Goal: Task Accomplishment & Management: Manage account settings

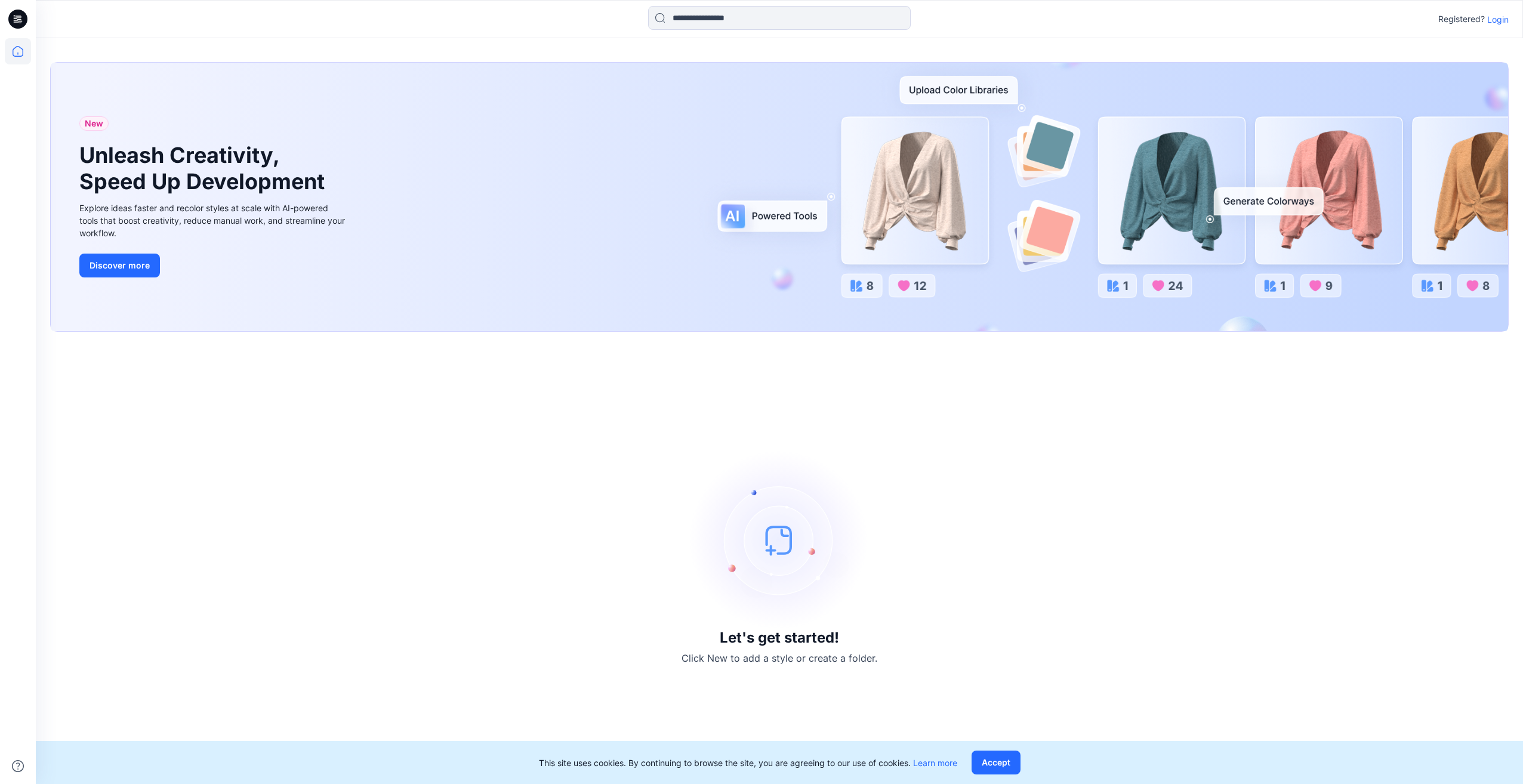
click at [1497, 22] on p "Login" at bounding box center [1498, 19] width 22 height 12
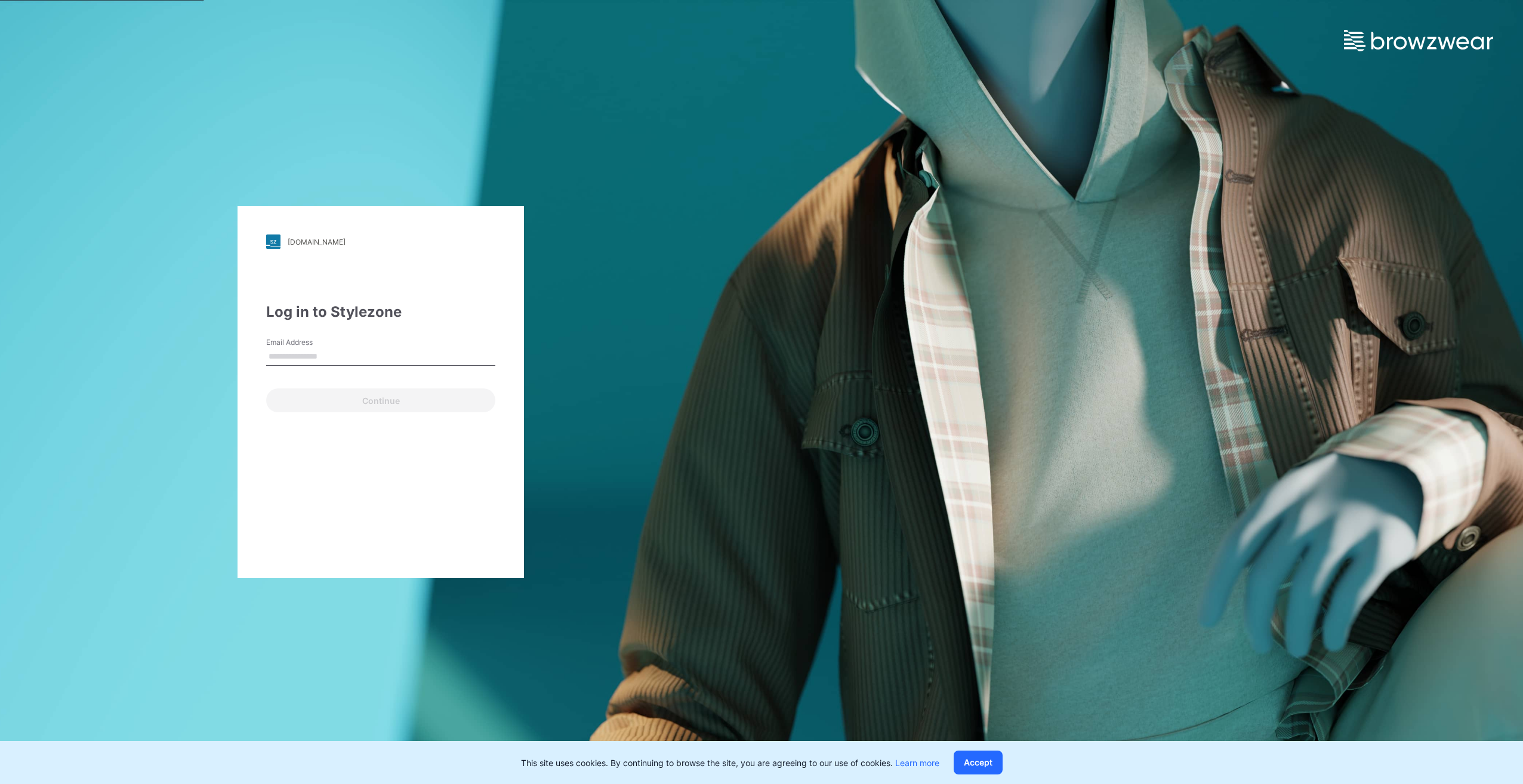
click at [351, 358] on input "Email Address" at bounding box center [381, 357] width 229 height 18
type input "**********"
click at [318, 398] on button "Continue" at bounding box center [381, 400] width 229 height 24
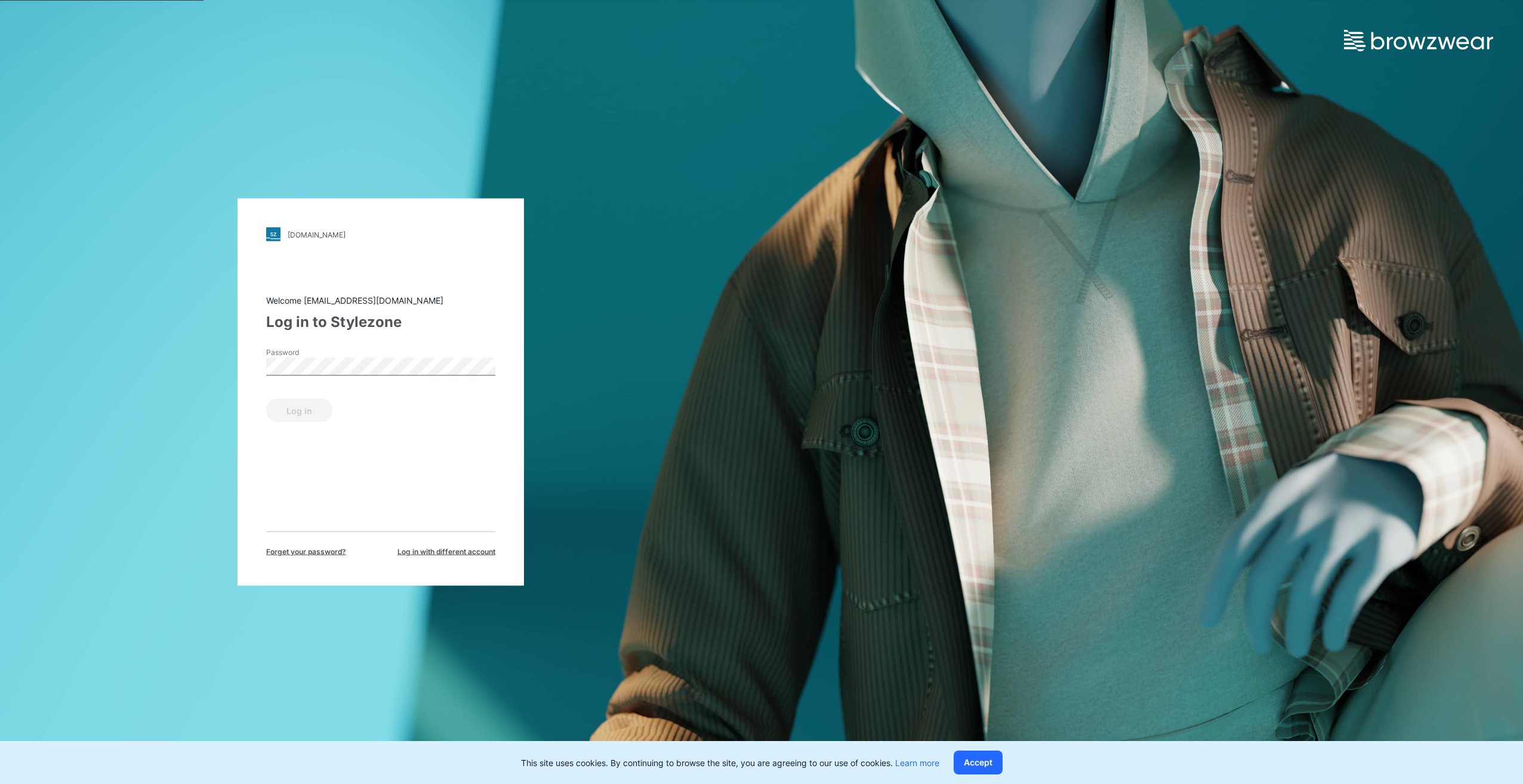
click at [328, 377] on div "Password" at bounding box center [381, 364] width 229 height 36
click at [271, 404] on button "Log in" at bounding box center [300, 410] width 66 height 24
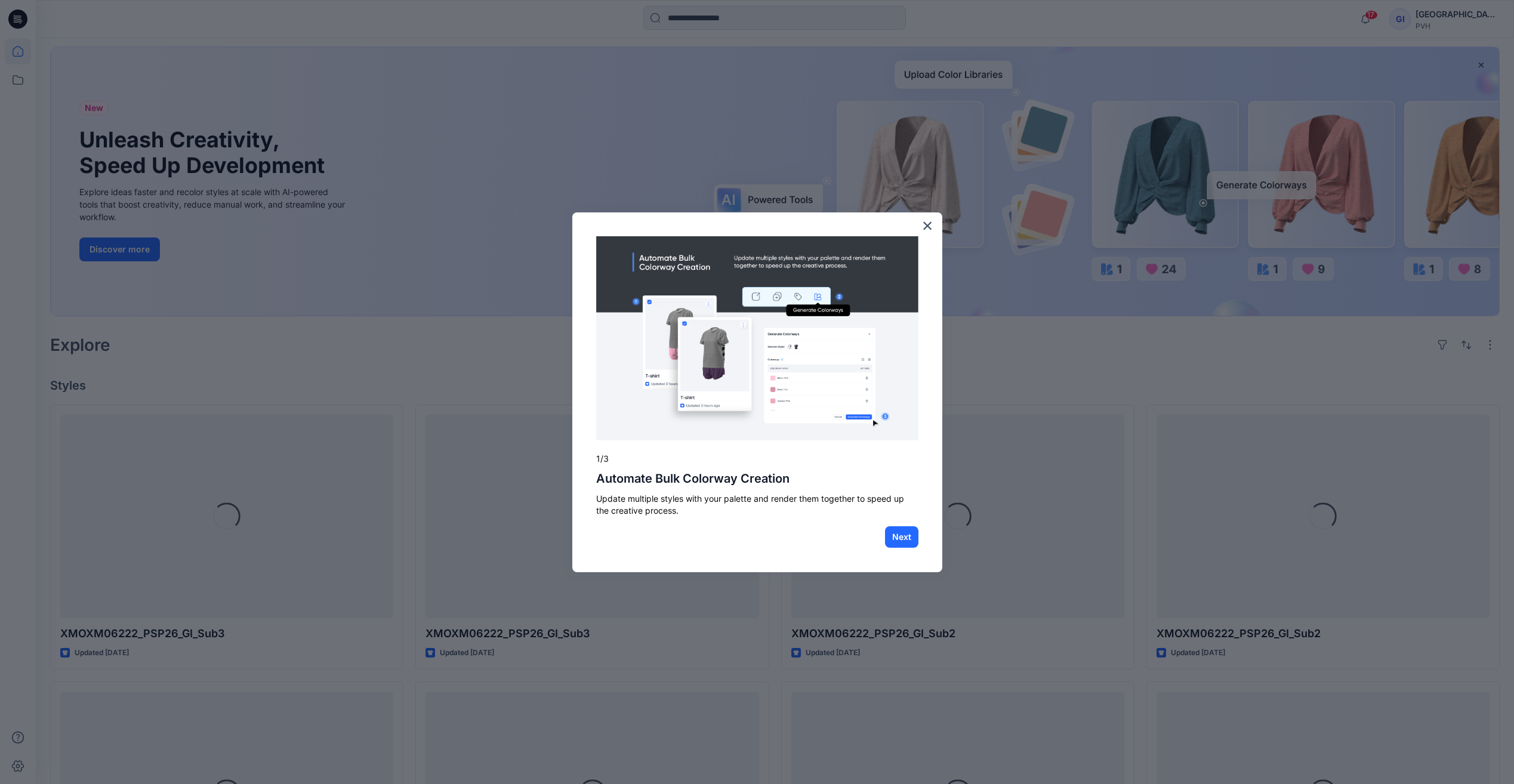
scroll to position [60, 0]
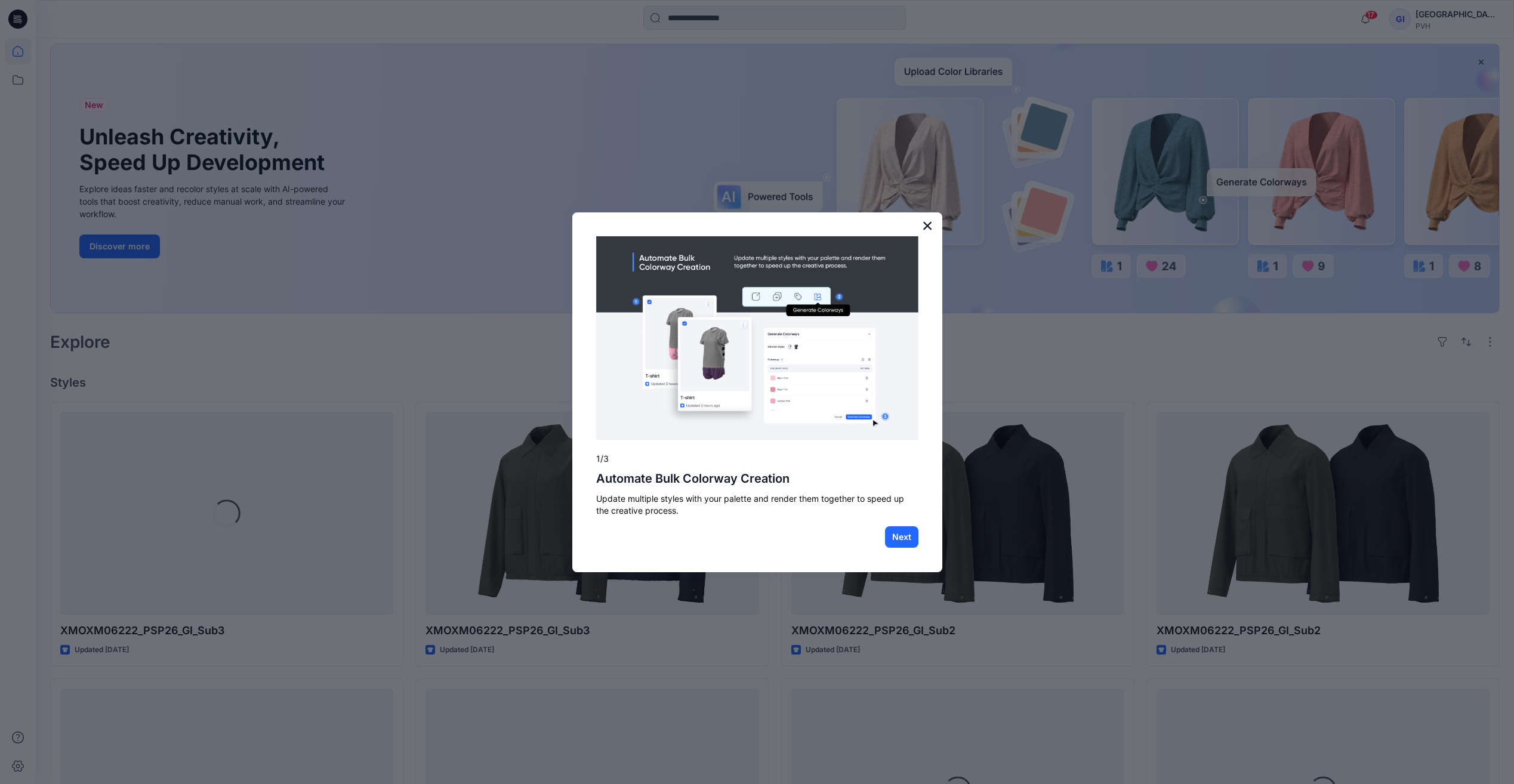
click at [923, 227] on button "×" at bounding box center [928, 225] width 12 height 19
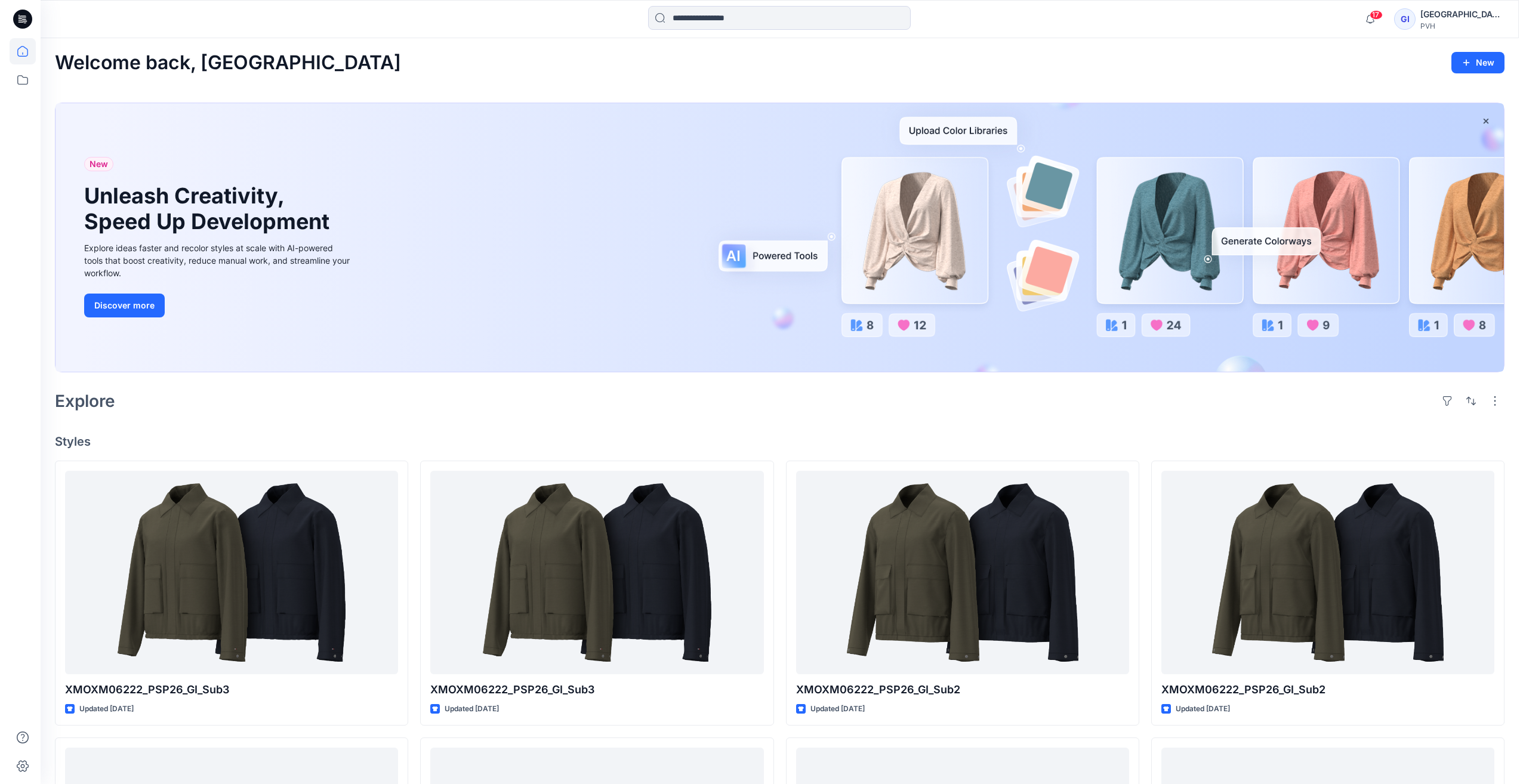
scroll to position [0, 0]
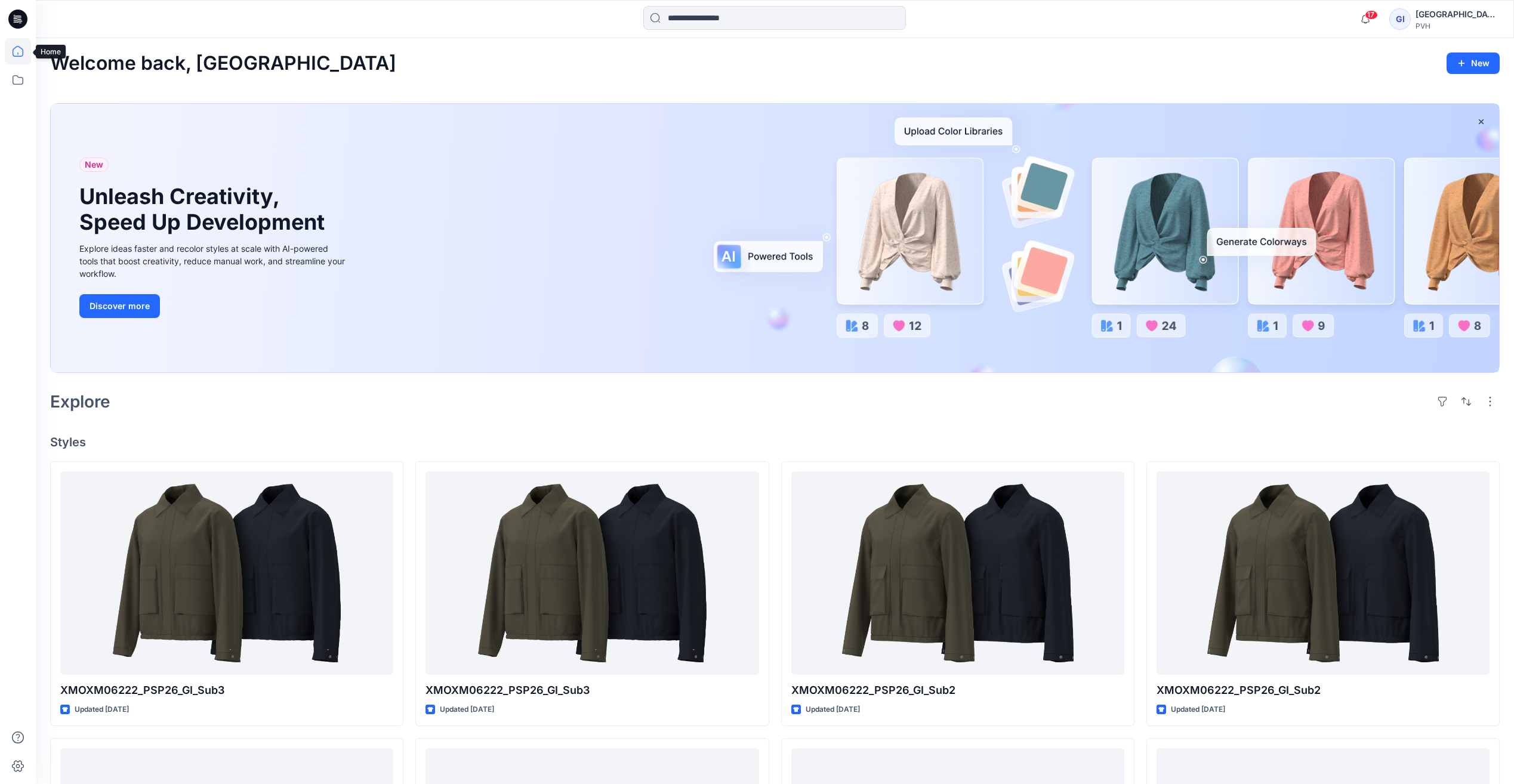
click at [5, 45] on icon at bounding box center [18, 51] width 27 height 27
click at [14, 49] on icon at bounding box center [17, 51] width 11 height 11
click at [1369, 17] on span "17" at bounding box center [1372, 15] width 13 height 10
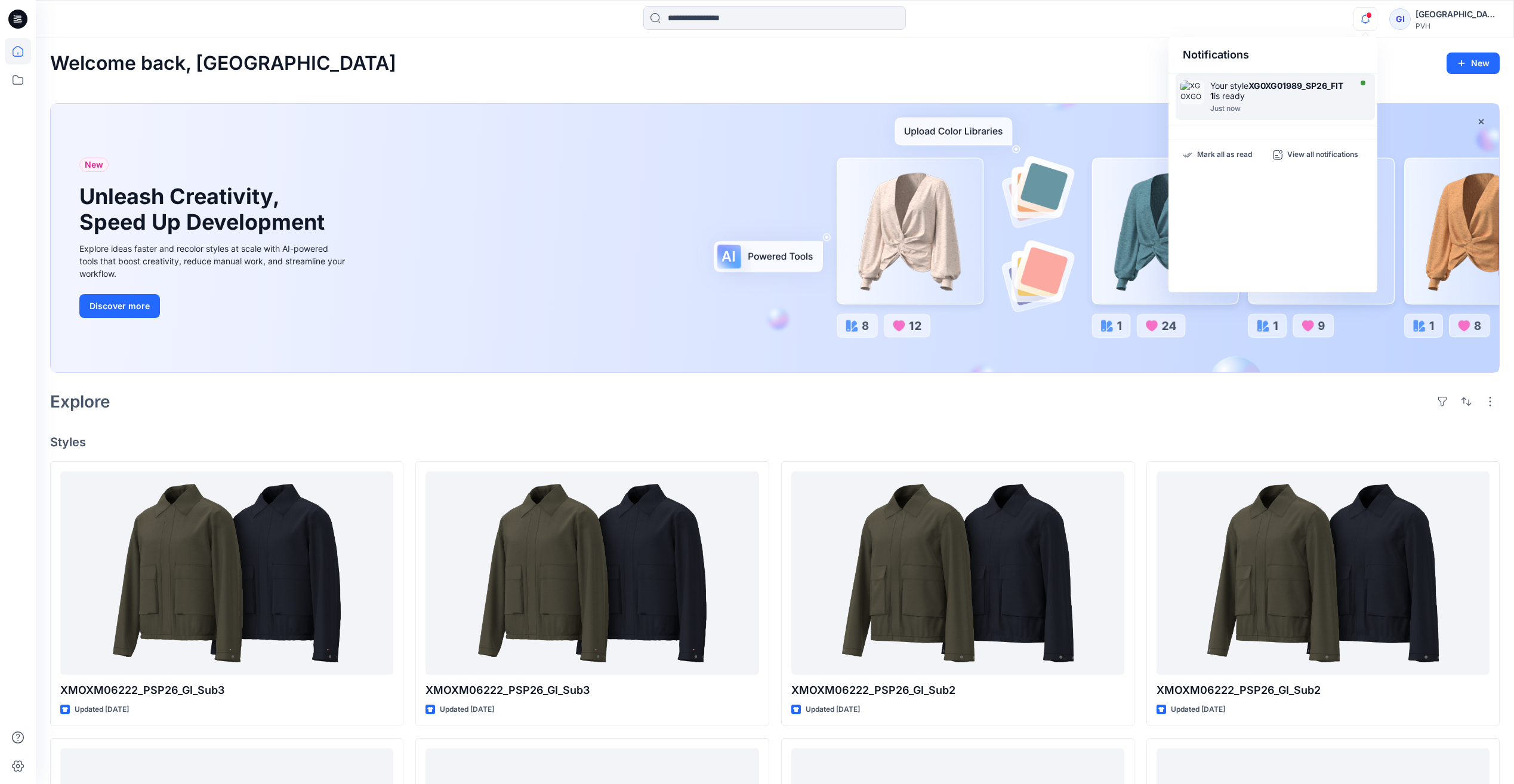
click at [1256, 90] on div "Your style XG0XG01989_SP26_FIT 1 is ready" at bounding box center [1278, 90] width 137 height 20
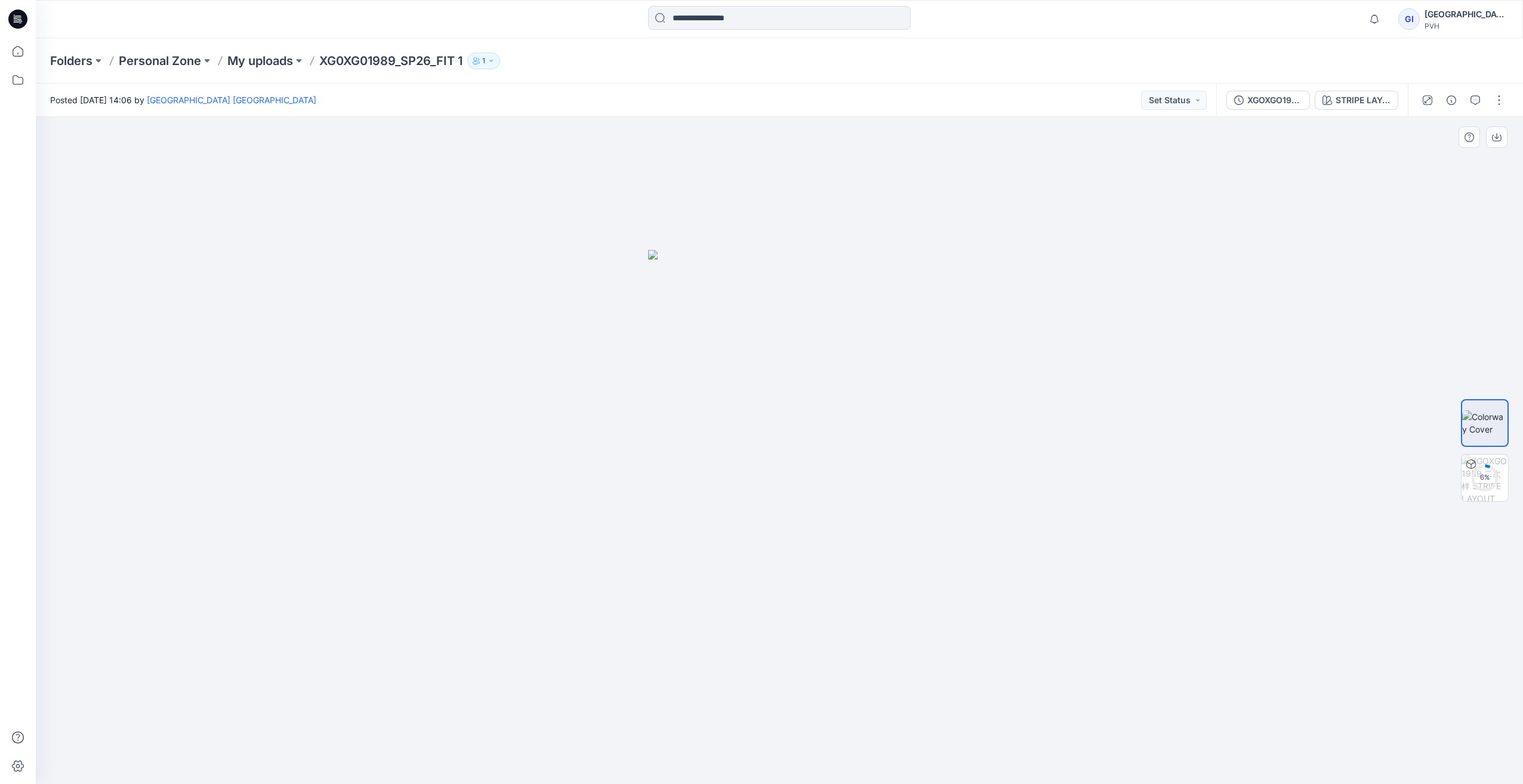
click at [1335, 459] on div at bounding box center [779, 450] width 1487 height 667
click at [1156, 459] on div at bounding box center [779, 450] width 1487 height 667
click at [1184, 101] on button "Set Status" at bounding box center [1174, 100] width 66 height 19
click at [1520, 100] on div "XGOXGO1989 二次样 STRIPE LAYOUT" at bounding box center [1369, 100] width 307 height 33
click at [1505, 100] on button "button" at bounding box center [1499, 100] width 19 height 19
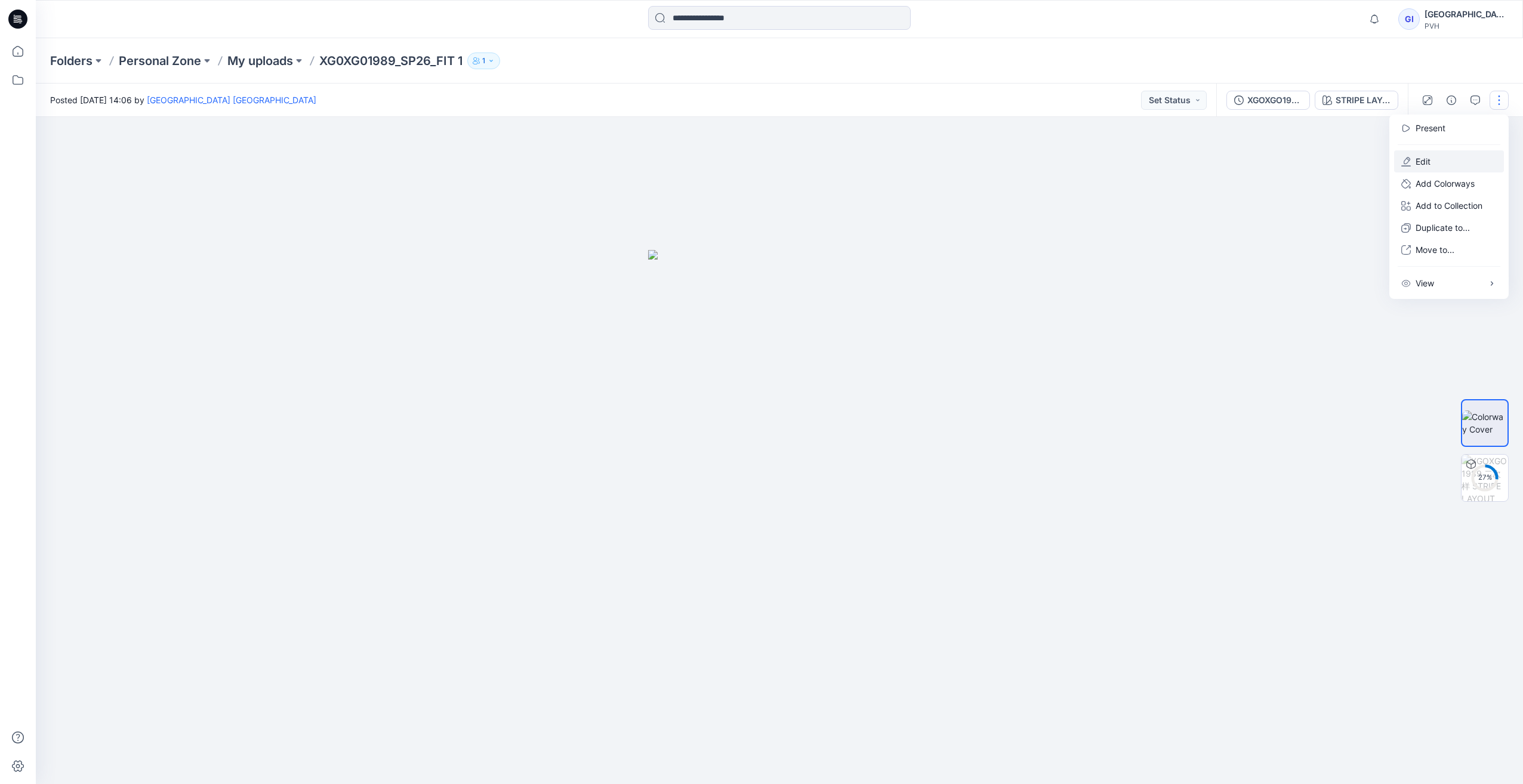
click at [1428, 158] on p "Edit" at bounding box center [1423, 161] width 15 height 12
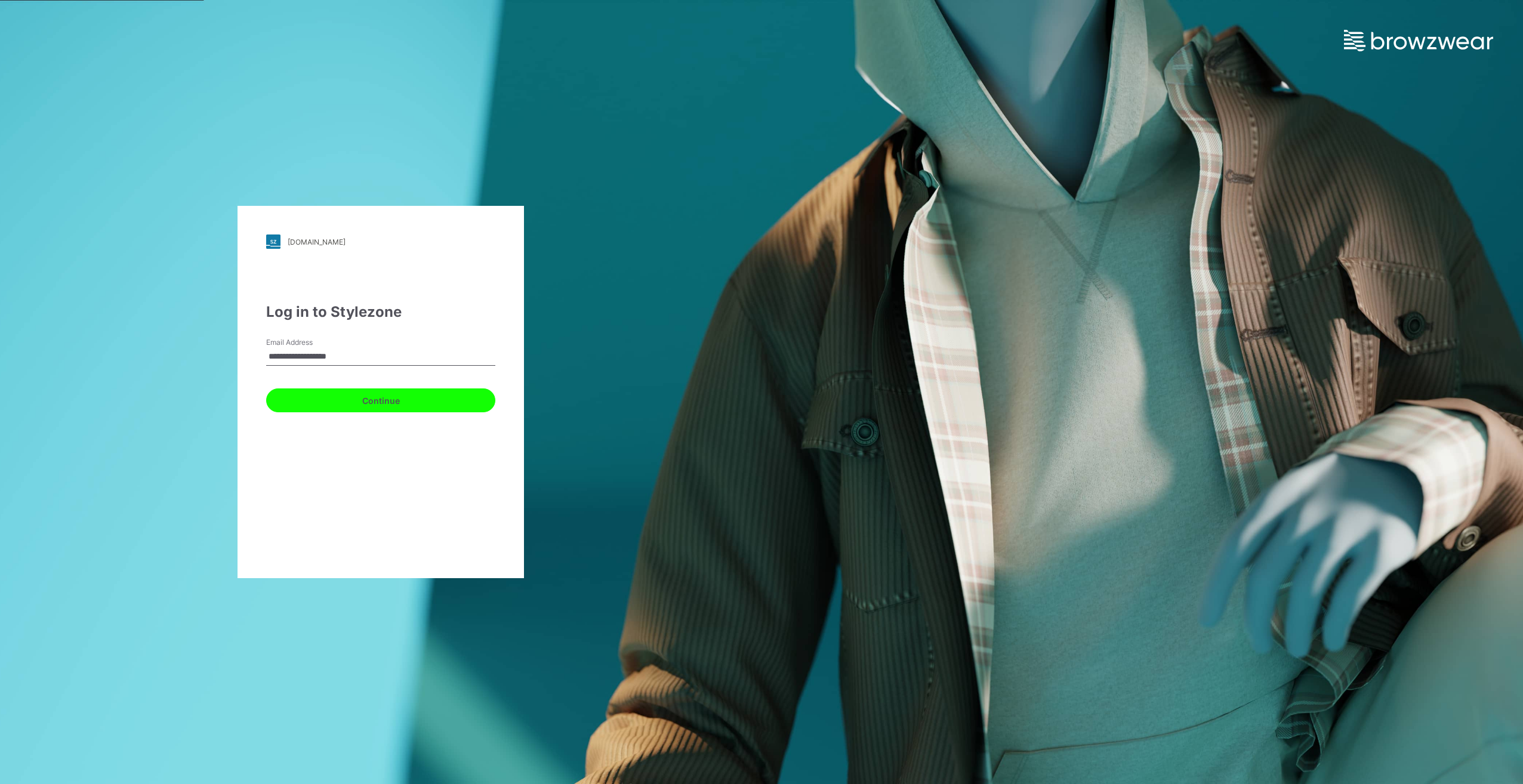
click at [362, 410] on button "Continue" at bounding box center [381, 400] width 229 height 24
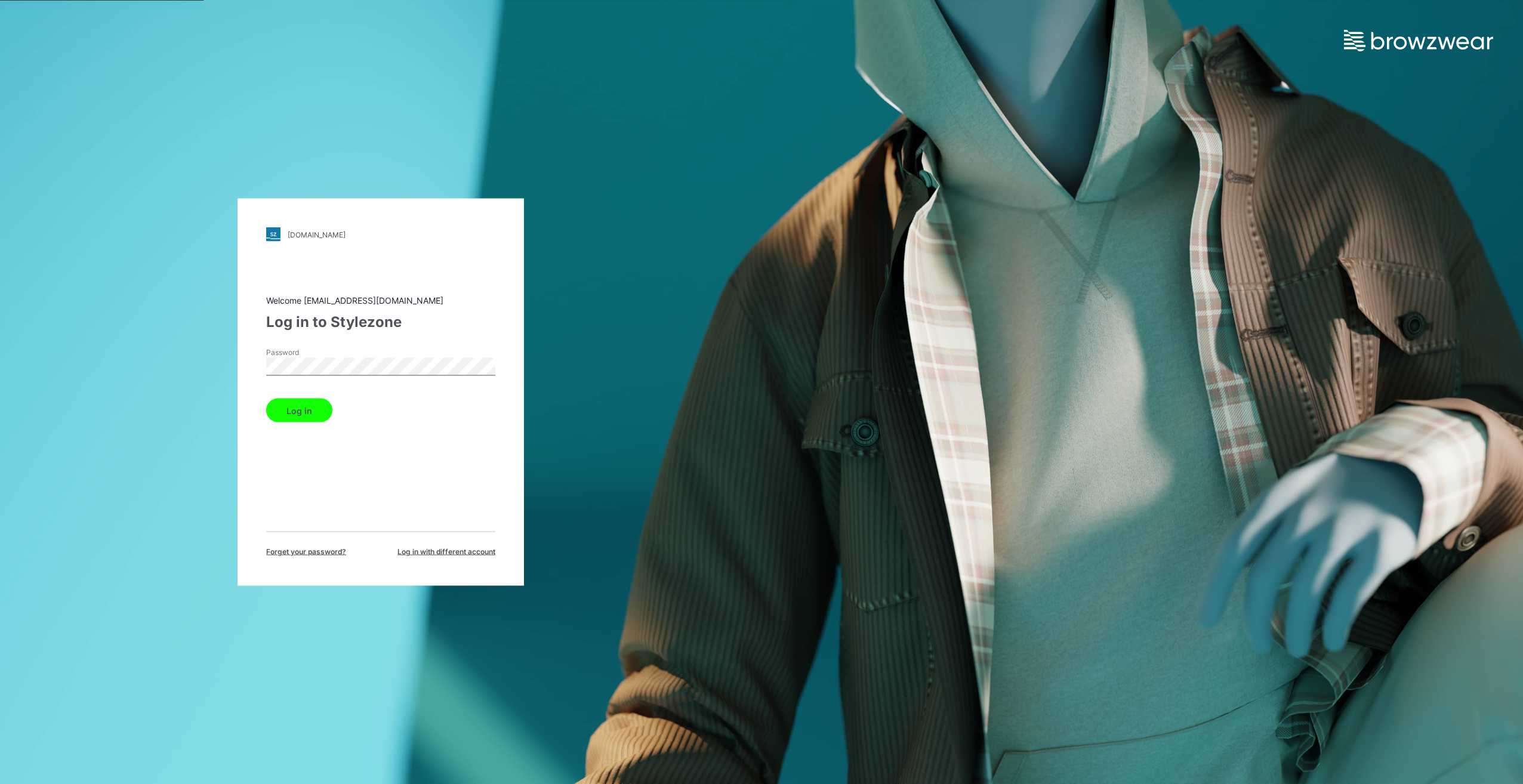
click at [266, 398] on button "Log in" at bounding box center [300, 410] width 66 height 24
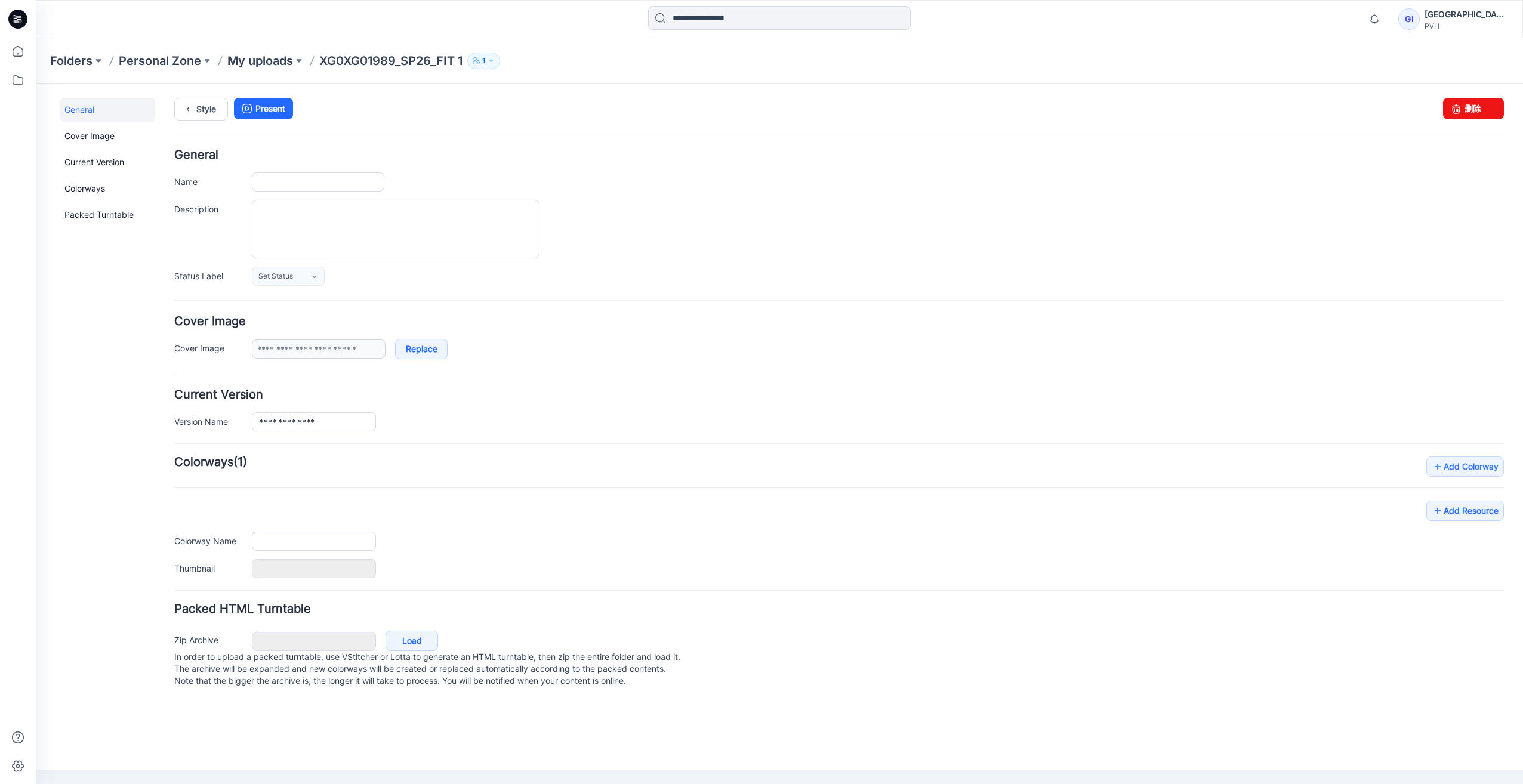
type input "**********"
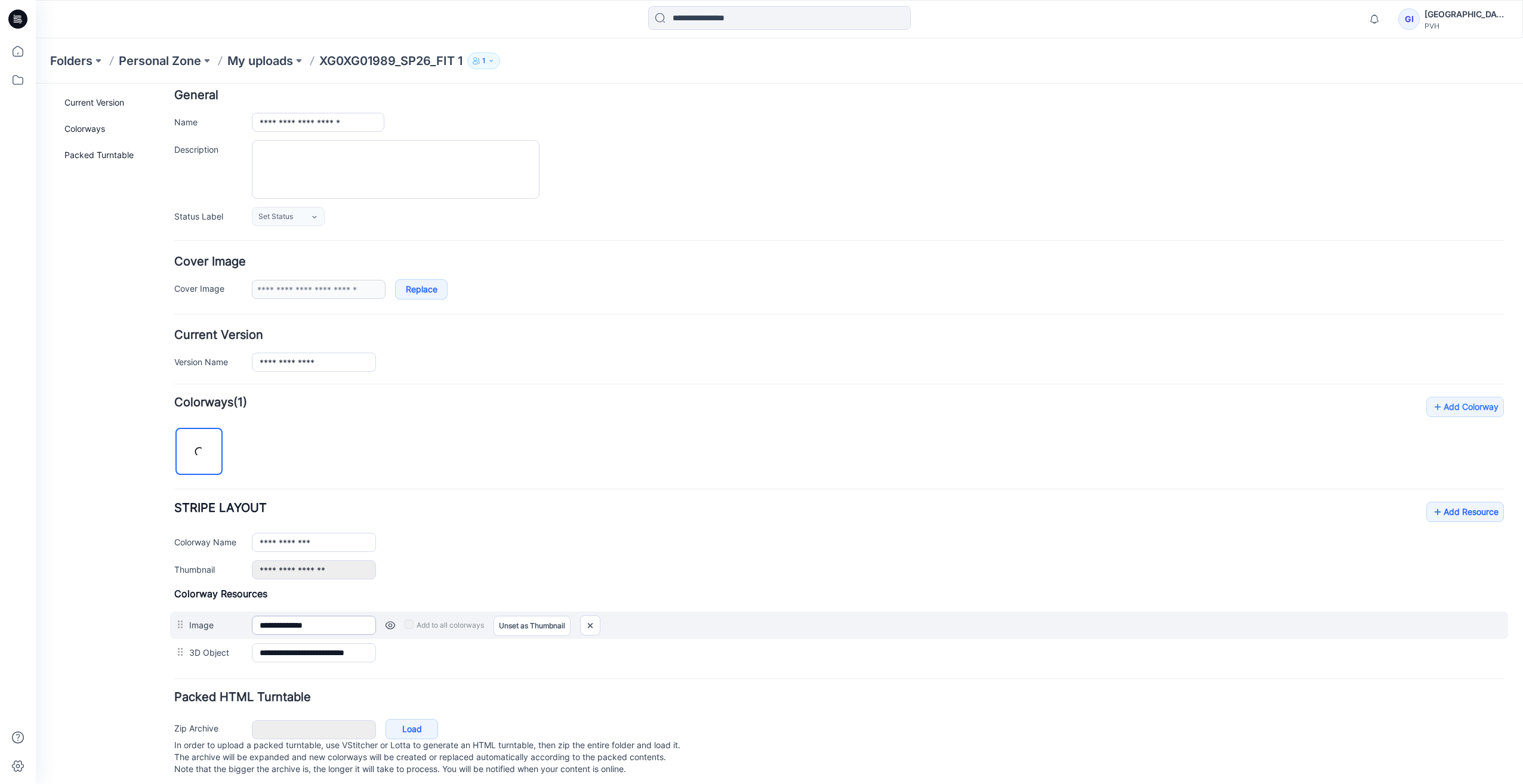
scroll to position [79, 0]
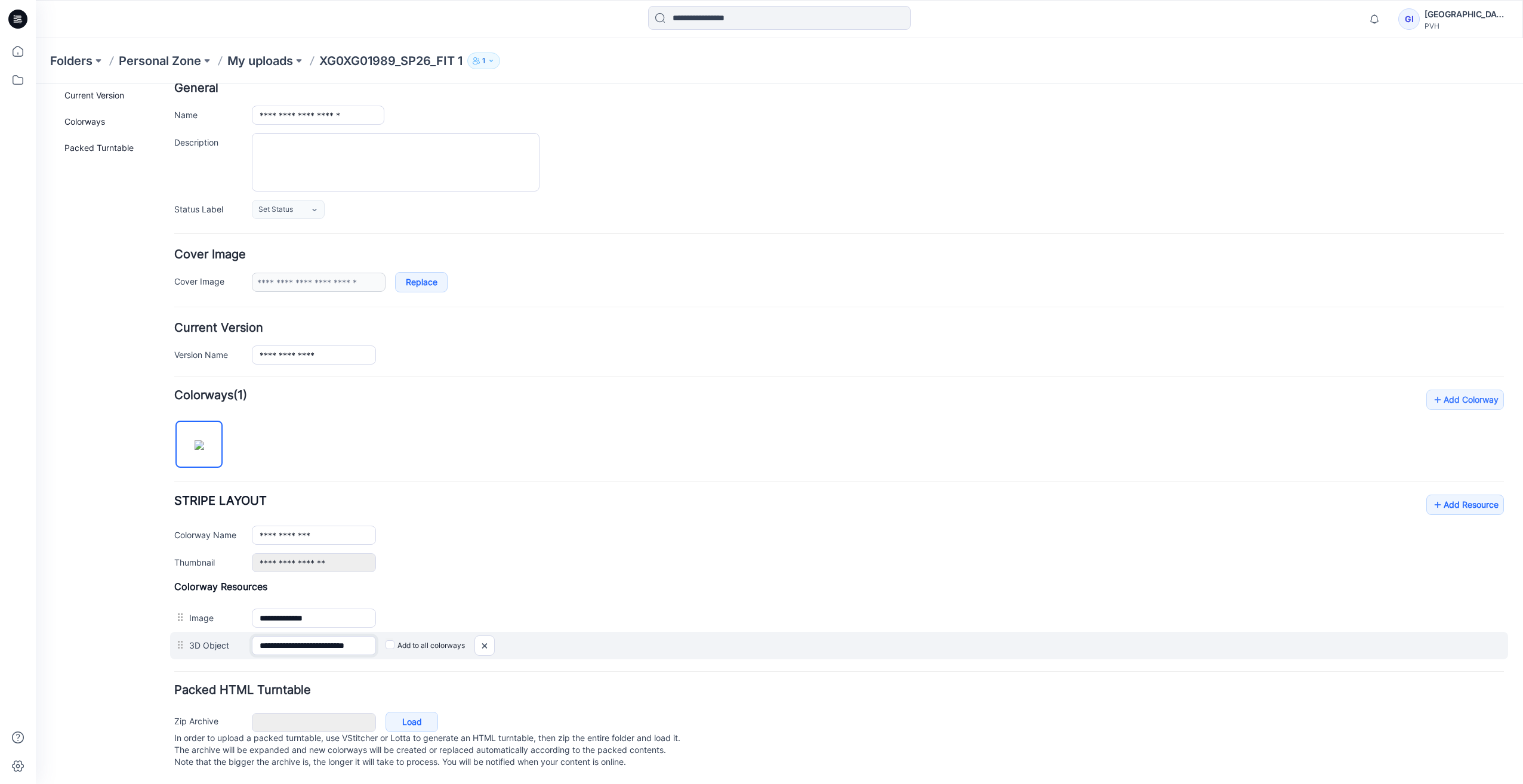
click at [329, 636] on input "**********" at bounding box center [314, 645] width 124 height 19
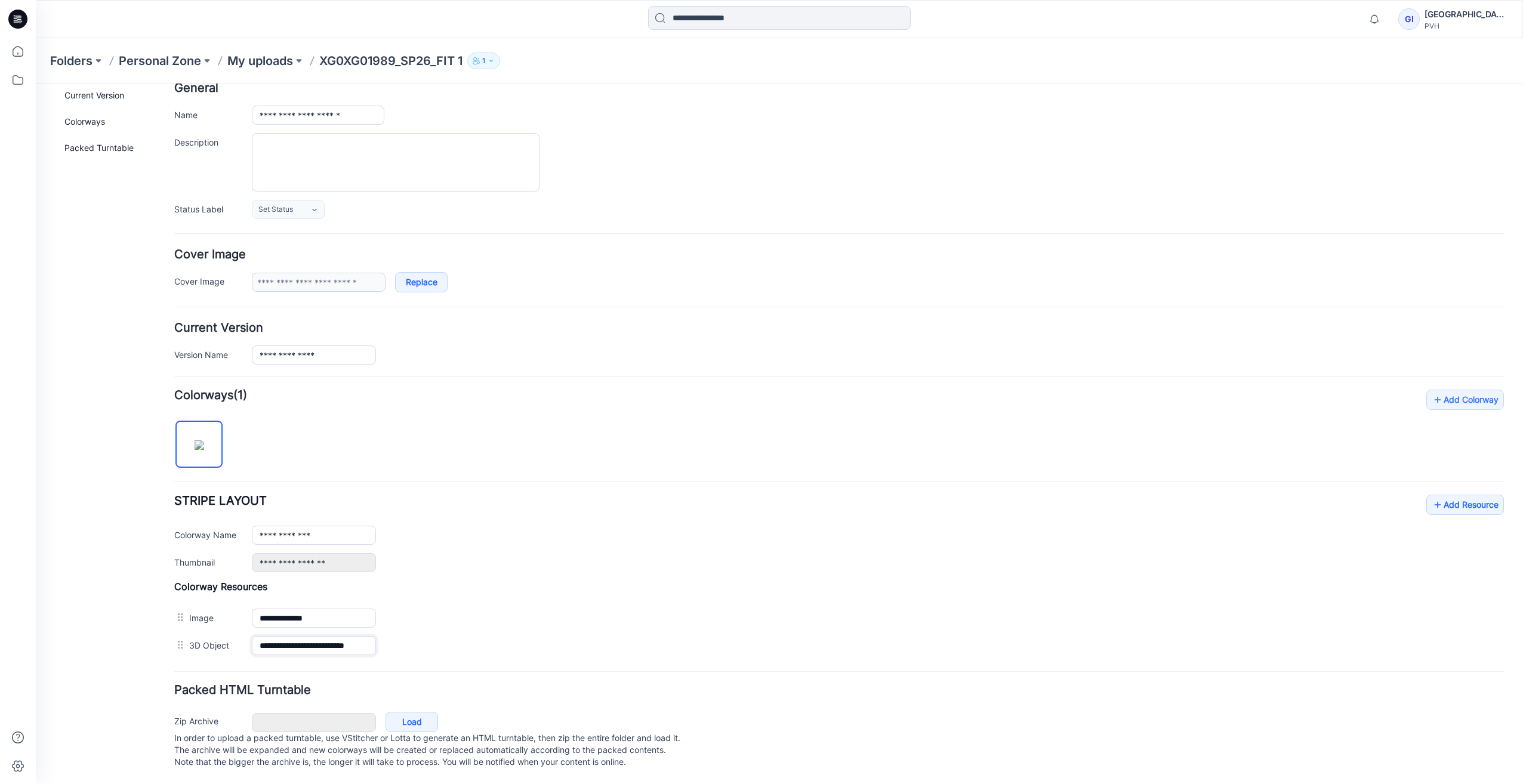
scroll to position [0, 33]
drag, startPoint x: 318, startPoint y: 634, endPoint x: 471, endPoint y: 652, distance: 154.1
click at [471, 652] on form "**********" at bounding box center [839, 426] width 1330 height 689
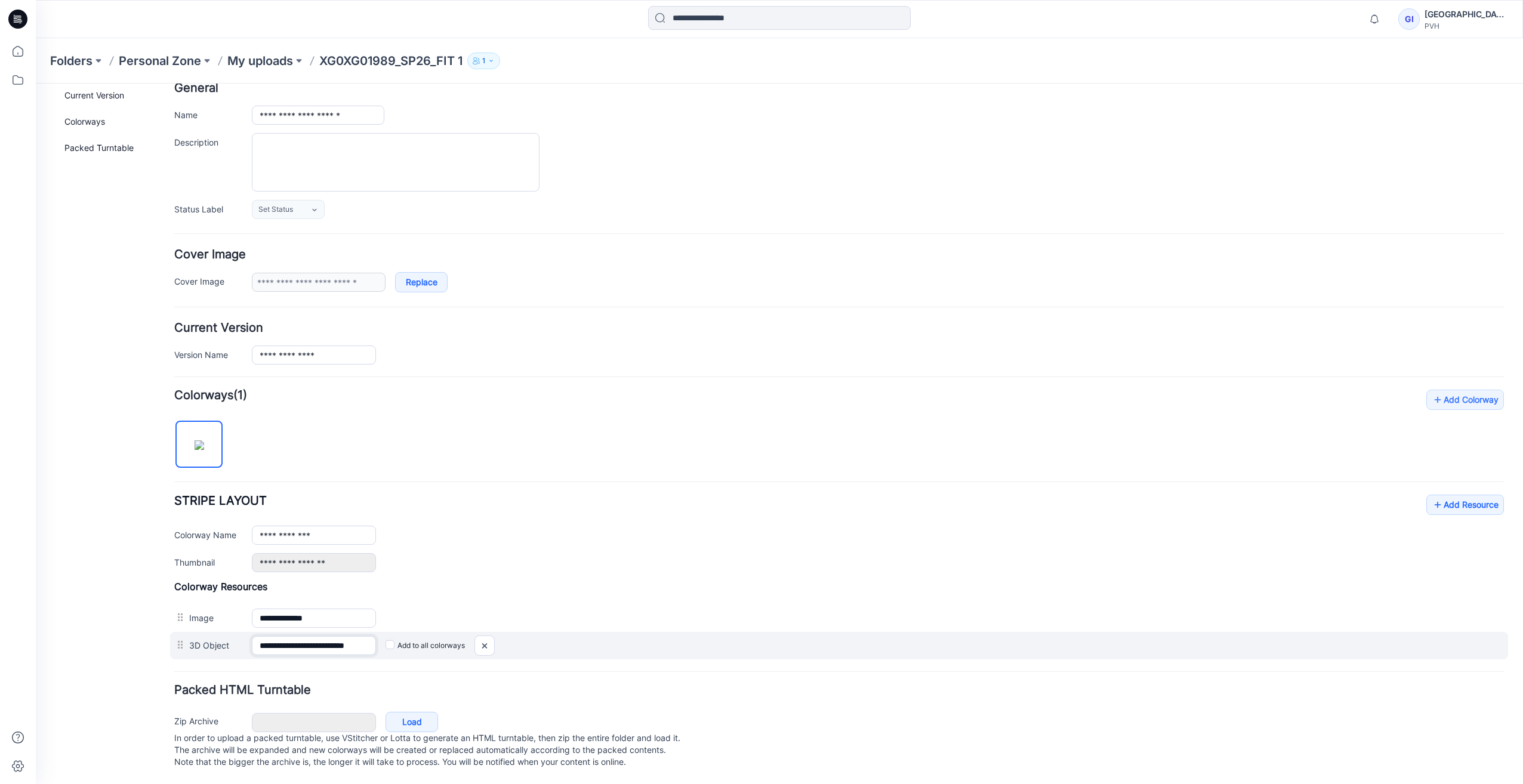
click at [345, 636] on input "**********" at bounding box center [314, 645] width 124 height 19
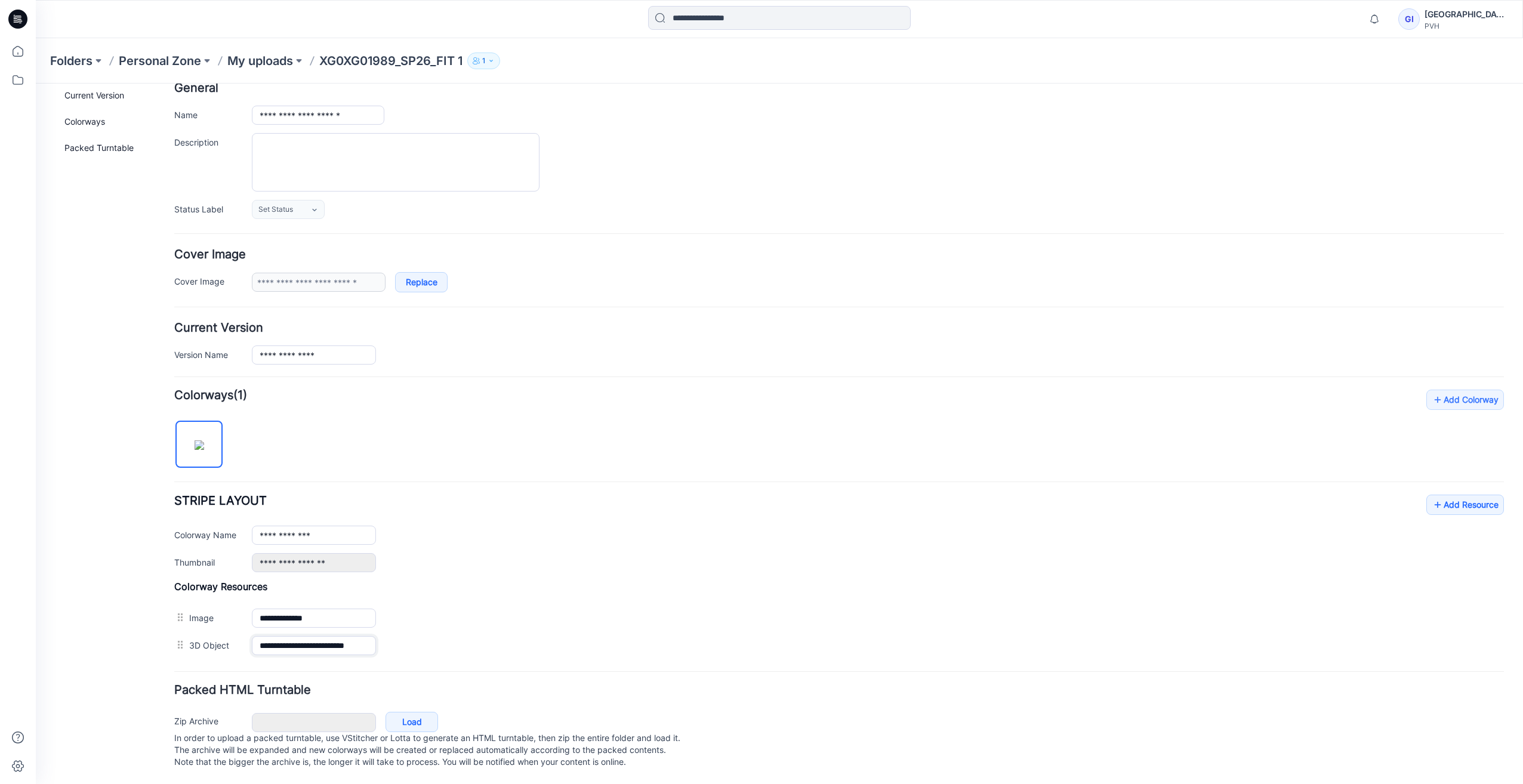
scroll to position [0, 0]
drag, startPoint x: 372, startPoint y: 634, endPoint x: 130, endPoint y: 604, distance: 243.9
click at [130, 604] on div "**********" at bounding box center [772, 400] width 1473 height 767
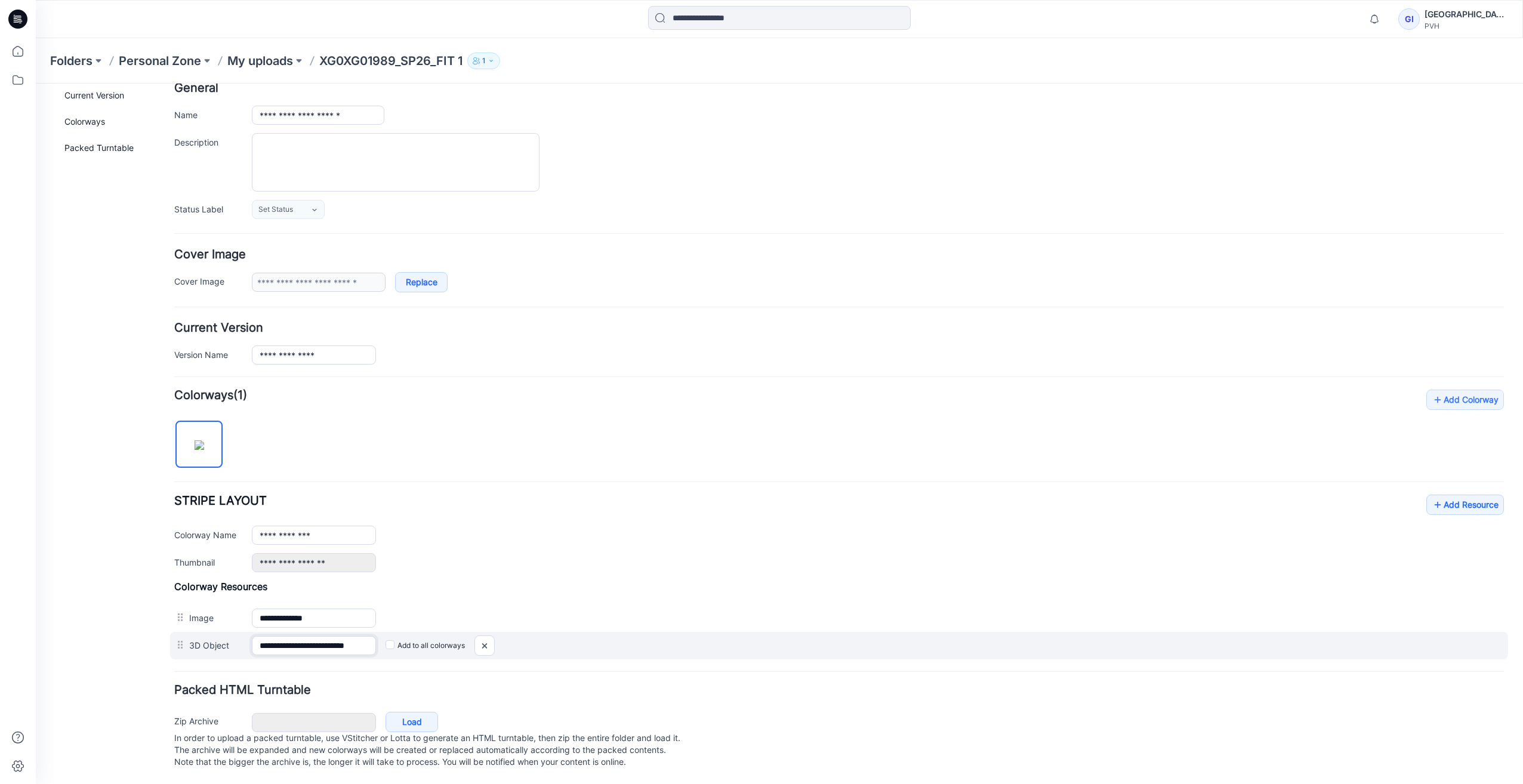
paste input "**********"
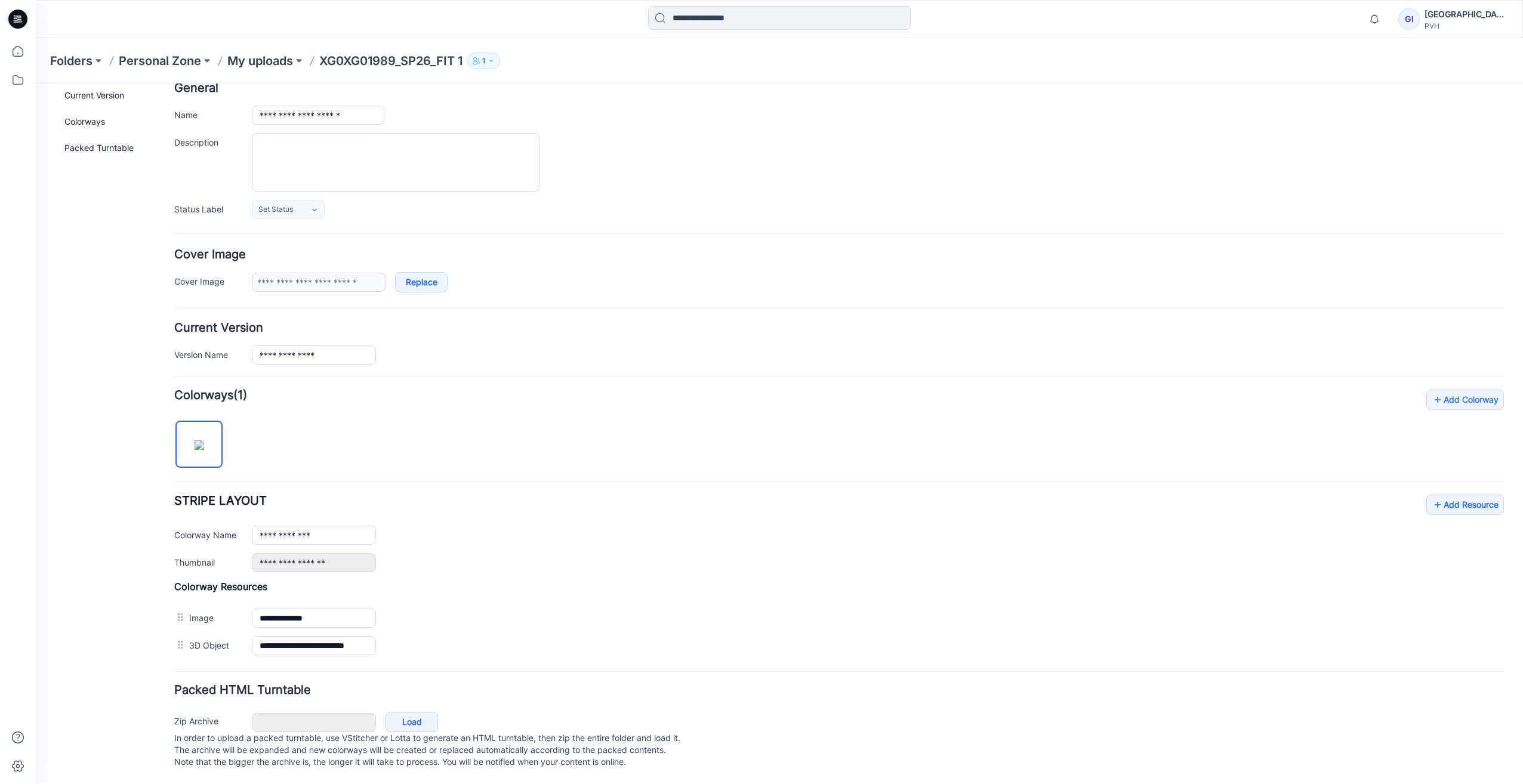
click at [288, 416] on div "**********" at bounding box center [839, 524] width 1330 height 270
drag, startPoint x: 256, startPoint y: 632, endPoint x: 564, endPoint y: 668, distance: 310.1
click at [564, 668] on form "**********" at bounding box center [839, 426] width 1330 height 689
paste input "text"
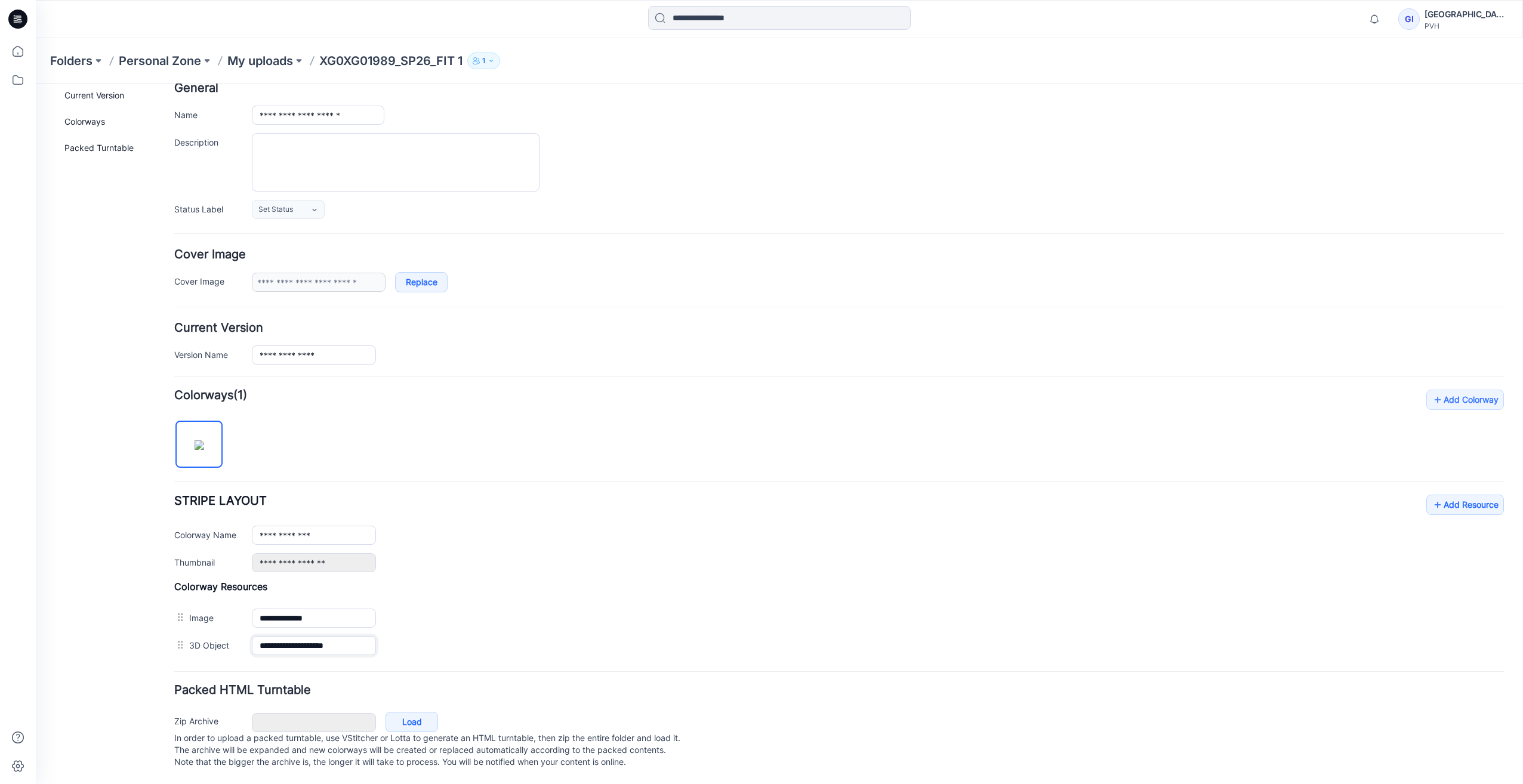
scroll to position [0, 0]
type input "**********"
click at [357, 653] on form "**********" at bounding box center [839, 426] width 1330 height 689
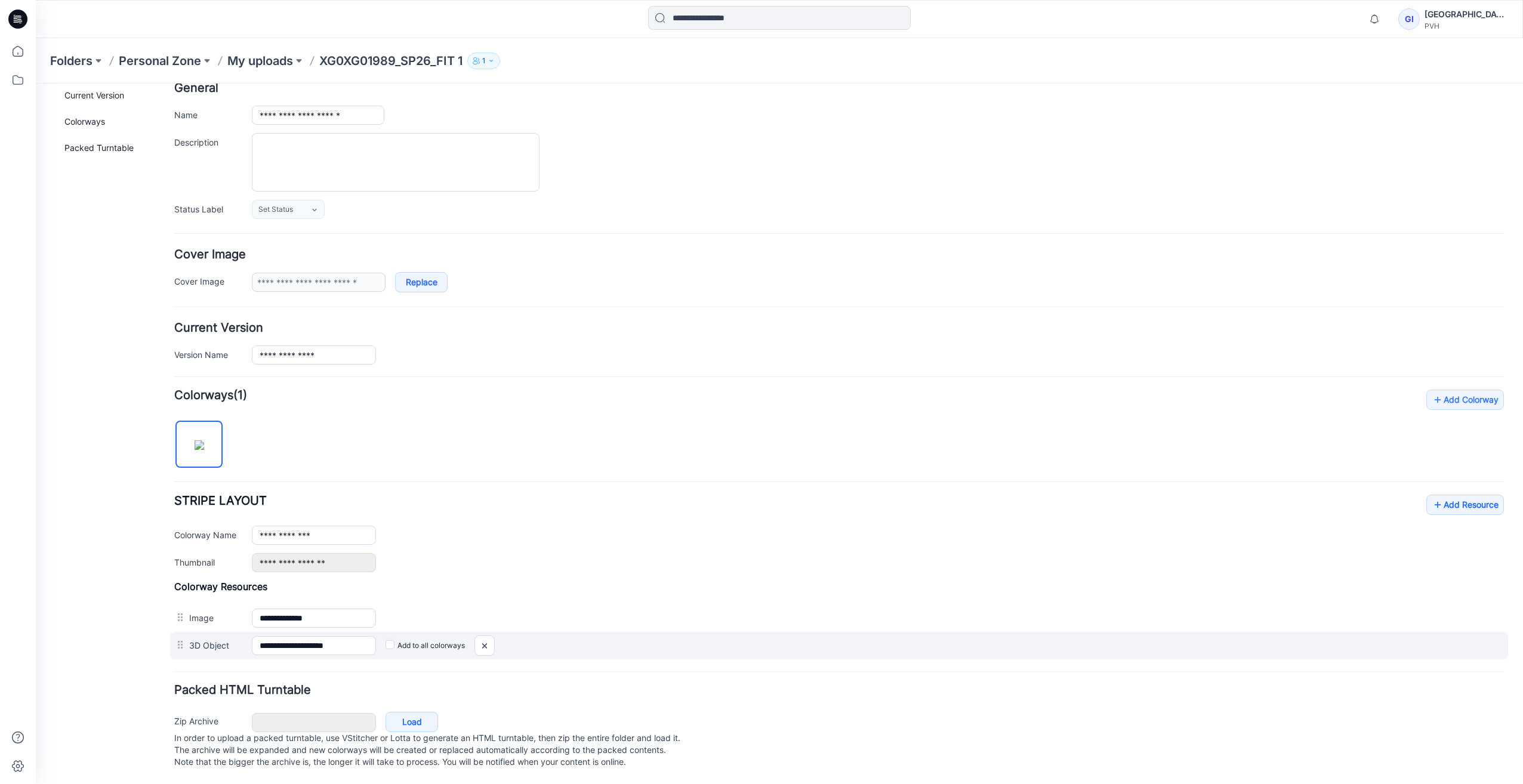
click at [36, 84] on label "Add to all colorways" at bounding box center [36, 84] width 0 height 0
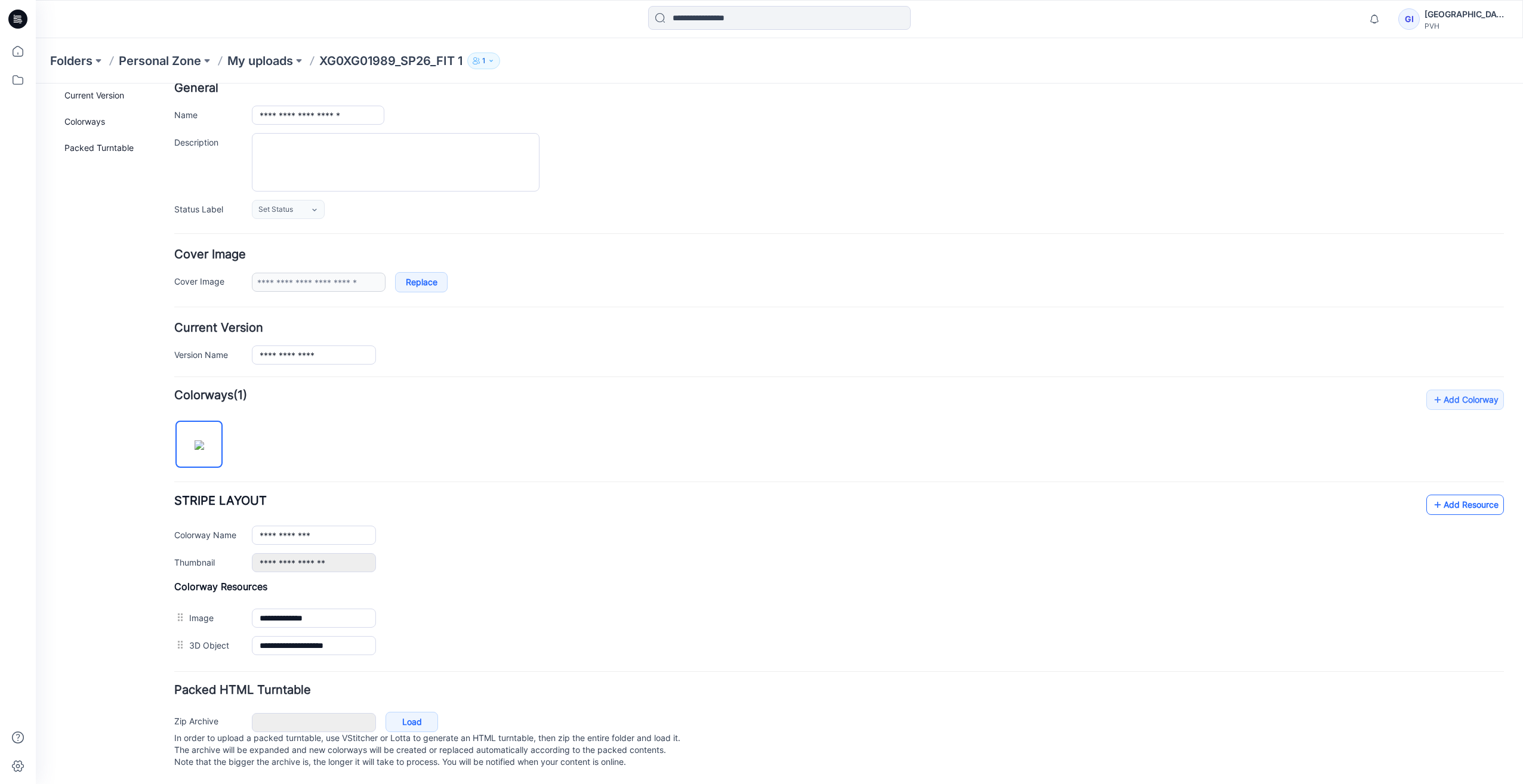
click at [1461, 494] on link "Add Resource" at bounding box center [1465, 504] width 77 height 20
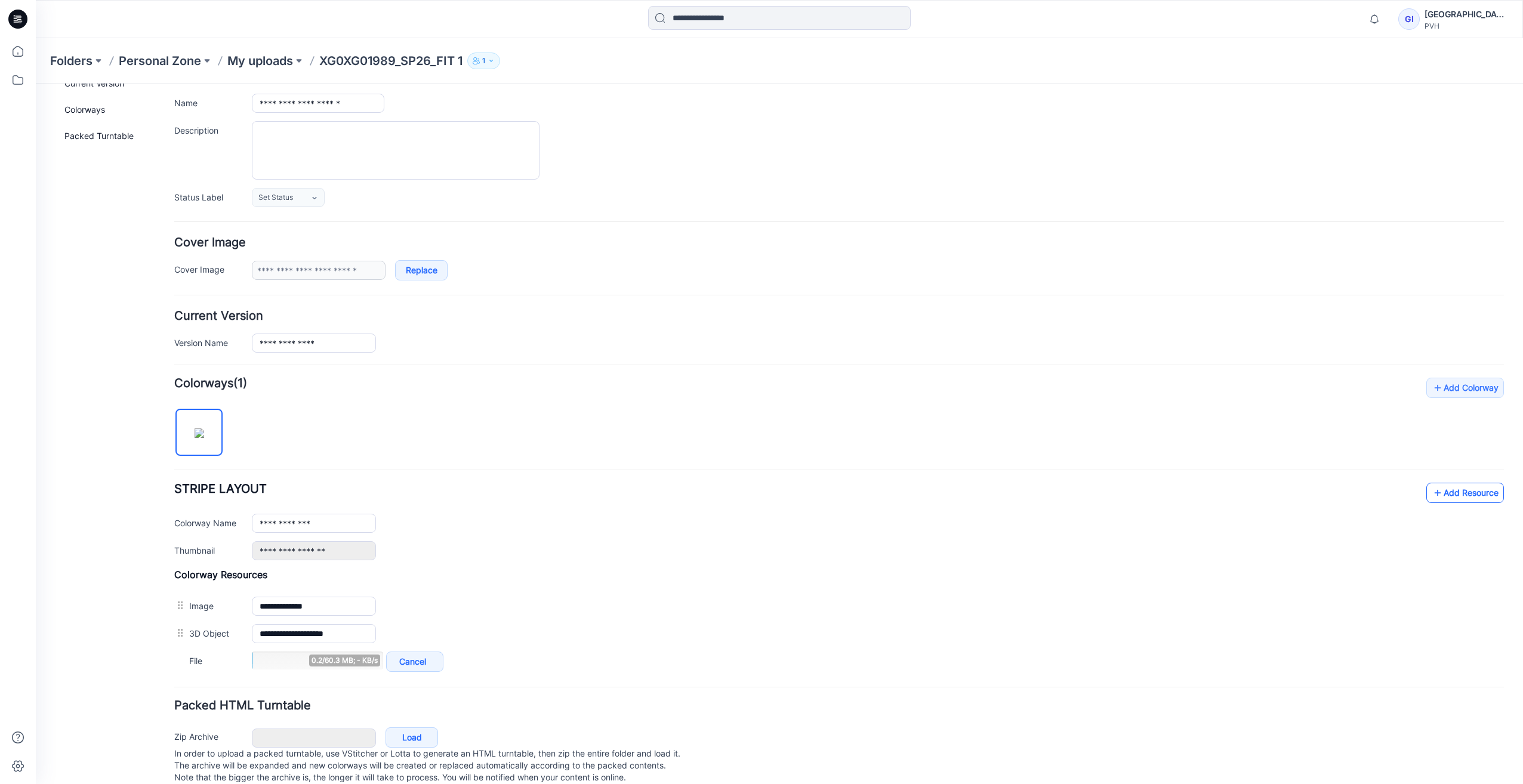
scroll to position [106, 0]
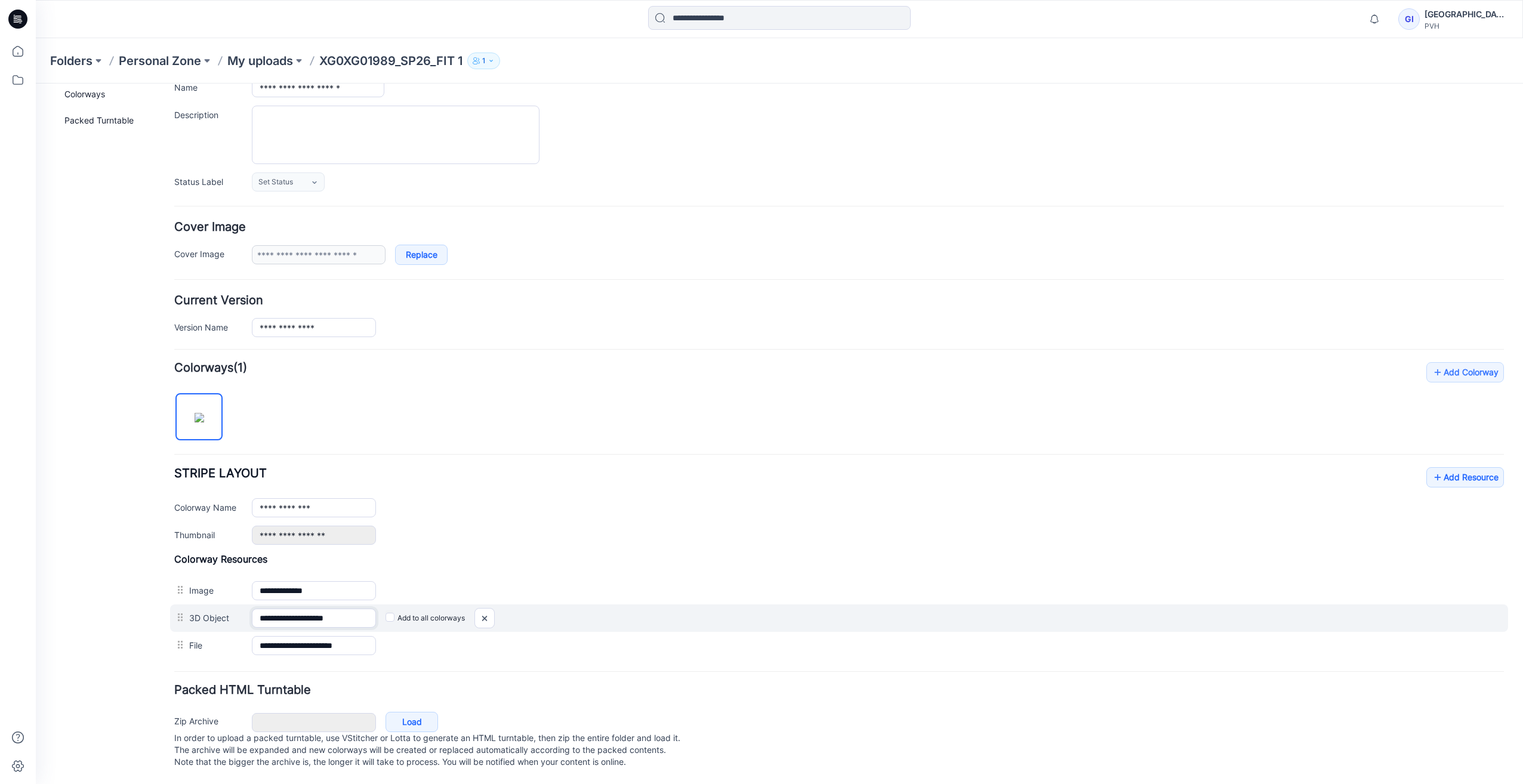
click at [337, 608] on input "**********" at bounding box center [314, 617] width 124 height 19
click at [340, 608] on input "**********" at bounding box center [314, 617] width 124 height 19
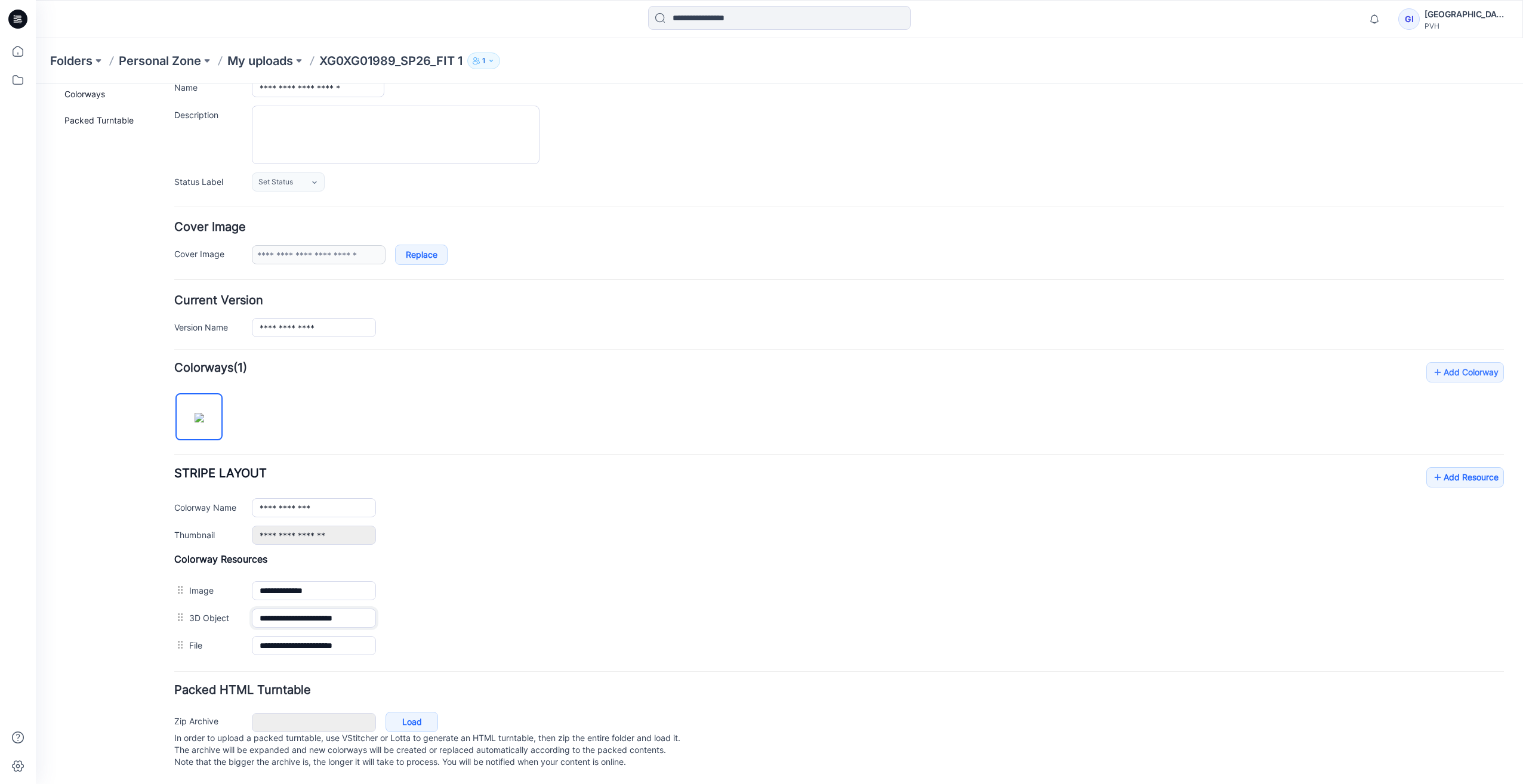
type input "**********"
click at [488, 429] on div "**********" at bounding box center [839, 510] width 1330 height 297
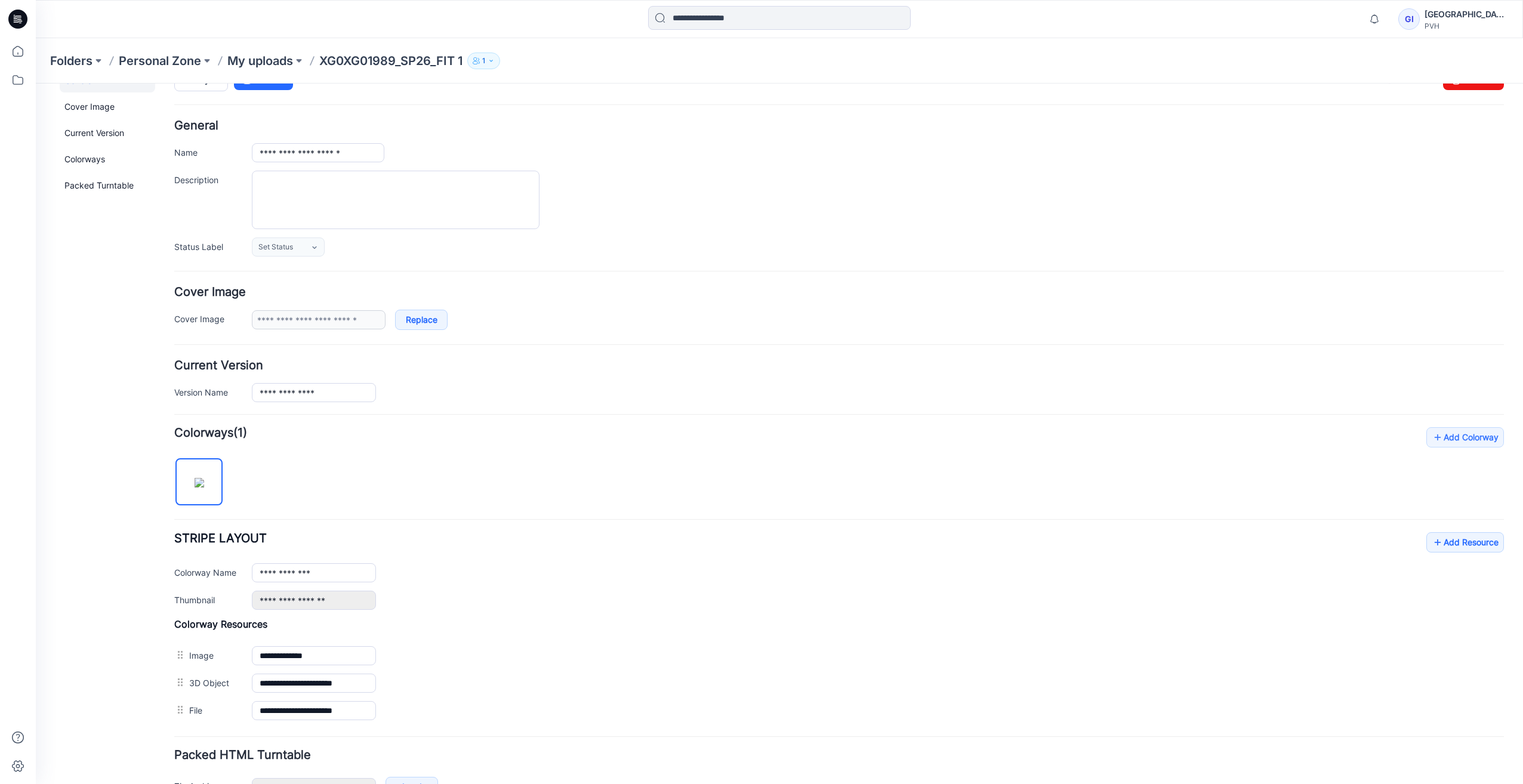
scroll to position [0, 0]
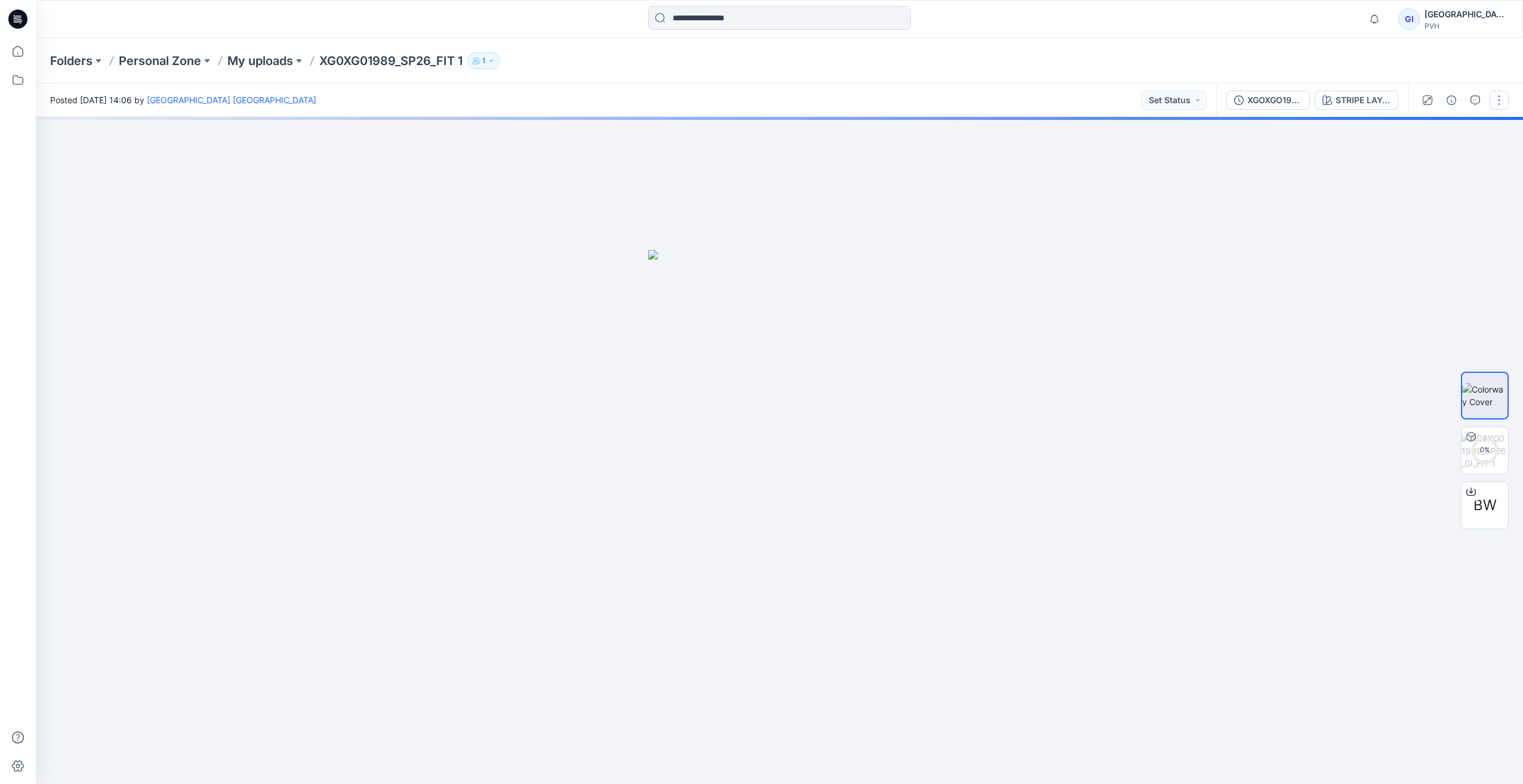
click at [1503, 101] on button "button" at bounding box center [1499, 100] width 19 height 19
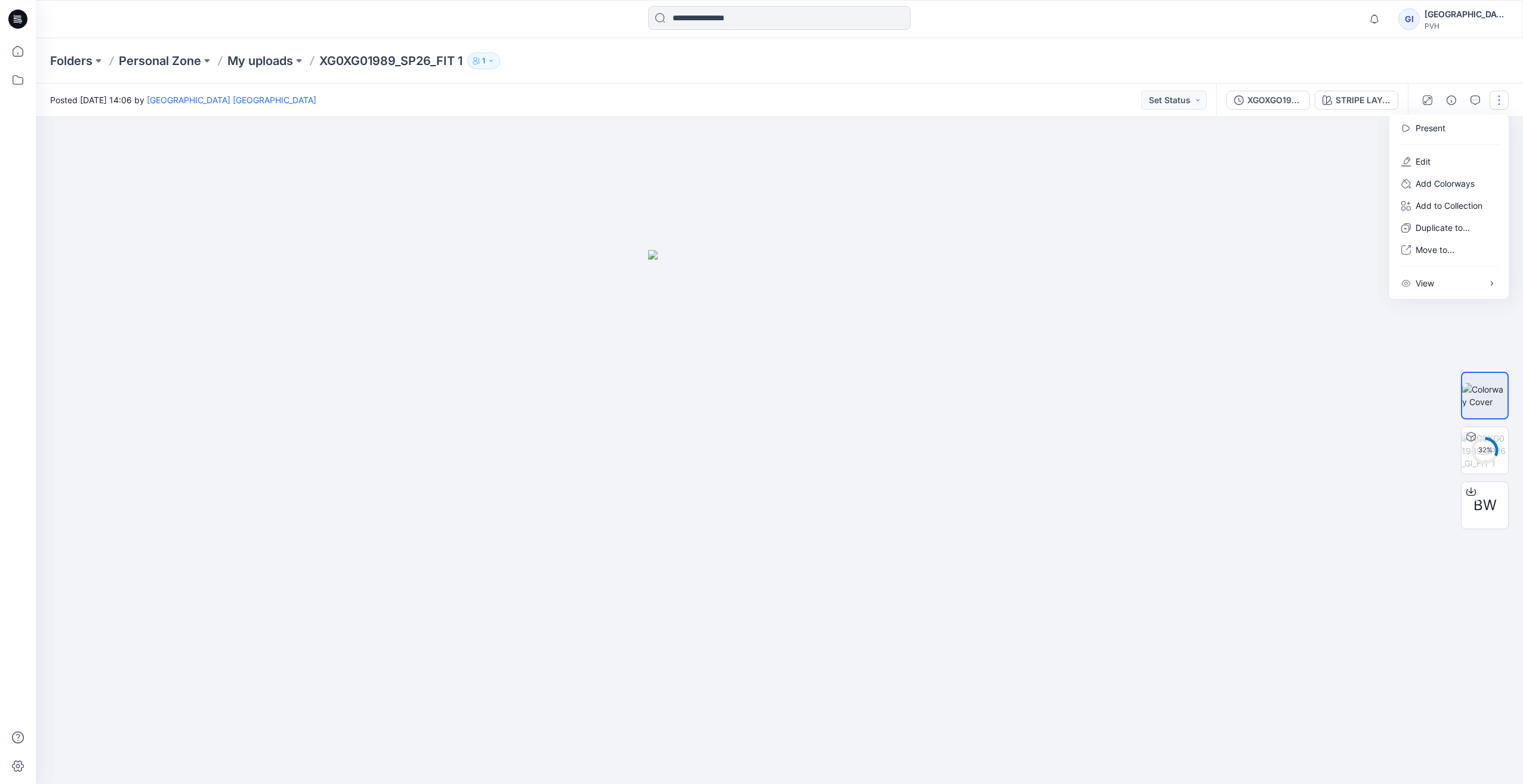
click at [1498, 93] on button "button" at bounding box center [1499, 100] width 19 height 19
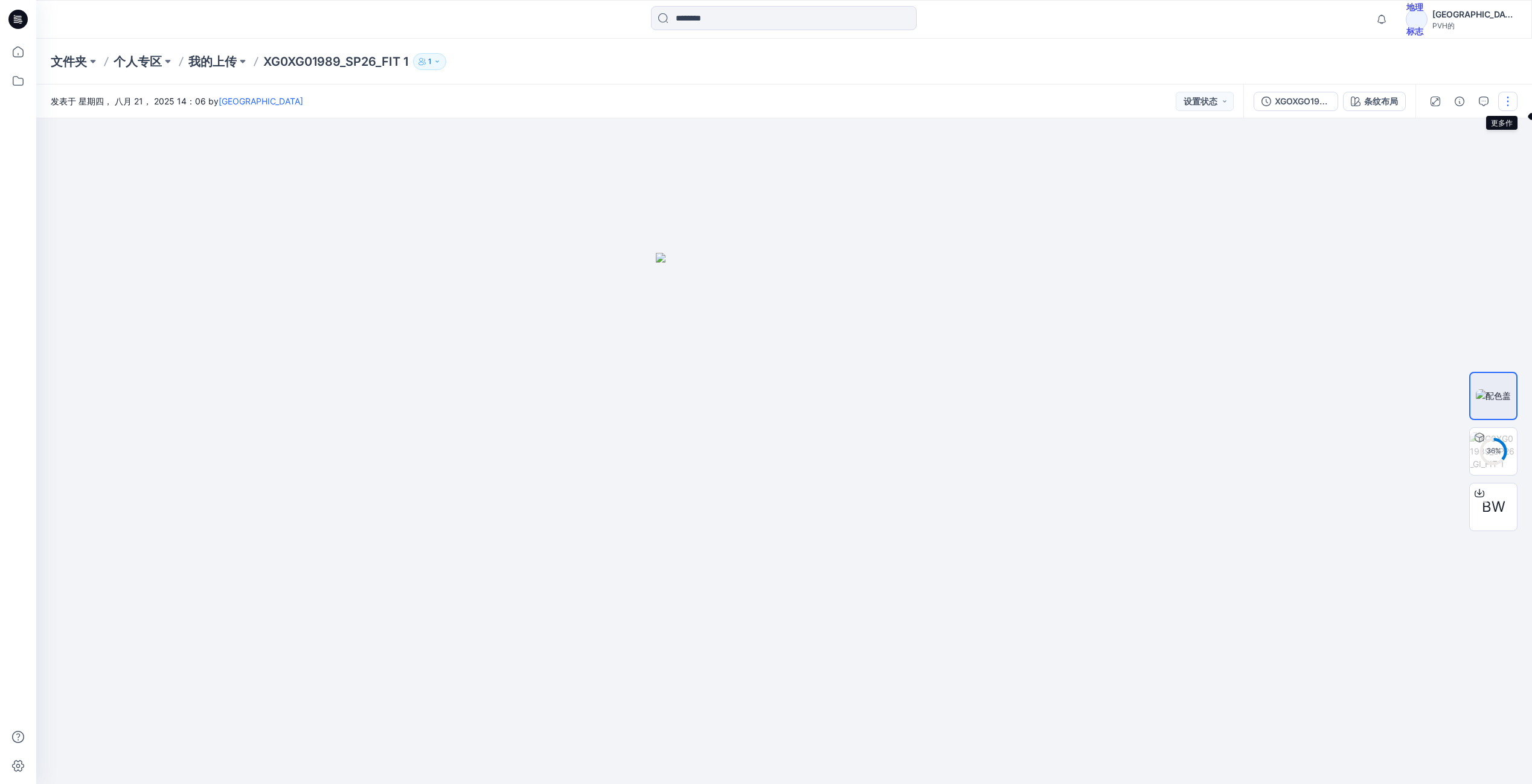
click at [1516, 92] on button "button" at bounding box center [1508, 101] width 19 height 19
click at [1455, 226] on p "复制到..." at bounding box center [1449, 230] width 33 height 13
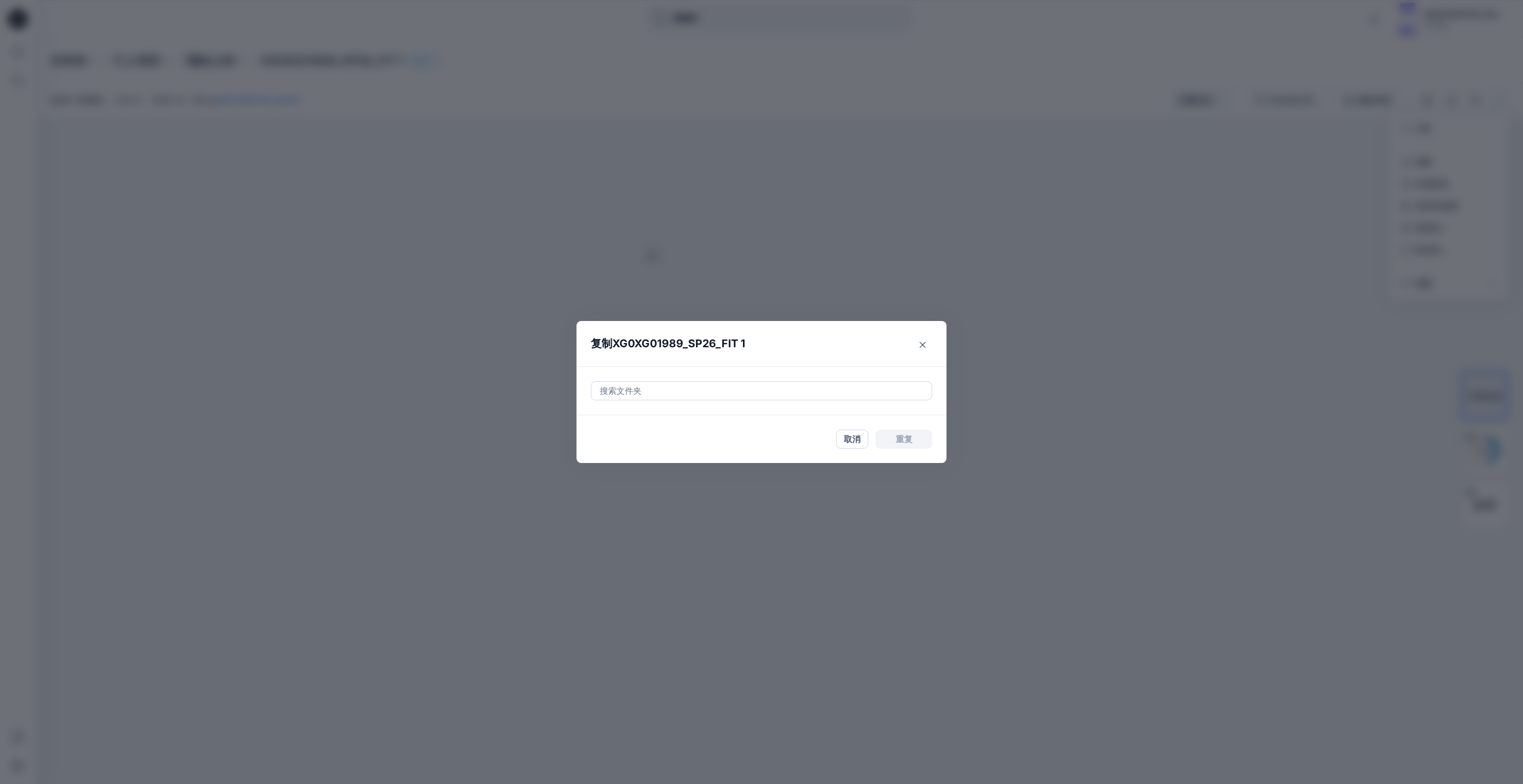
click at [677, 393] on div at bounding box center [761, 390] width 326 height 14
click at [679, 392] on div at bounding box center [761, 390] width 326 height 14
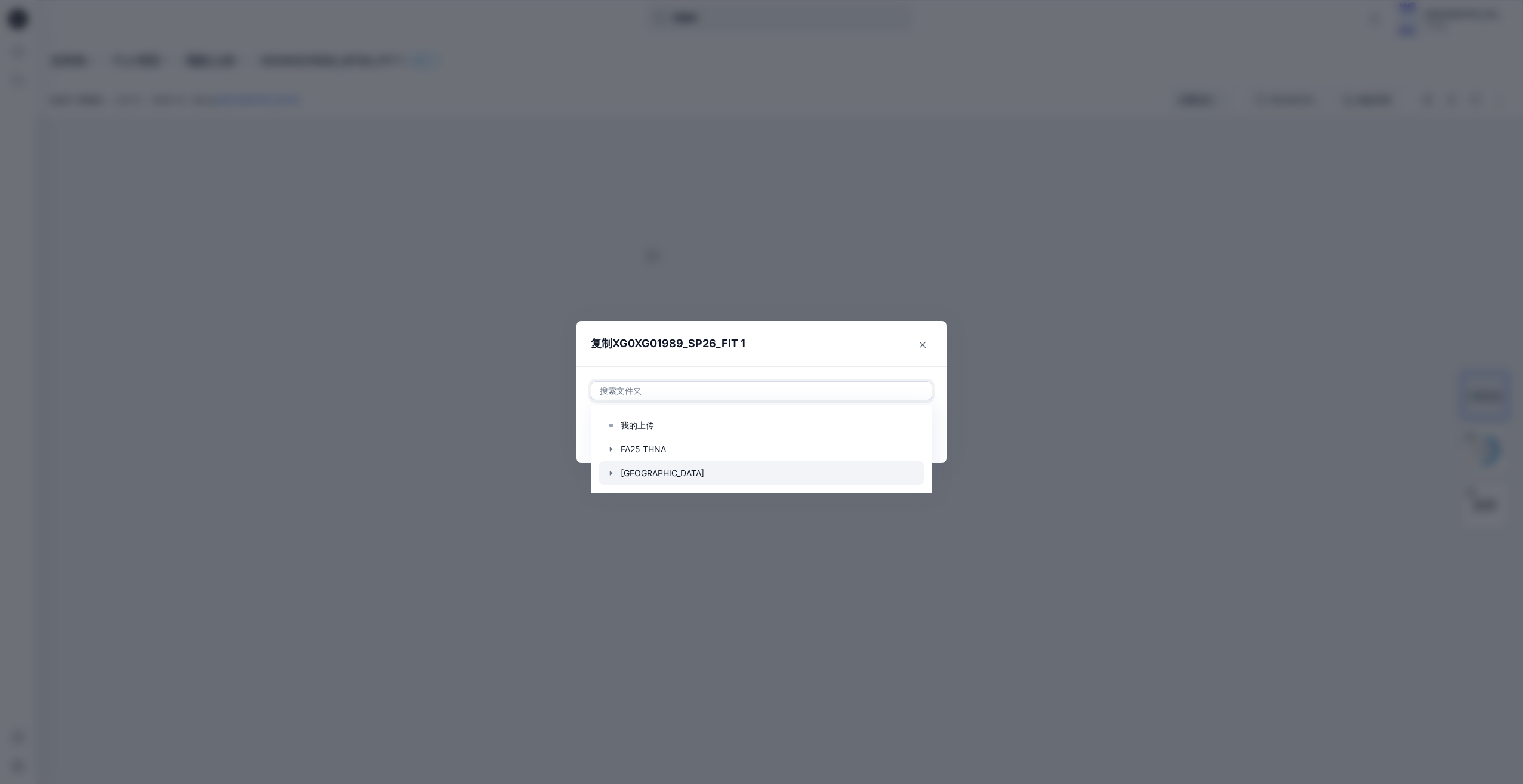
click at [612, 470] on icon "button" at bounding box center [612, 473] width 10 height 10
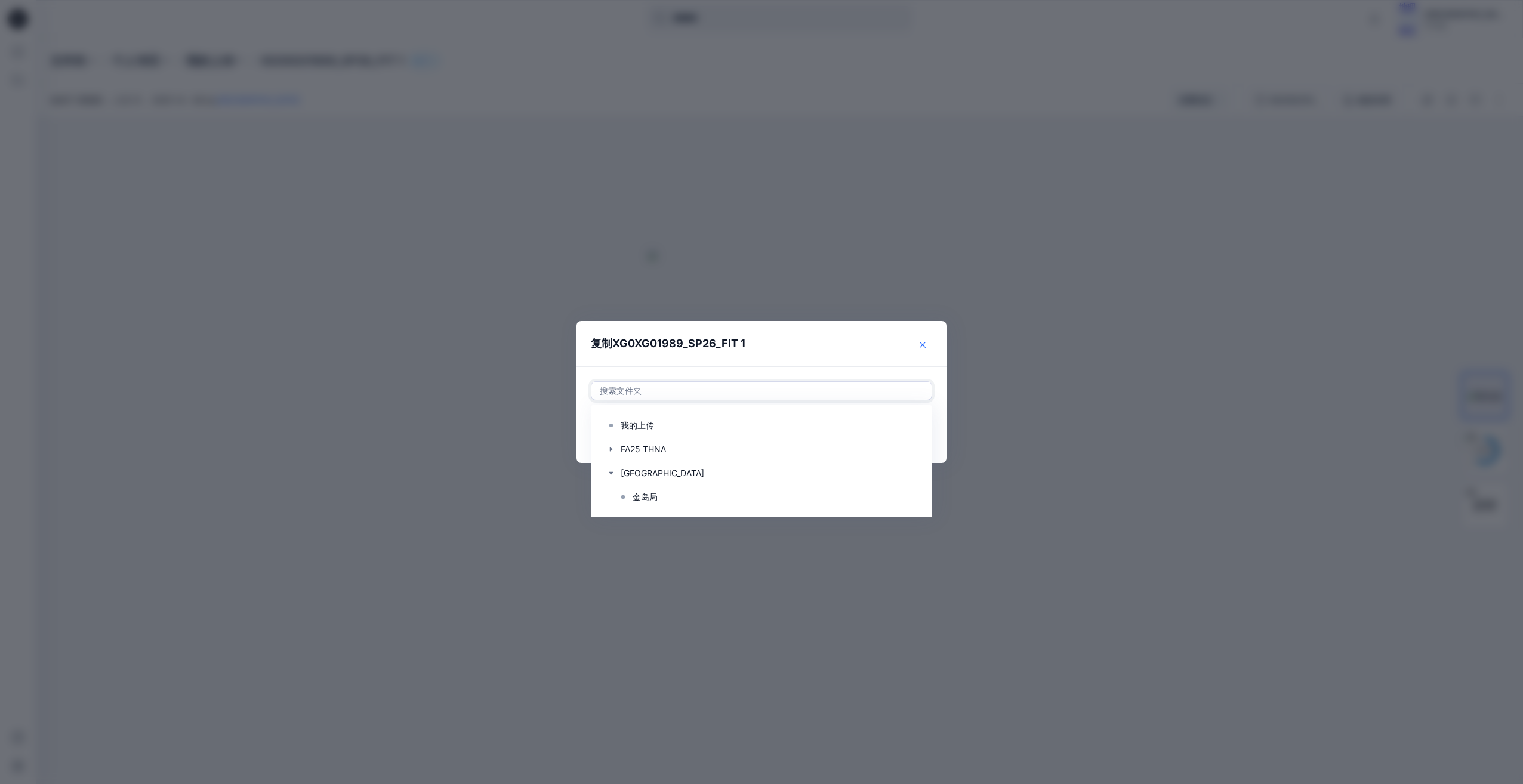
click at [920, 346] on icon "关闭" at bounding box center [922, 344] width 6 height 6
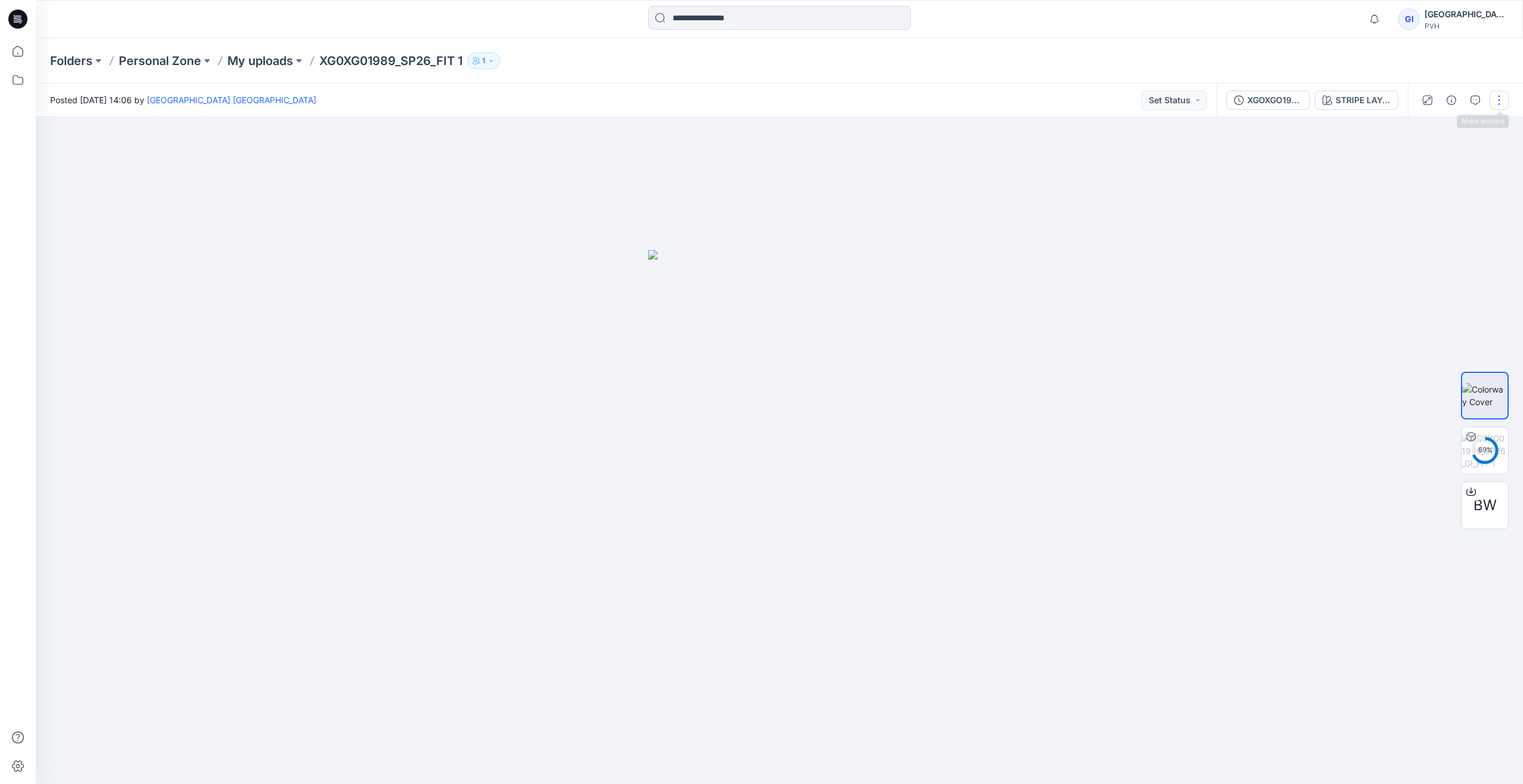
click at [1495, 104] on button "button" at bounding box center [1499, 100] width 19 height 19
click at [1431, 230] on p "Duplicate to..." at bounding box center [1442, 227] width 54 height 12
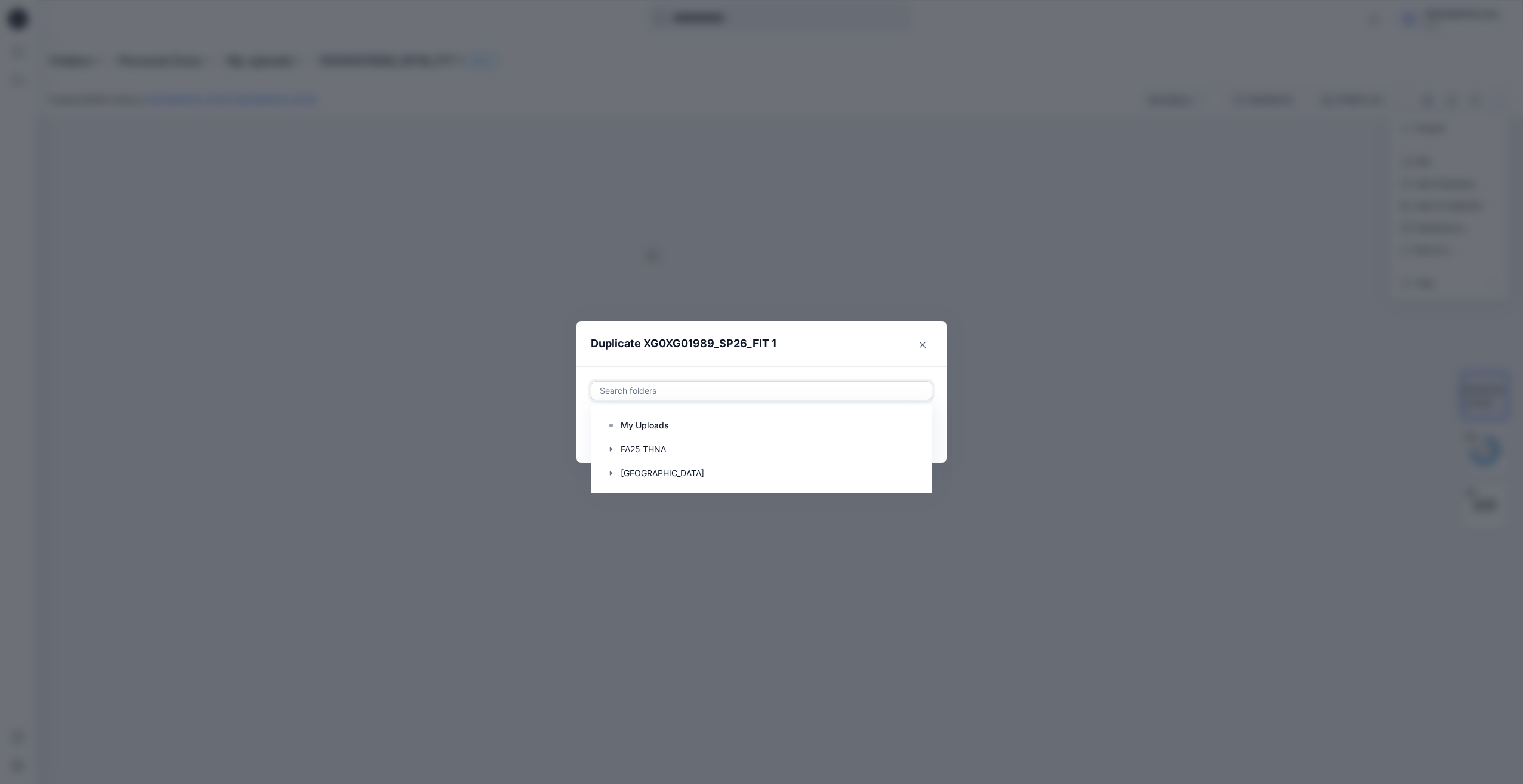
click at [686, 390] on div at bounding box center [761, 390] width 326 height 14
click at [613, 451] on icon "button" at bounding box center [612, 450] width 10 height 10
click at [611, 493] on icon "button" at bounding box center [612, 497] width 10 height 10
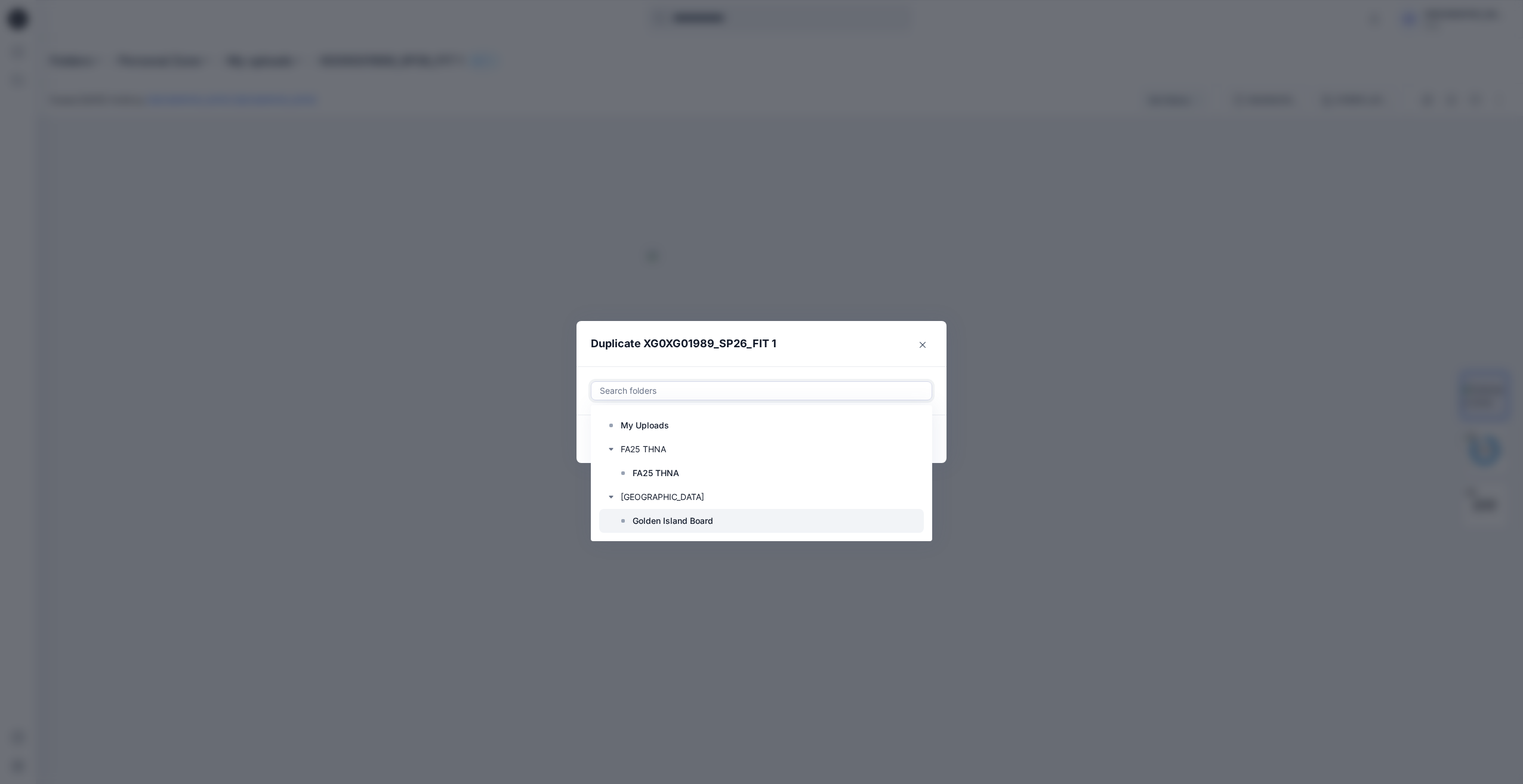
click at [676, 517] on p "Golden Island Board" at bounding box center [672, 520] width 81 height 14
click at [798, 333] on header "Duplicate XG0XG01989_SP26_FIT 1" at bounding box center [749, 343] width 346 height 46
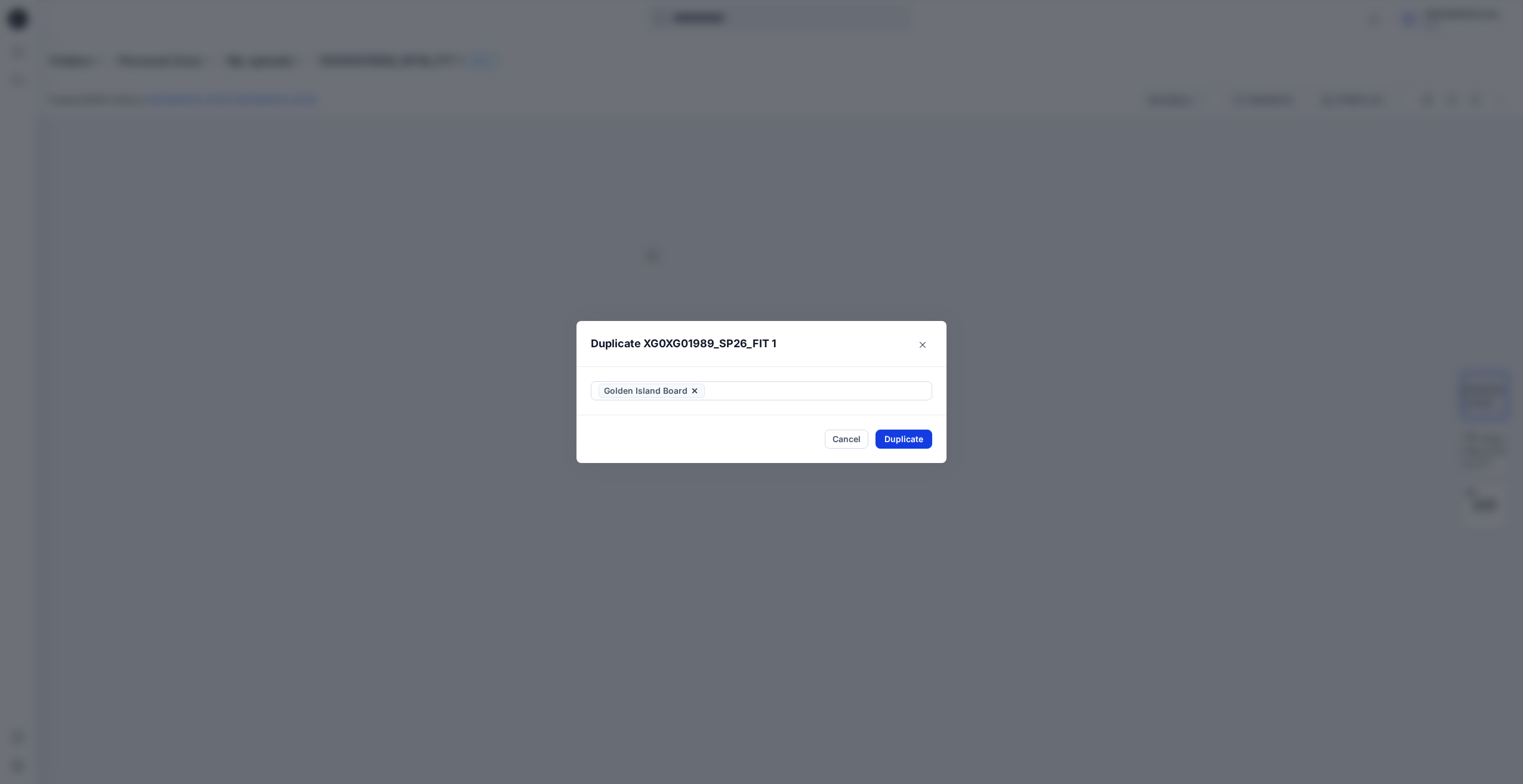
click at [905, 442] on button "Duplicate" at bounding box center [904, 439] width 56 height 19
click at [897, 433] on button "Close" at bounding box center [912, 439] width 39 height 19
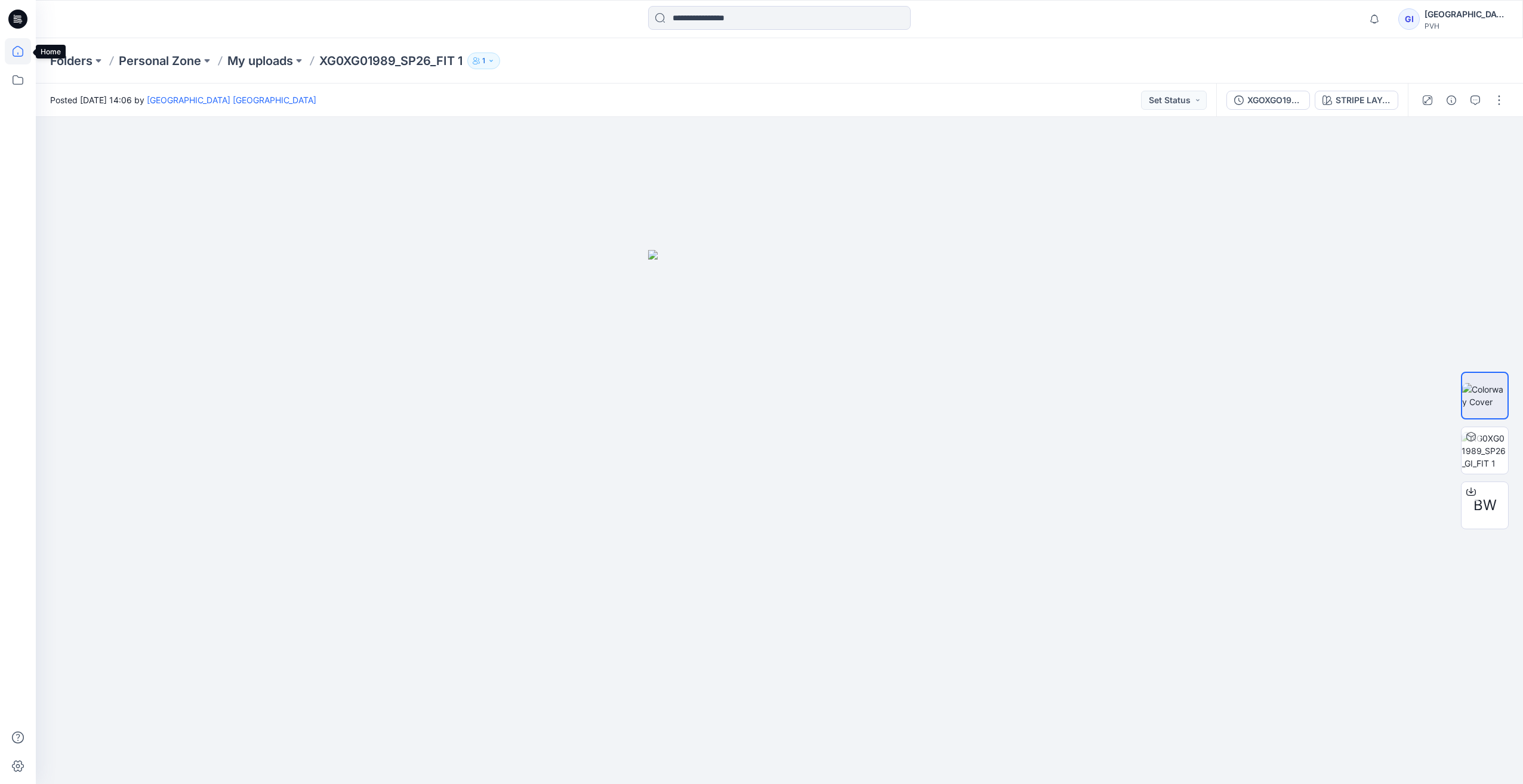
click at [21, 61] on icon at bounding box center [18, 51] width 27 height 27
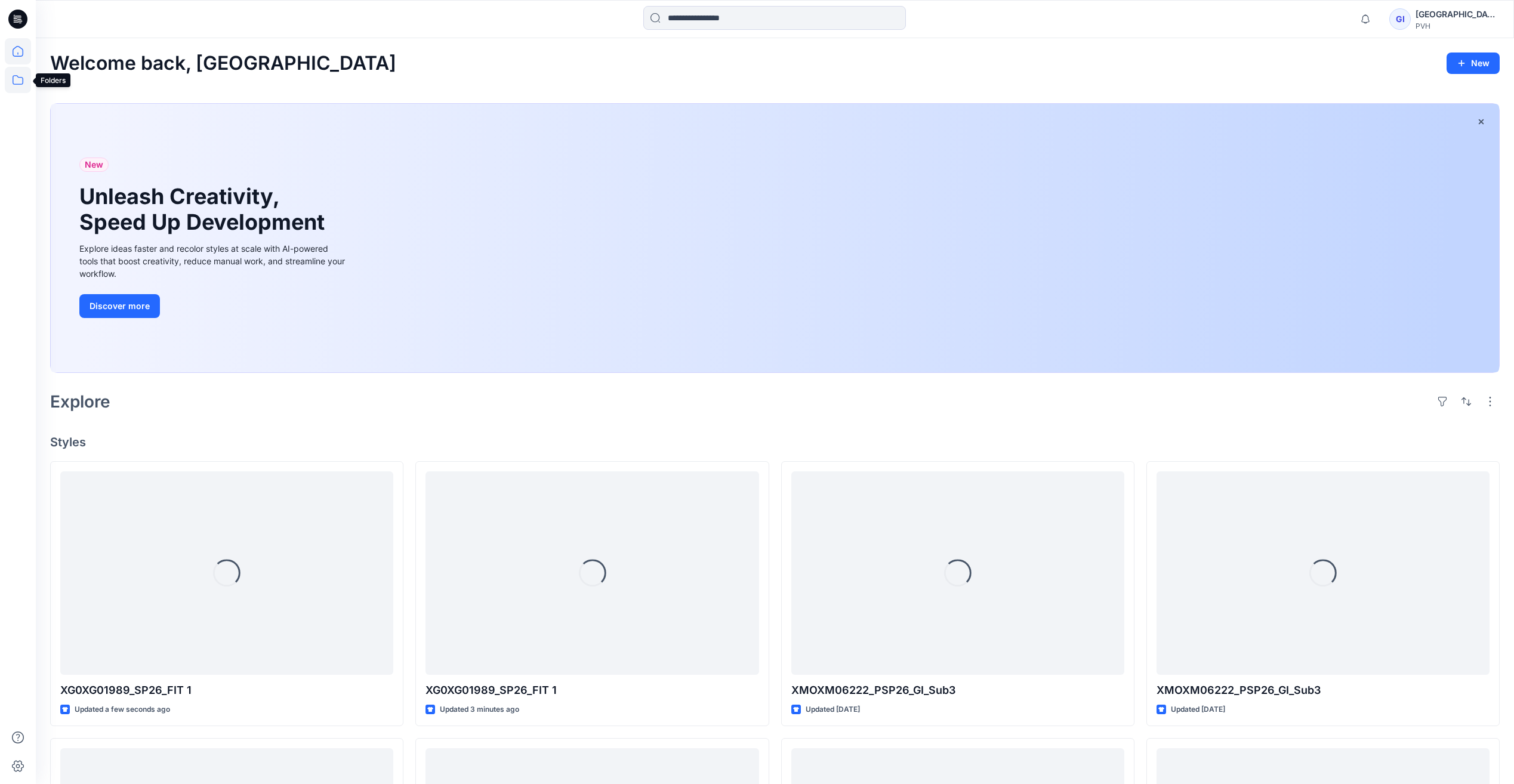
click at [18, 73] on icon at bounding box center [18, 80] width 27 height 27
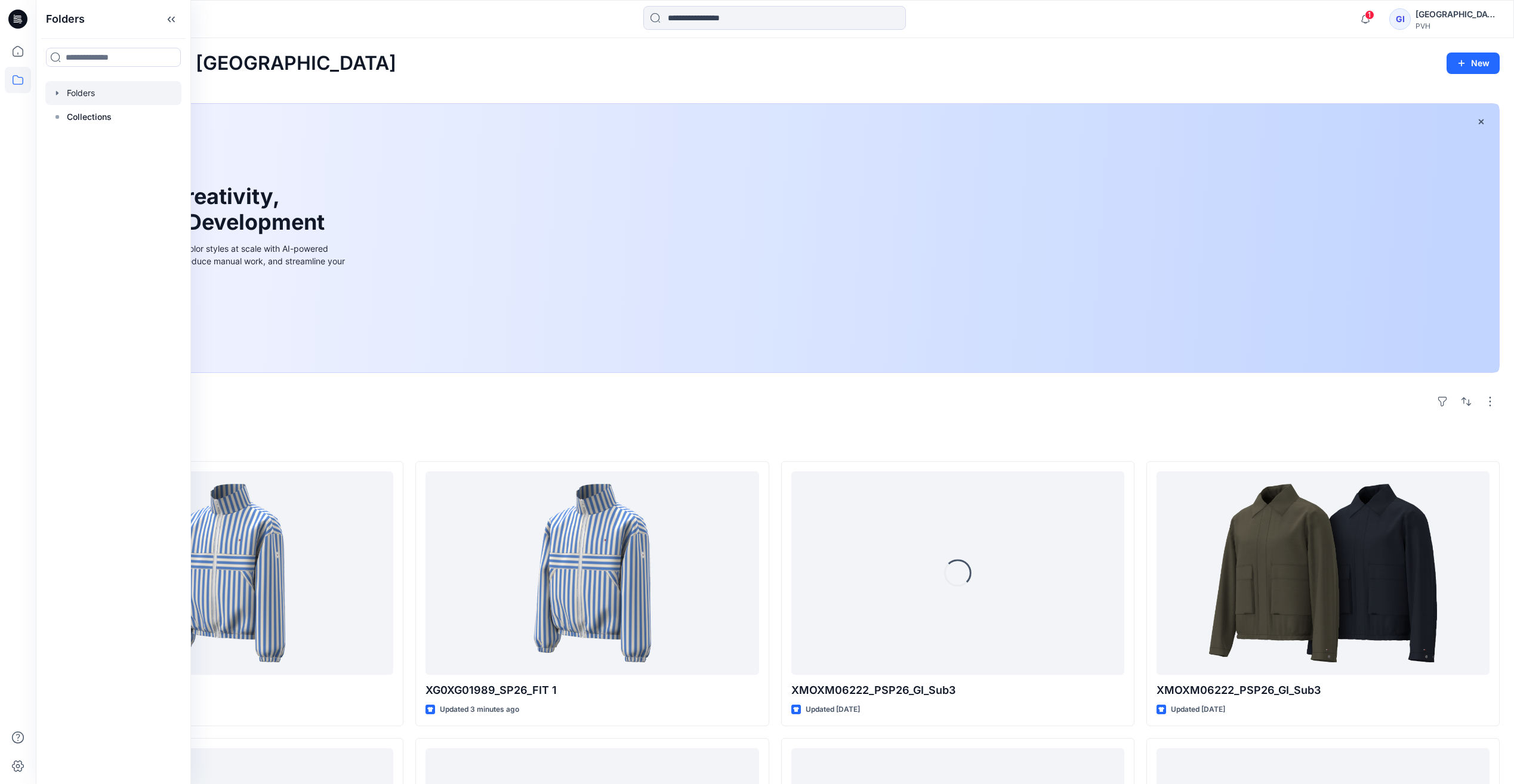
click at [58, 91] on icon "button" at bounding box center [57, 93] width 10 height 10
click at [85, 139] on div at bounding box center [114, 140] width 136 height 24
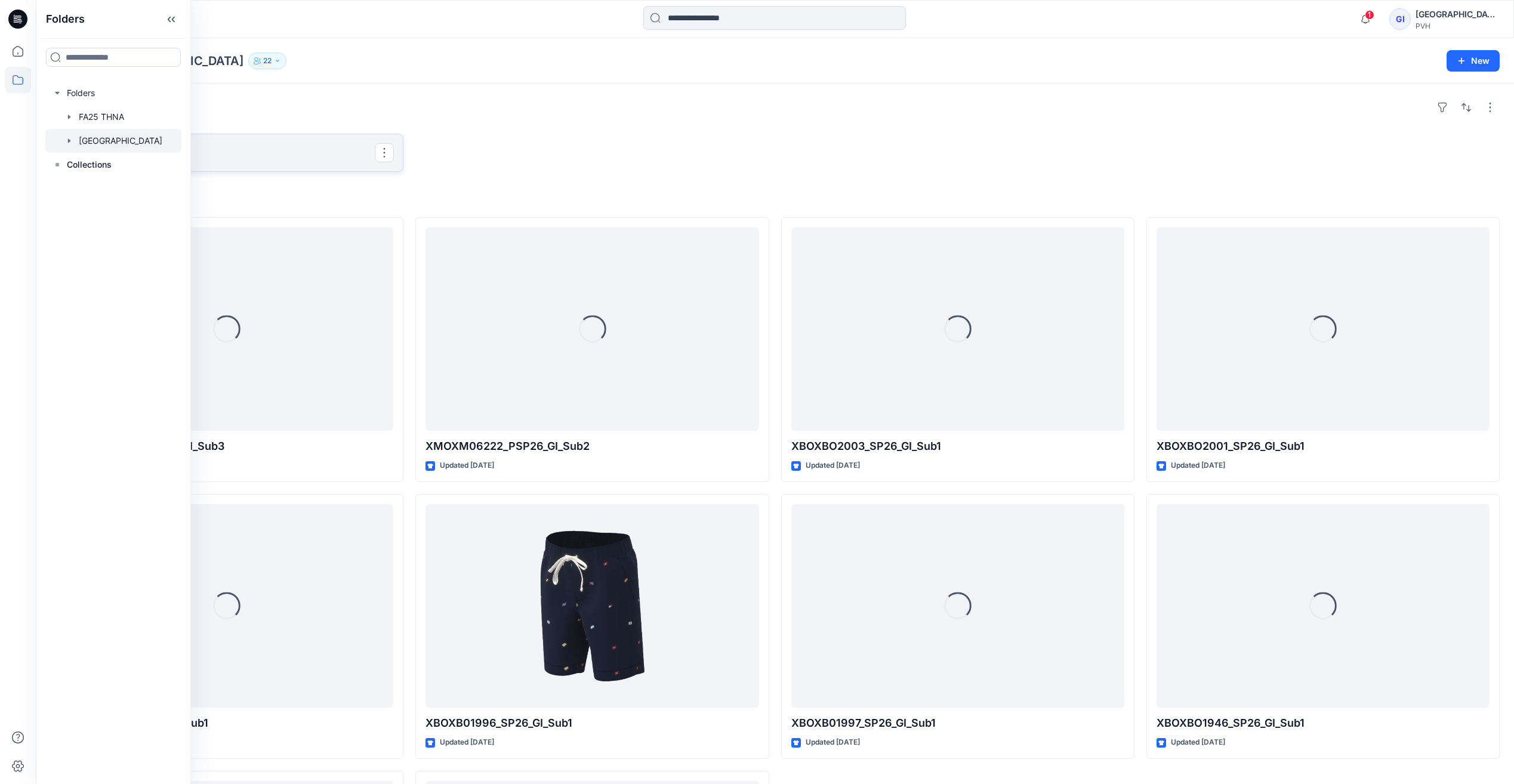
click at [255, 149] on p "Golden Island Board" at bounding box center [226, 153] width 299 height 17
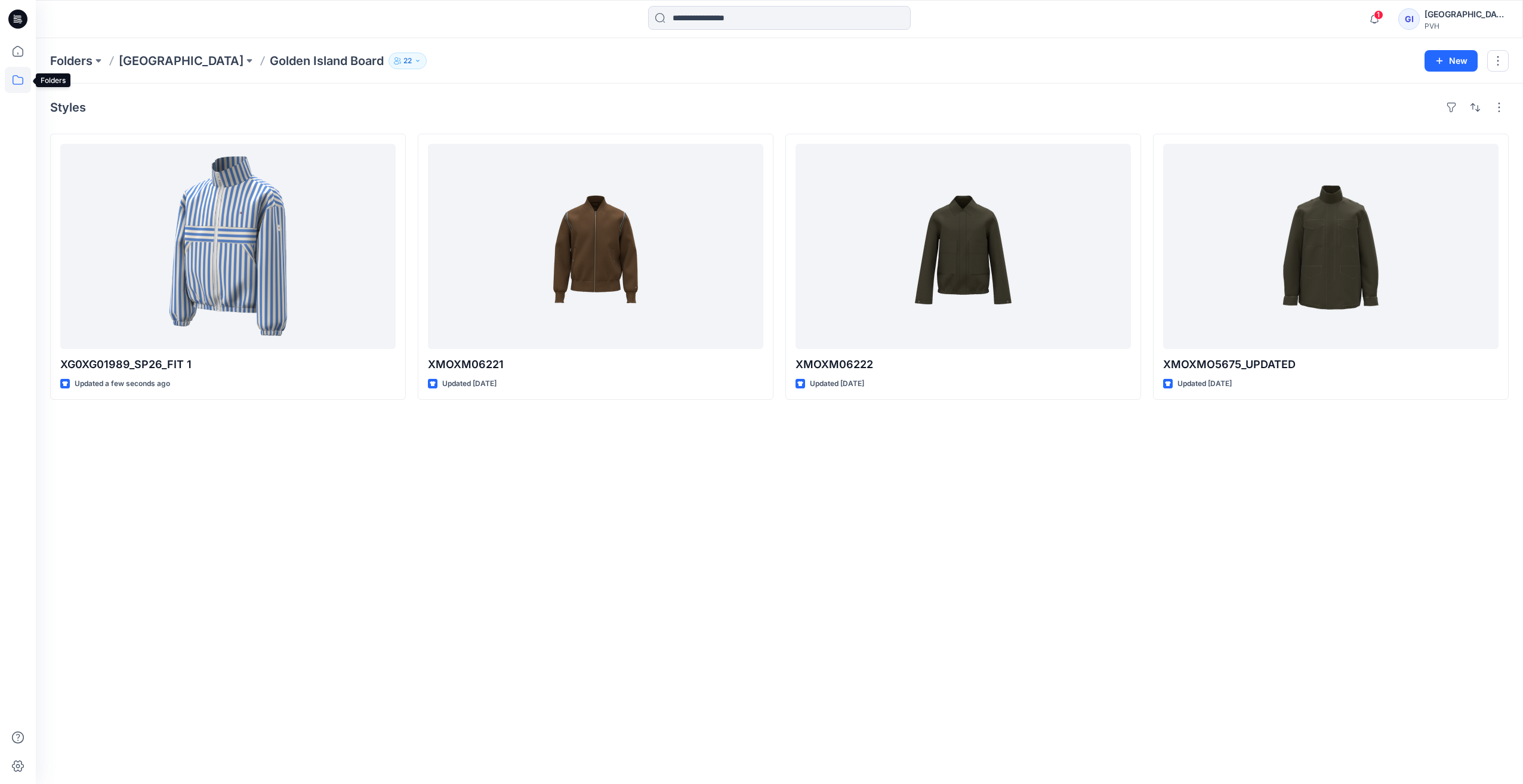
click at [12, 75] on icon at bounding box center [18, 80] width 27 height 27
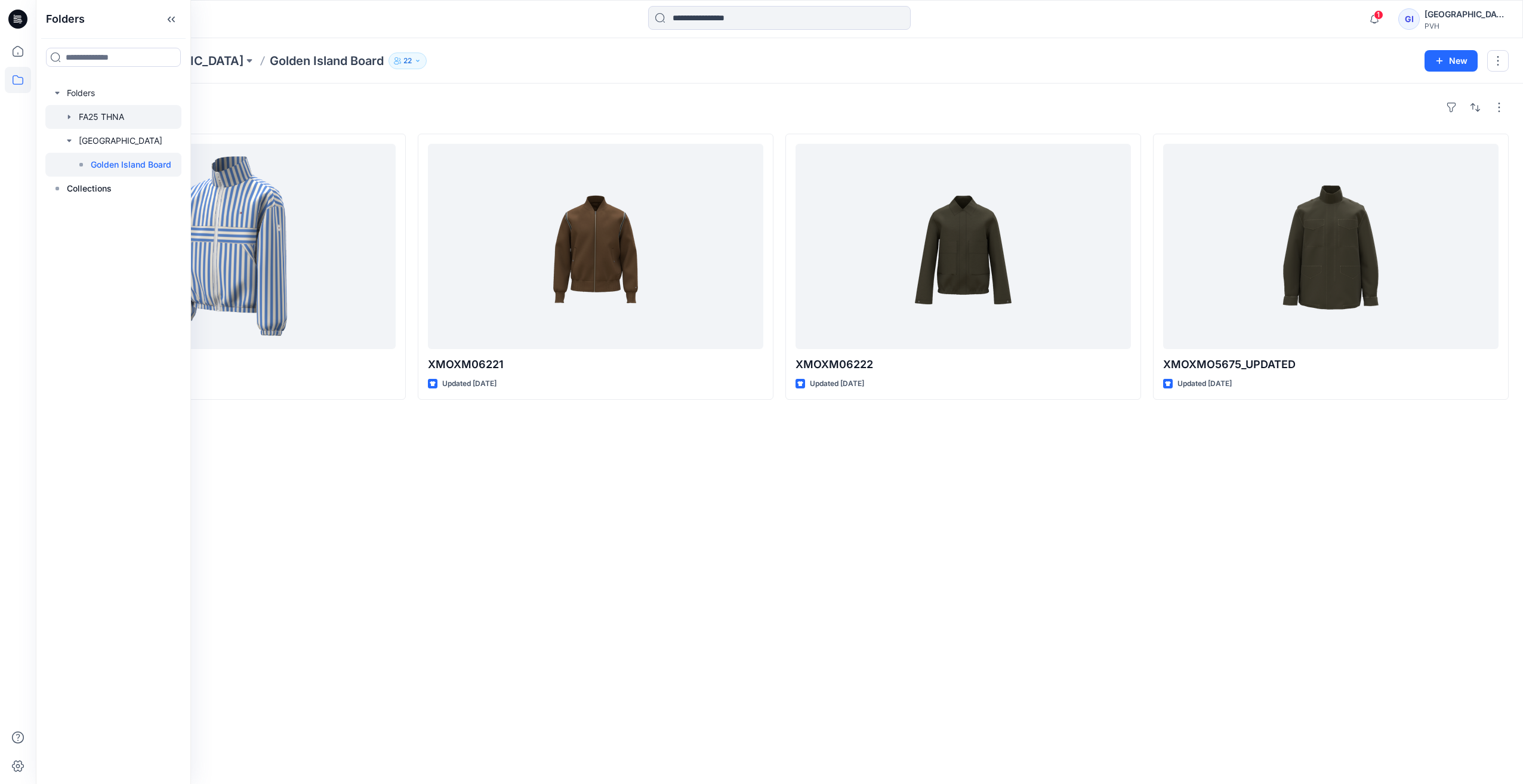
click at [115, 120] on div at bounding box center [114, 117] width 136 height 24
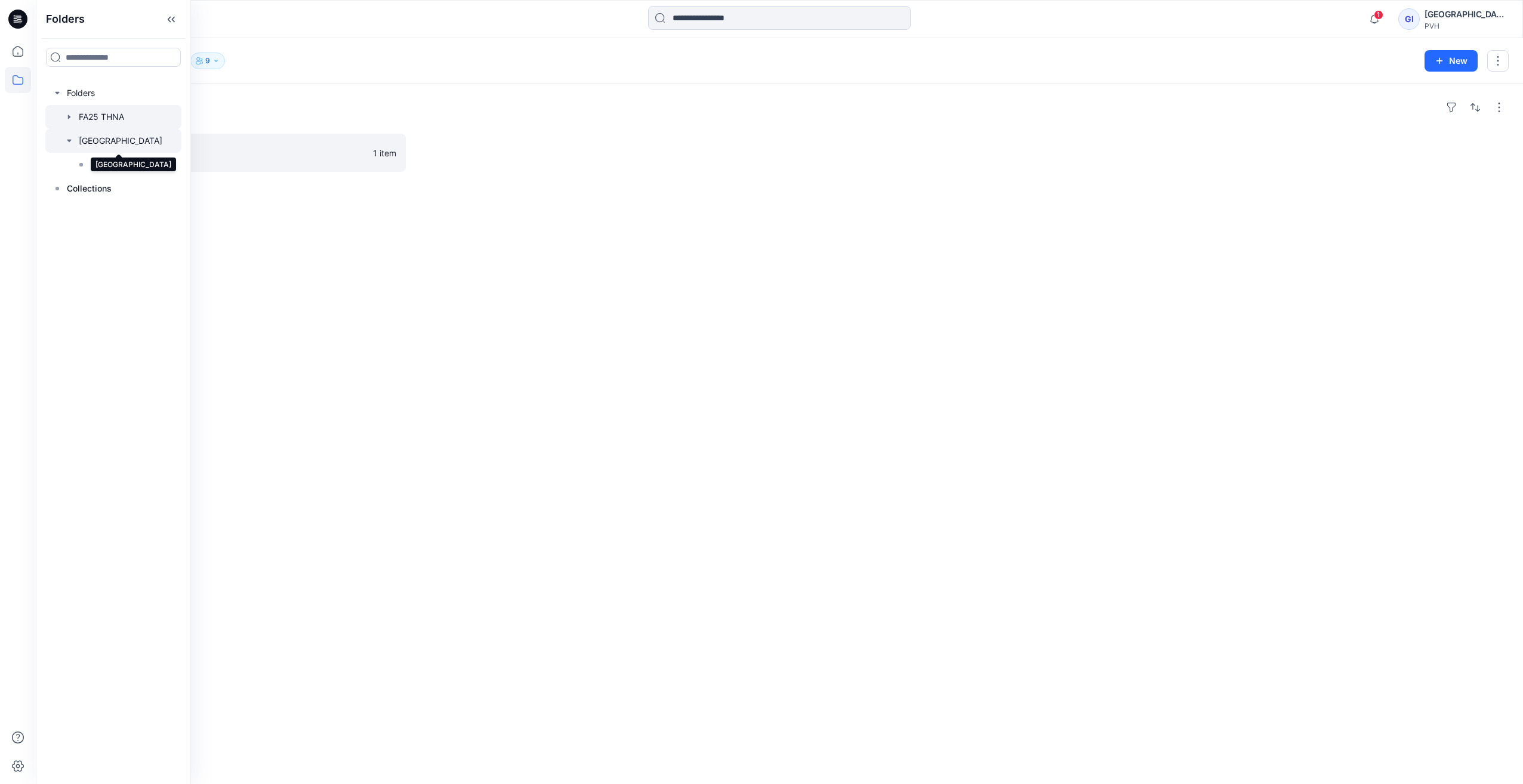
click at [115, 145] on div at bounding box center [114, 140] width 136 height 24
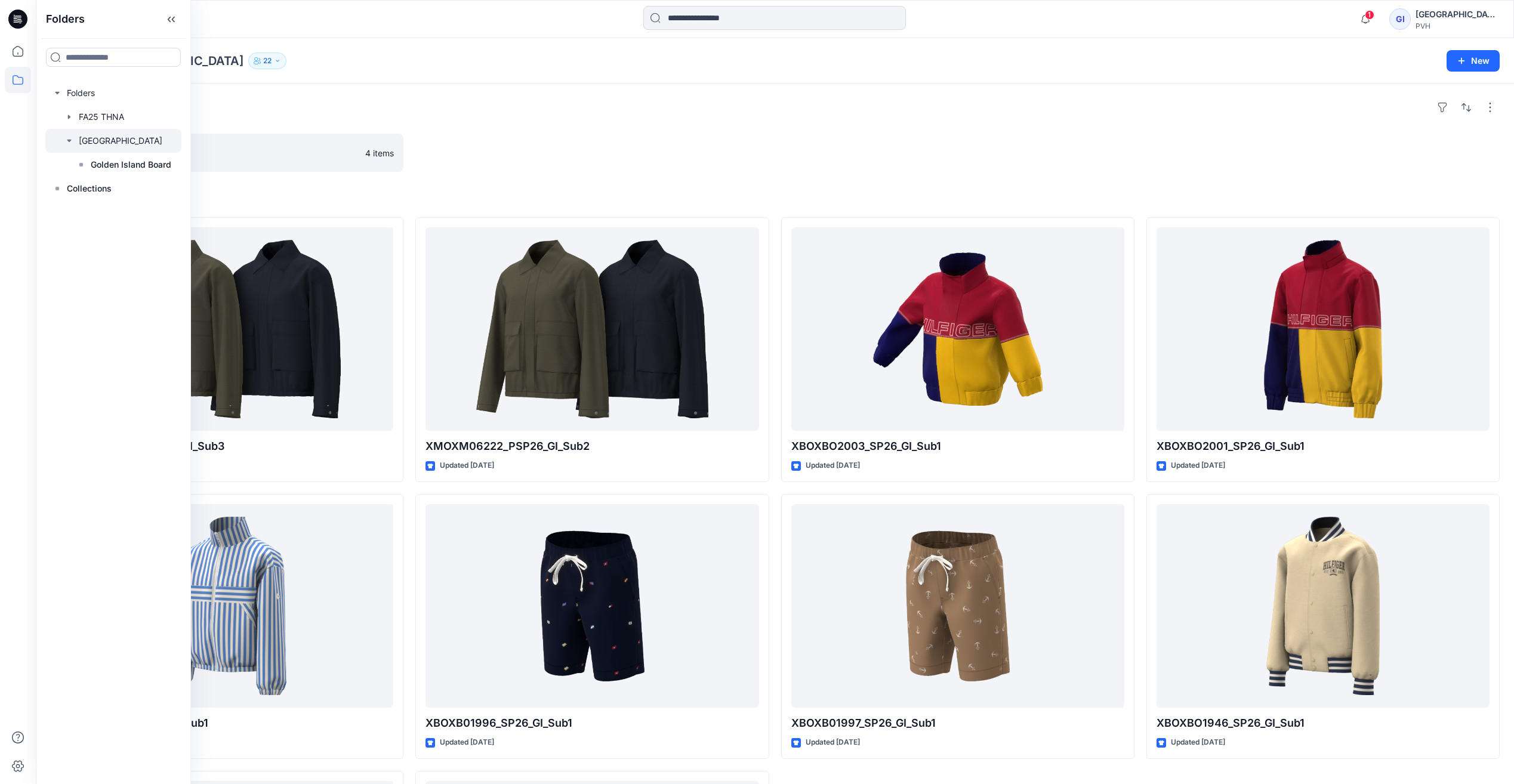
click at [330, 108] on div "Folders" at bounding box center [774, 107] width 1450 height 19
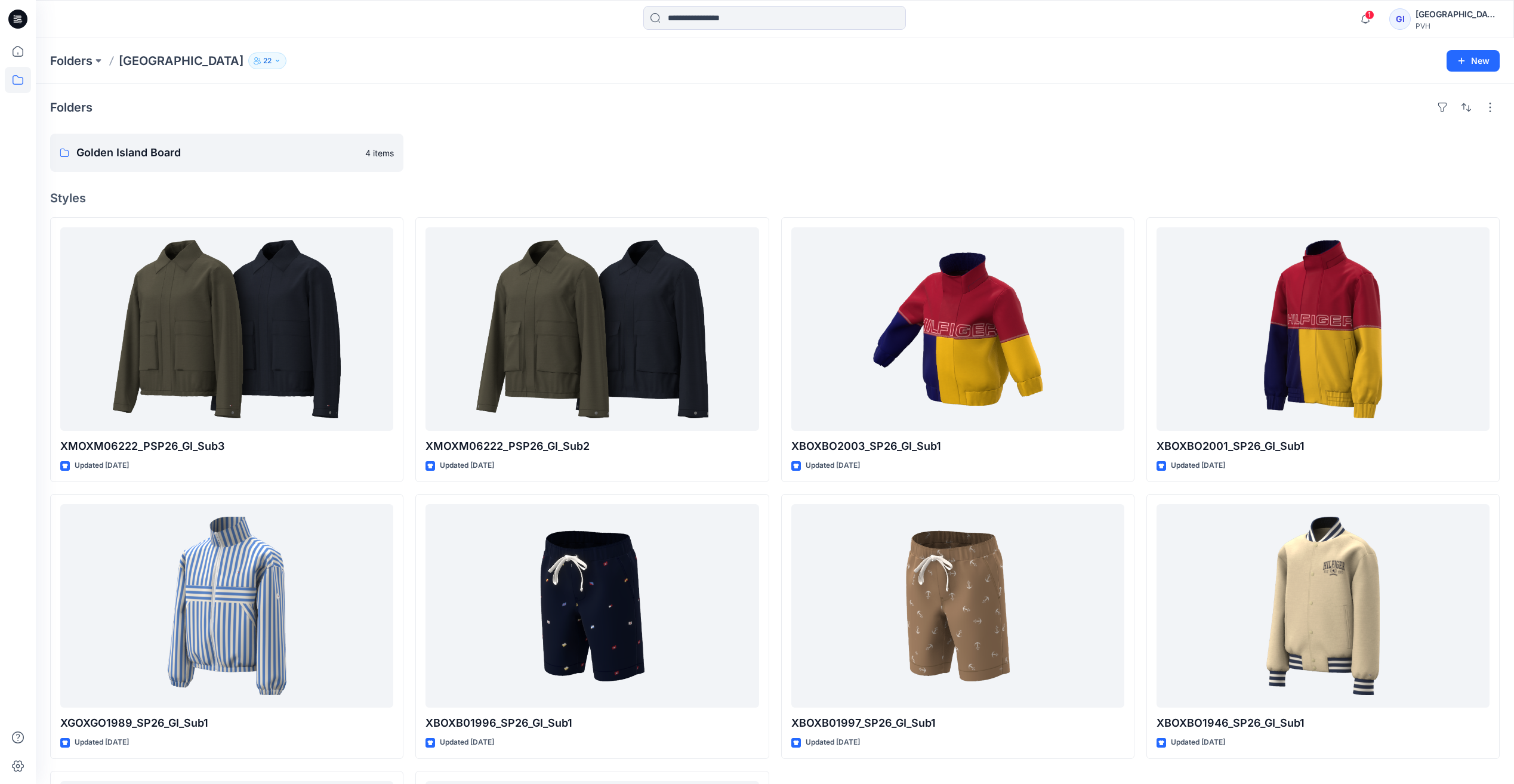
click at [263, 64] on p "22" at bounding box center [267, 61] width 8 height 13
click at [695, 183] on div "Folders Golden Island Board 4 items Styles XMOXM06222_PSP26_GI_Sub3 Updated 3 m…" at bounding box center [774, 567] width 1478 height 967
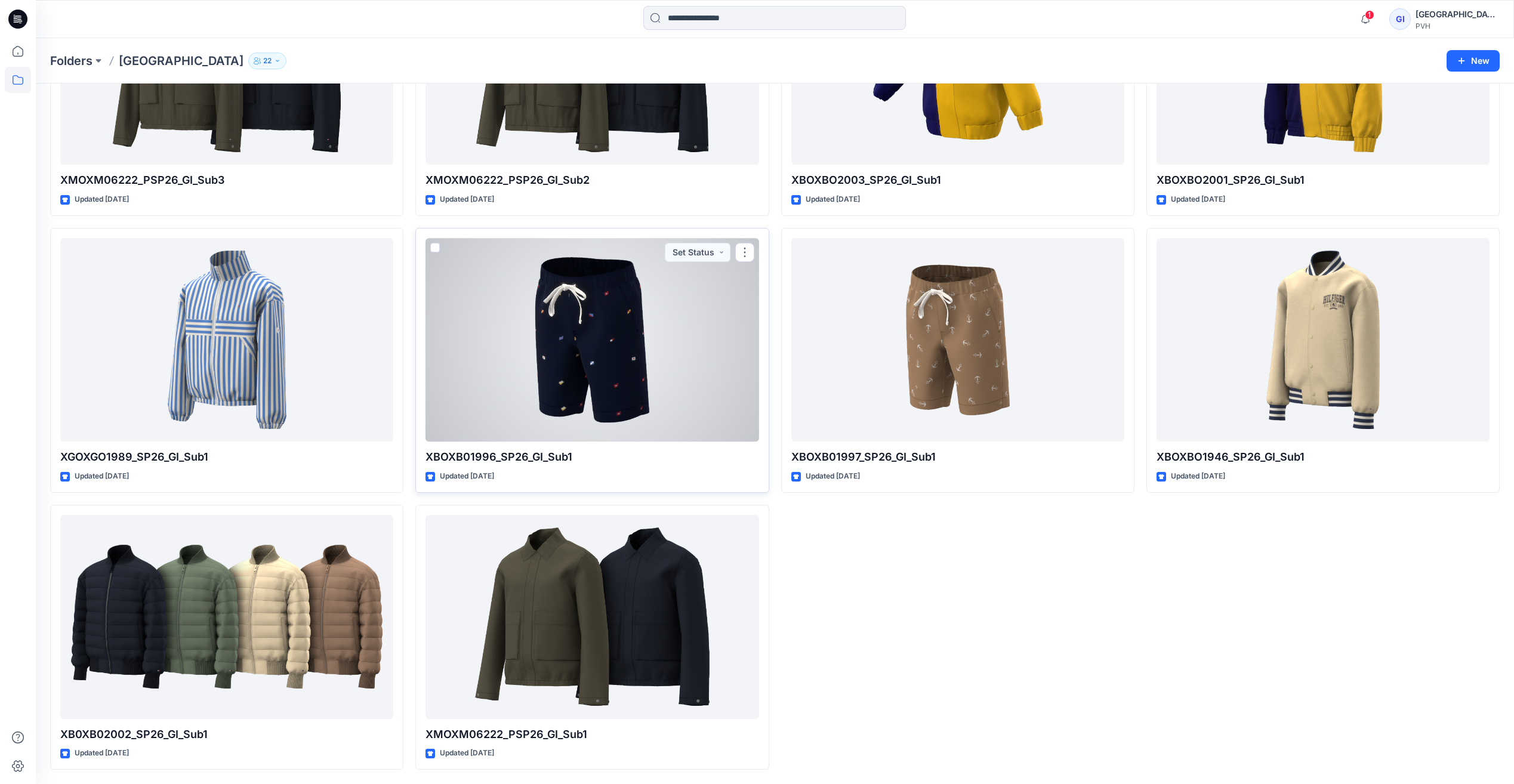
scroll to position [0, 0]
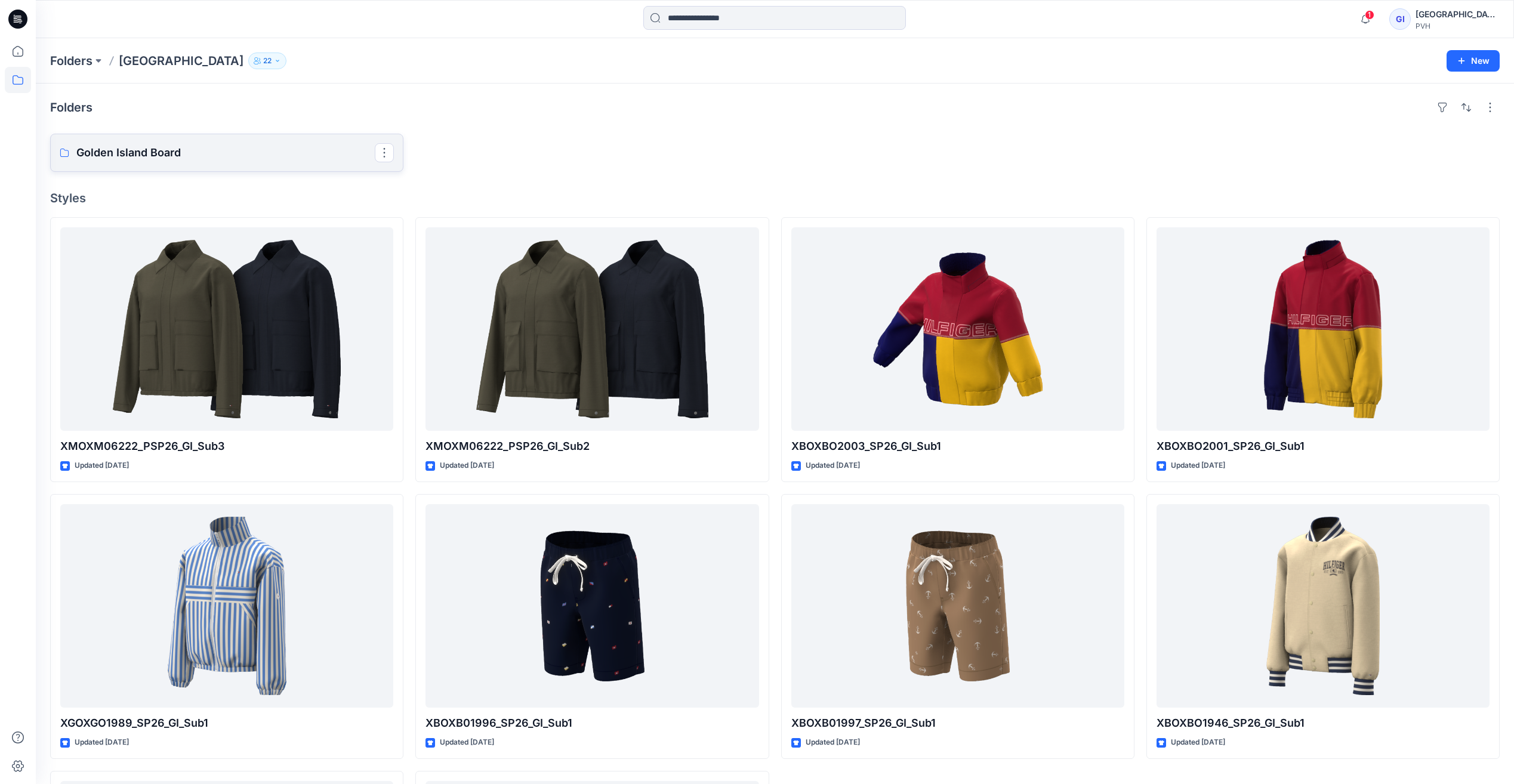
click at [179, 159] on p "Golden Island Board" at bounding box center [226, 153] width 299 height 17
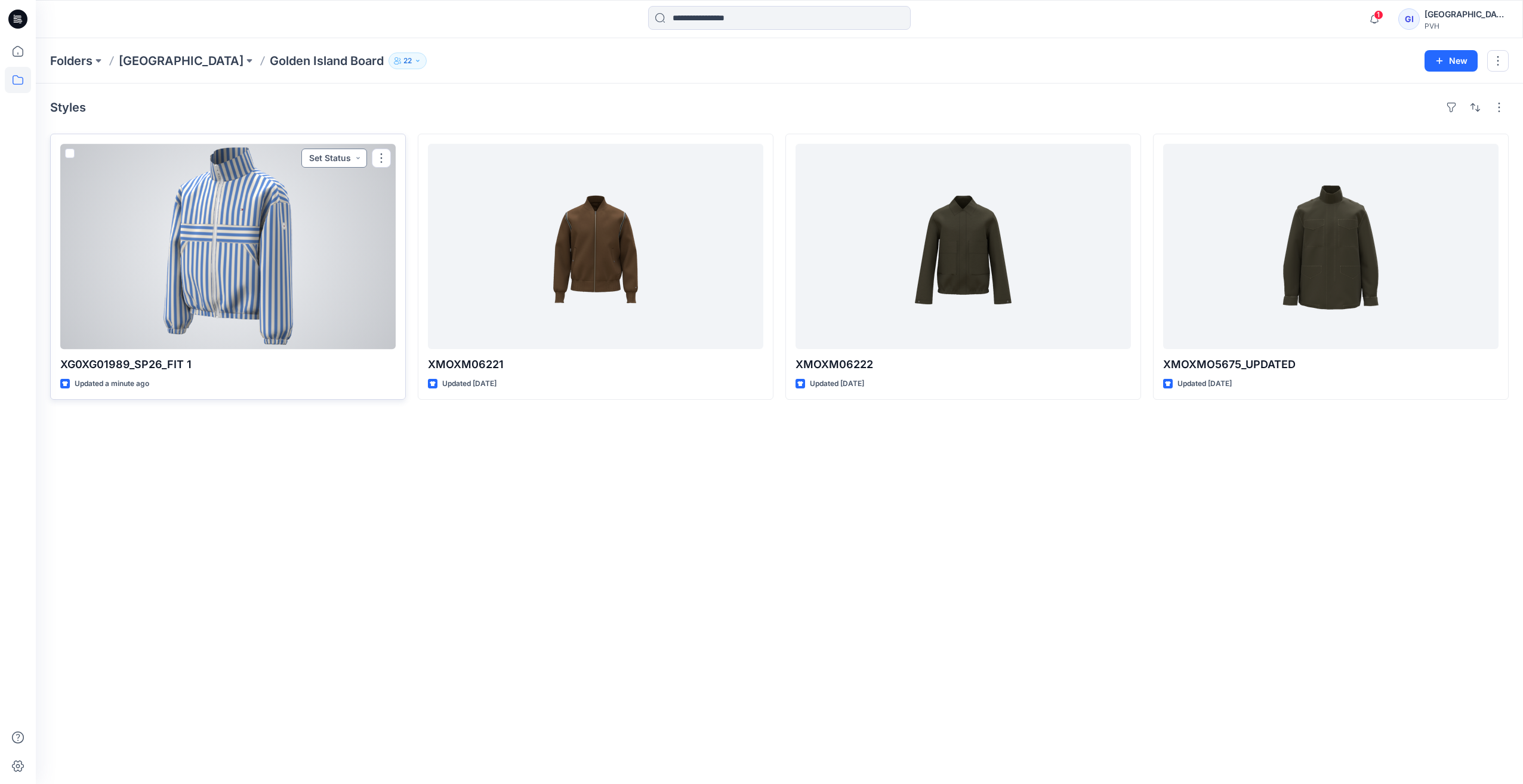
click at [343, 152] on button "Set Status" at bounding box center [334, 158] width 66 height 19
click at [378, 158] on button "button" at bounding box center [381, 158] width 19 height 19
click at [436, 274] on button "Move to" at bounding box center [438, 274] width 129 height 22
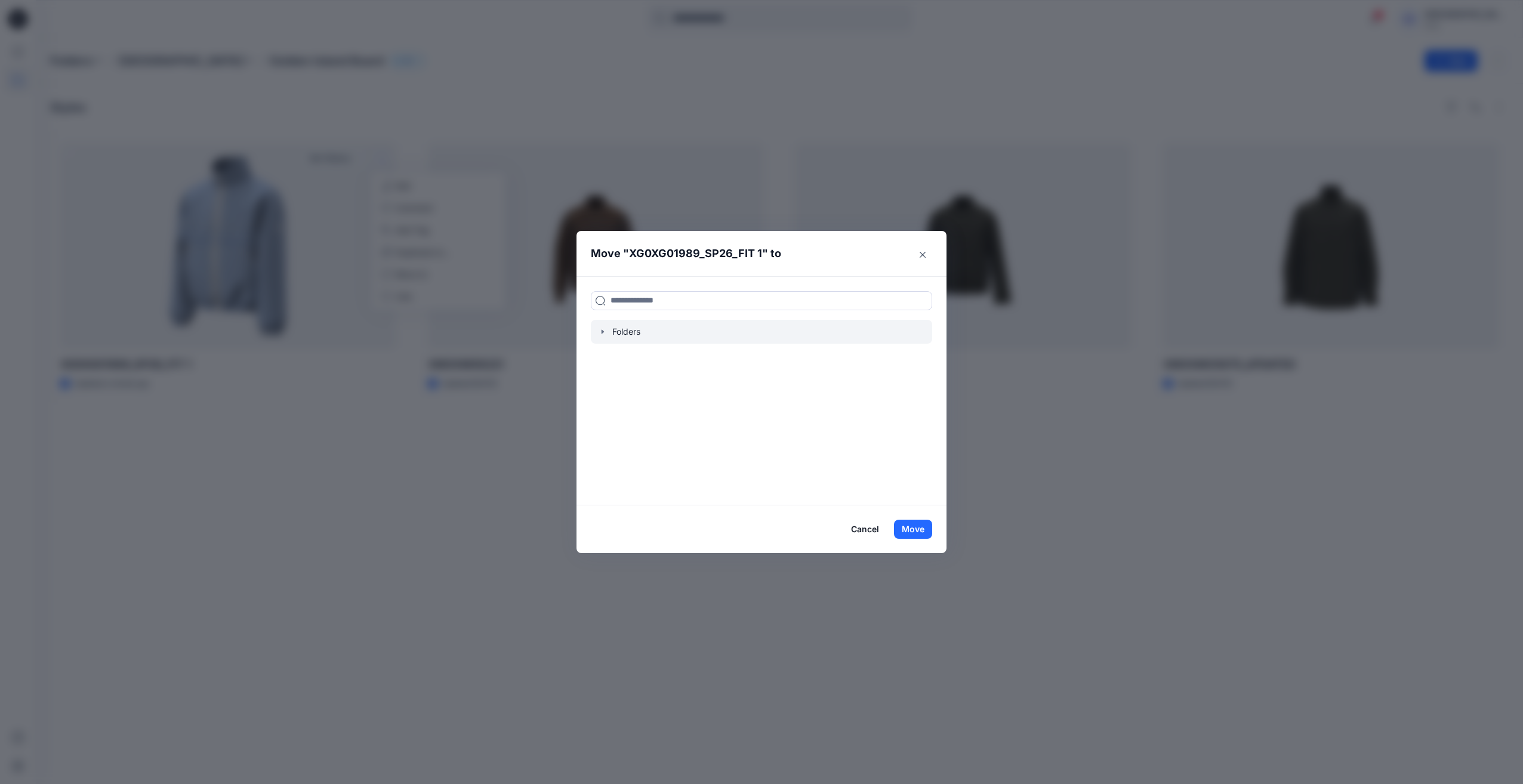
click at [605, 334] on icon "button" at bounding box center [603, 332] width 10 height 10
click at [648, 377] on div at bounding box center [761, 379] width 341 height 24
click at [641, 334] on div at bounding box center [761, 331] width 341 height 24
click at [660, 377] on div at bounding box center [761, 379] width 341 height 24
click at [617, 379] on icon "button" at bounding box center [615, 380] width 10 height 10
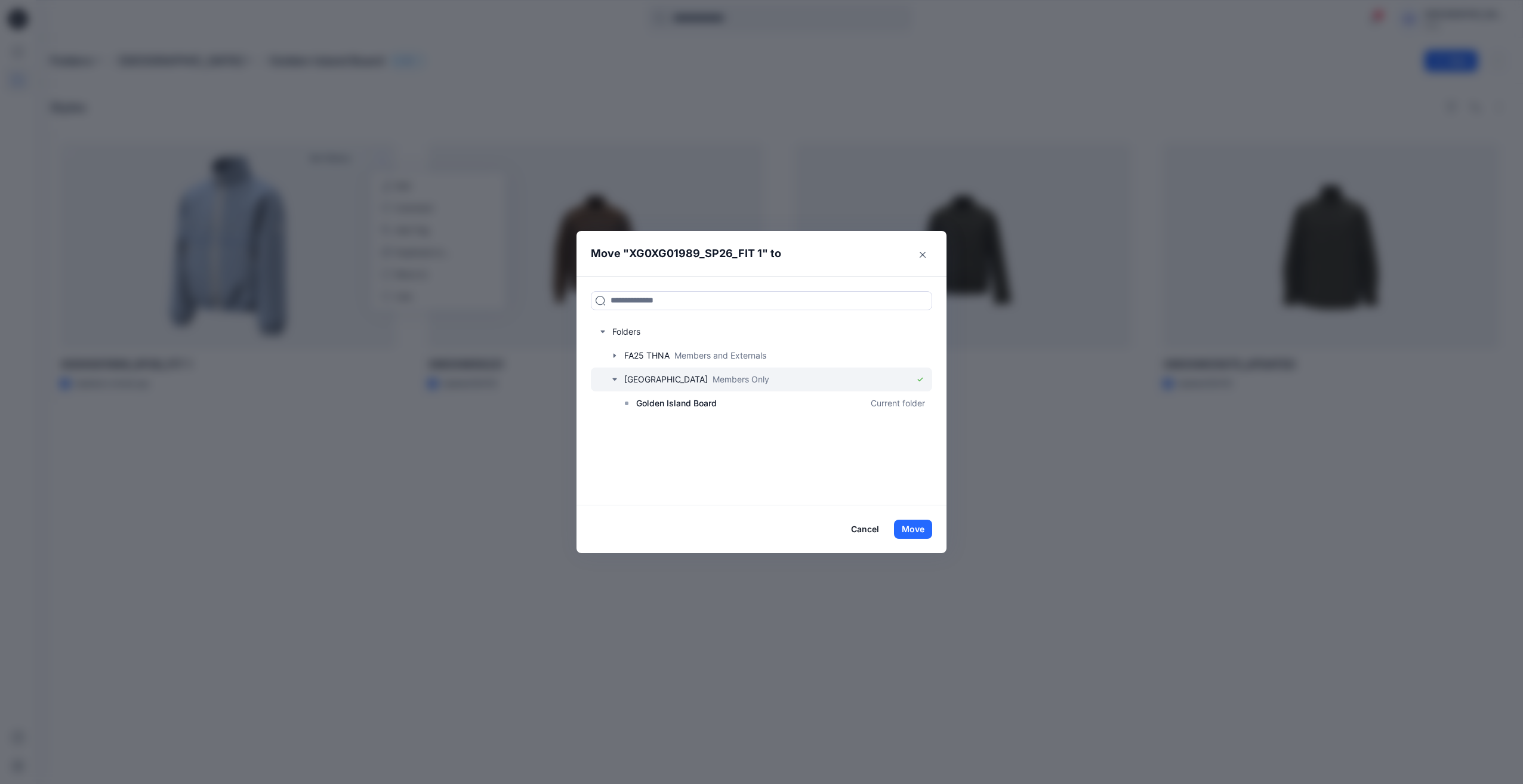
click at [661, 379] on div at bounding box center [761, 379] width 341 height 24
click at [921, 528] on button "Move" at bounding box center [913, 528] width 38 height 19
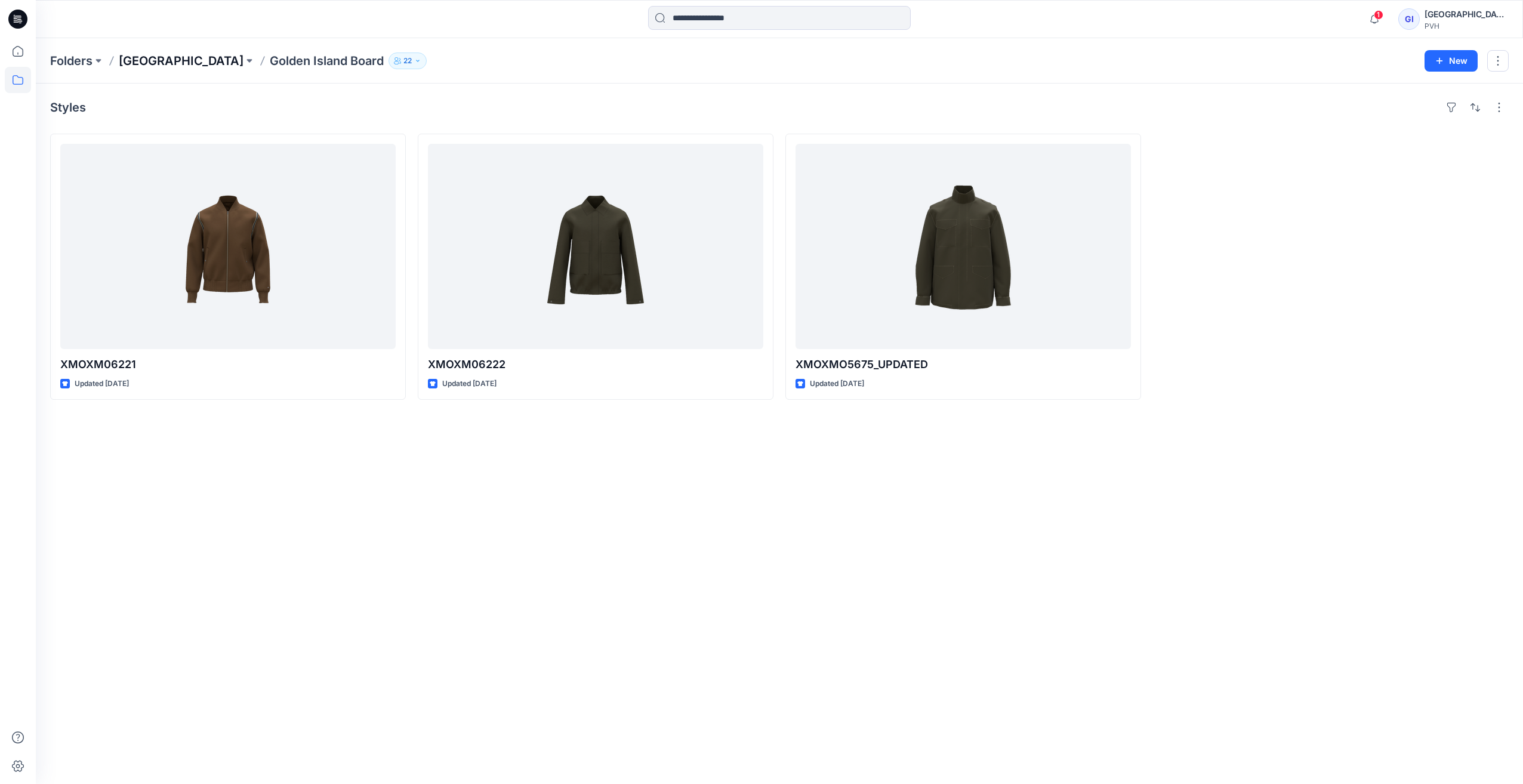
click at [181, 61] on p "[GEOGRAPHIC_DATA]" at bounding box center [181, 61] width 124 height 17
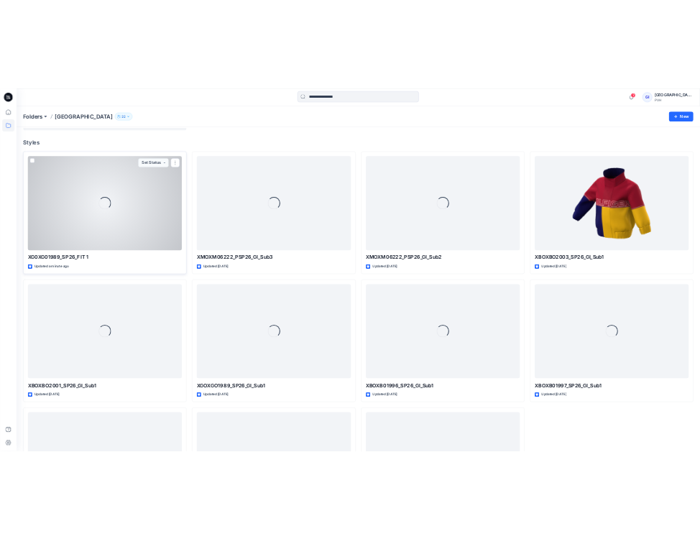
scroll to position [72, 0]
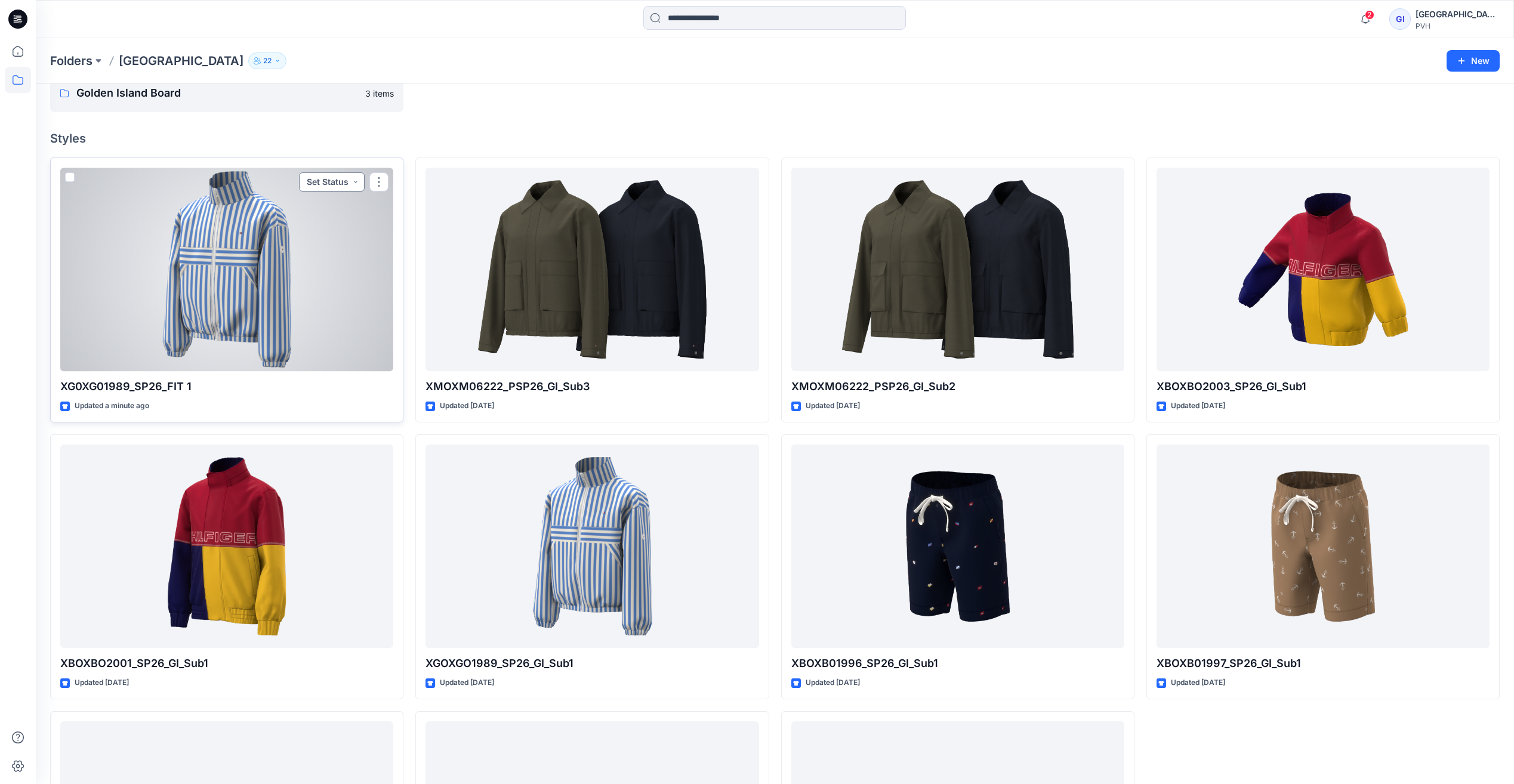
click at [333, 181] on button "Set Status" at bounding box center [331, 182] width 66 height 19
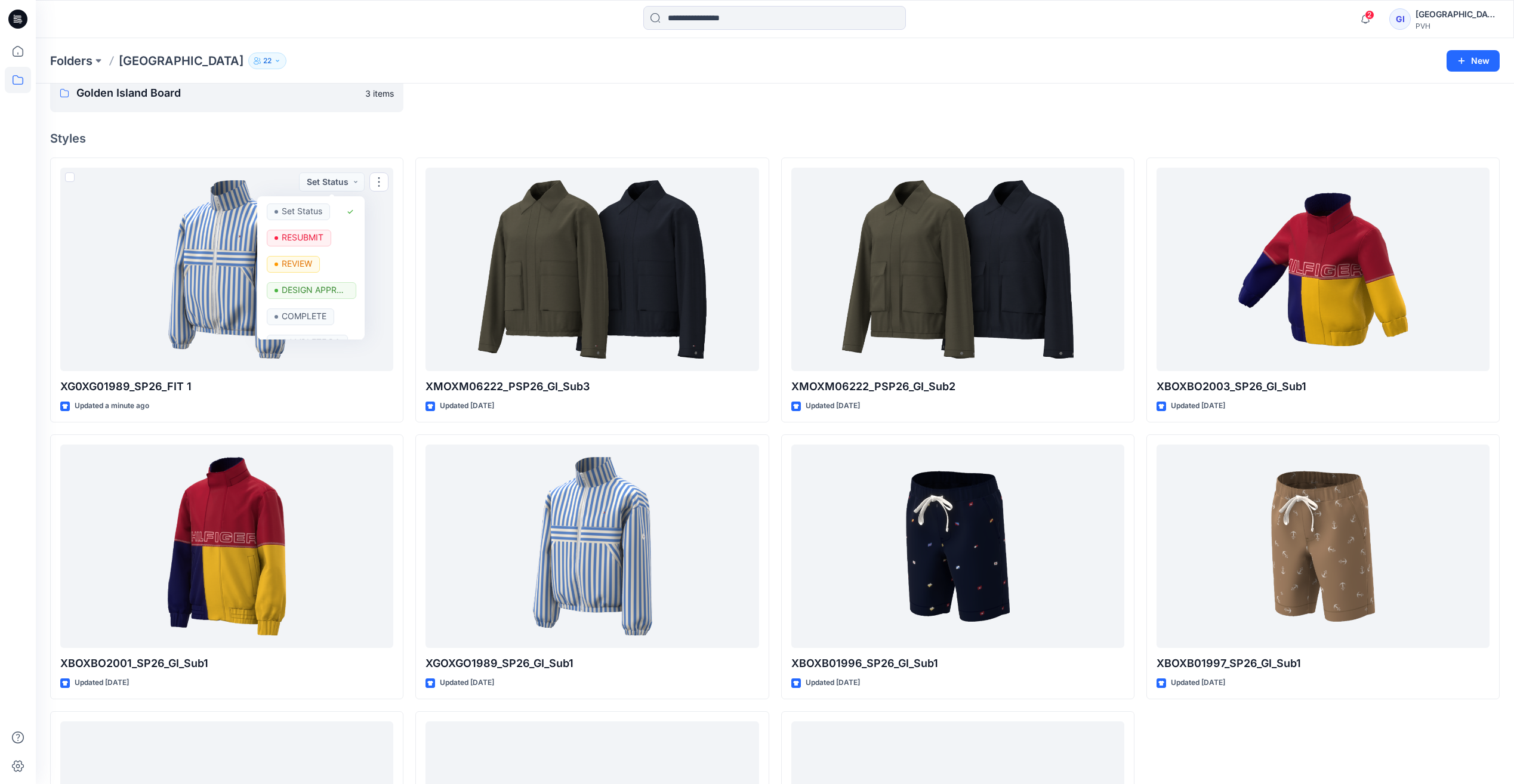
click at [740, 108] on div at bounding box center [592, 93] width 354 height 38
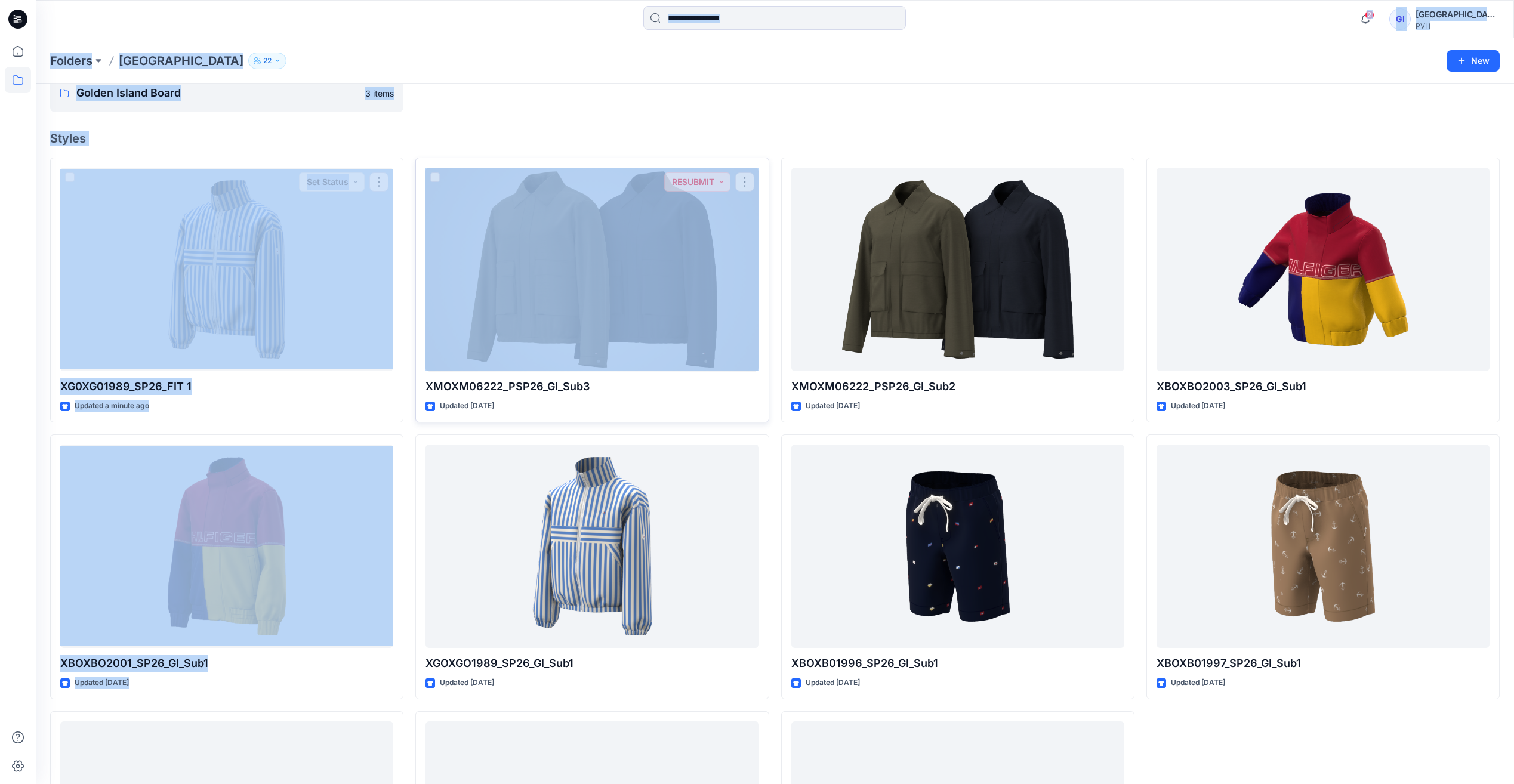
drag, startPoint x: 38, startPoint y: 32, endPoint x: 422, endPoint y: 348, distance: 497.3
click at [422, 348] on div "2 Notifications Your style XG0XG01989_SP26_FIT 1 is ready 9 minutes ago Mark al…" at bounding box center [757, 465] width 1514 height 1050
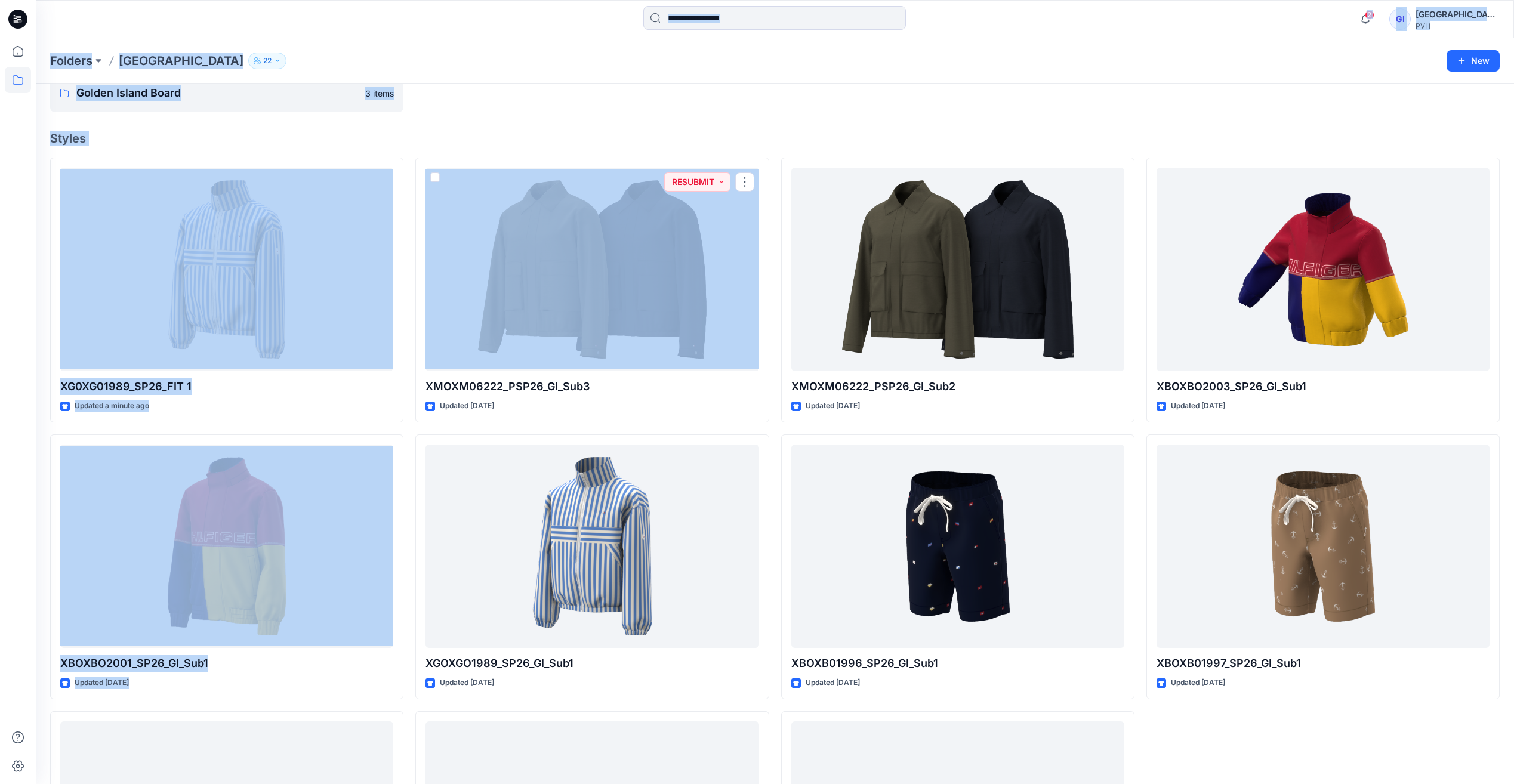
click at [618, 52] on div "Folders Golden Island 22 Folder Access Members Only 3d Pvh Moderator Tracy Mcco…" at bounding box center [728, 61] width 1356 height 17
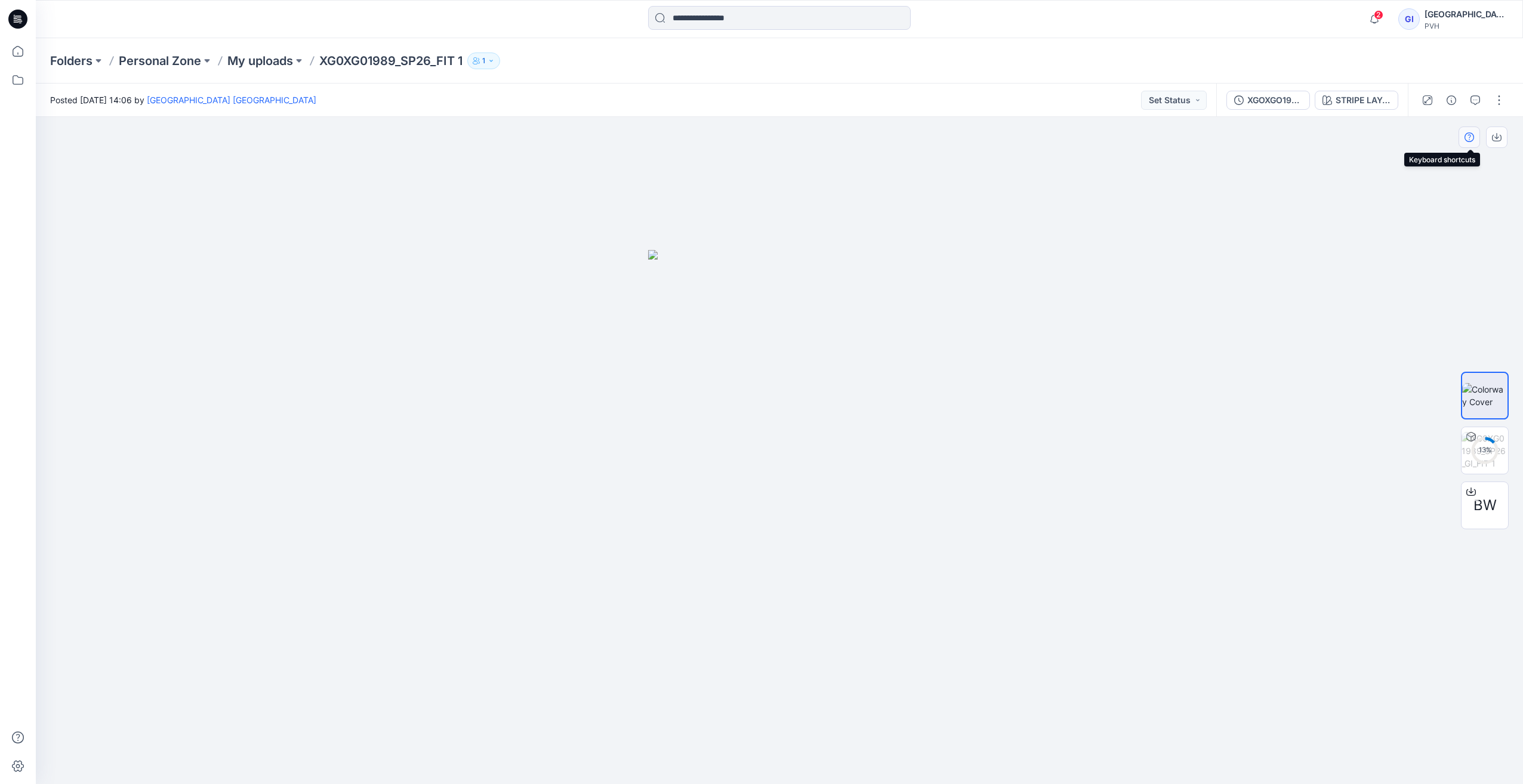
click at [589, 139] on icon "button" at bounding box center [1470, 138] width 10 height 10
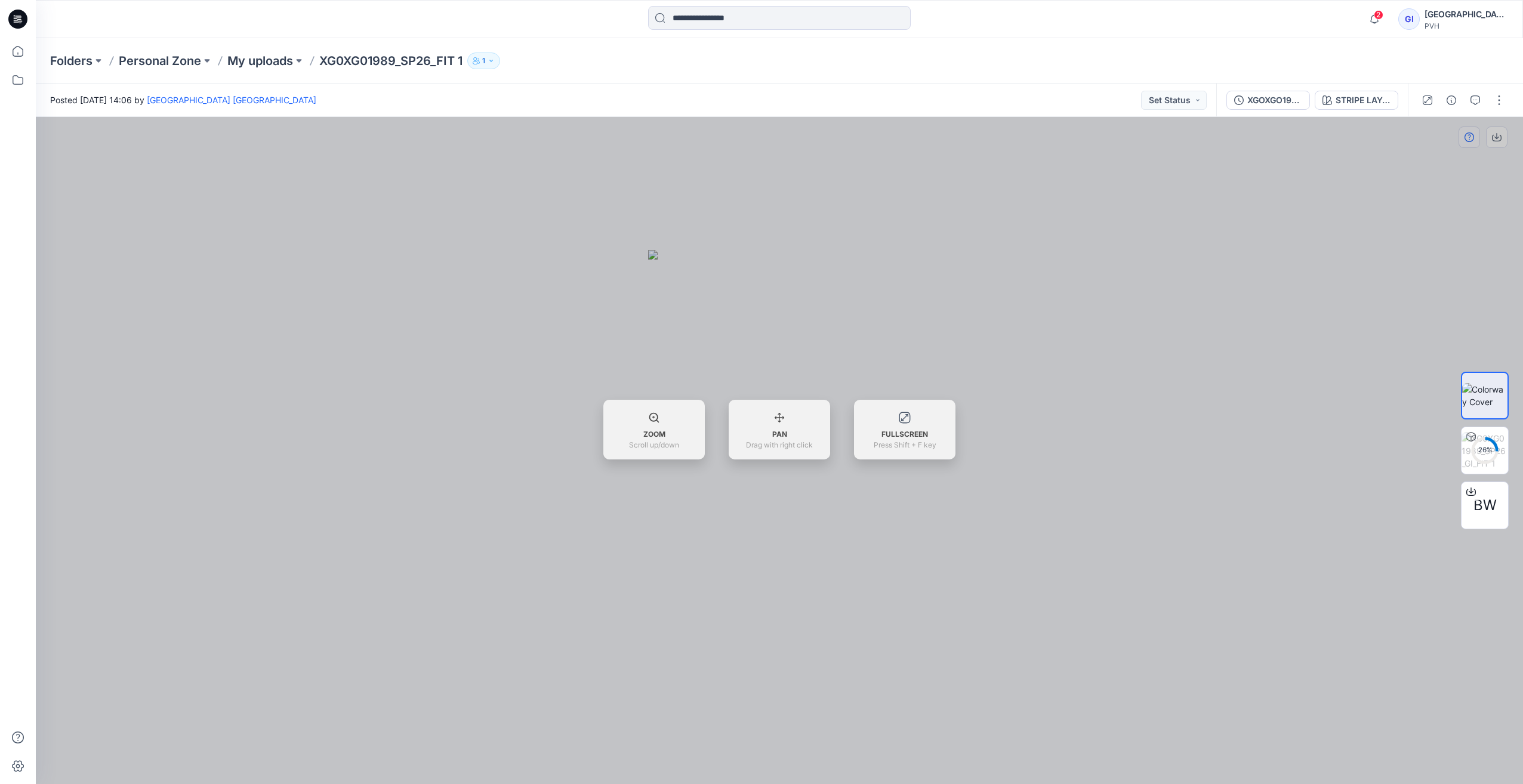
click at [589, 139] on div at bounding box center [779, 450] width 1487 height 667
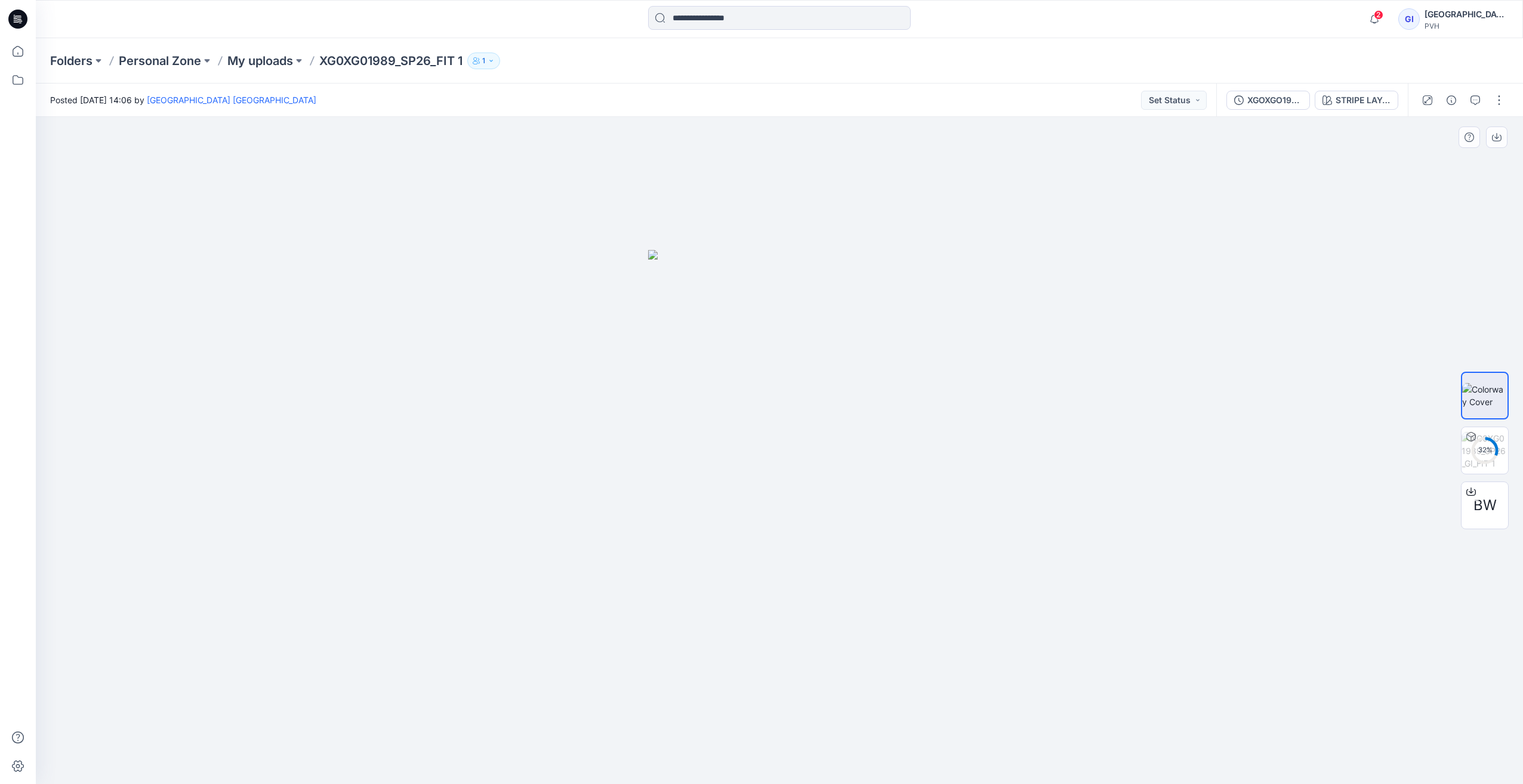
drag, startPoint x: 663, startPoint y: 391, endPoint x: 940, endPoint y: 450, distance: 283.2
click at [589, 398] on img at bounding box center [779, 517] width 263 height 534
drag, startPoint x: 1047, startPoint y: 467, endPoint x: 1091, endPoint y: 470, distance: 44.1
click at [589, 447] on div at bounding box center [779, 450] width 1487 height 667
drag, startPoint x: 1066, startPoint y: 467, endPoint x: 930, endPoint y: 468, distance: 136.0
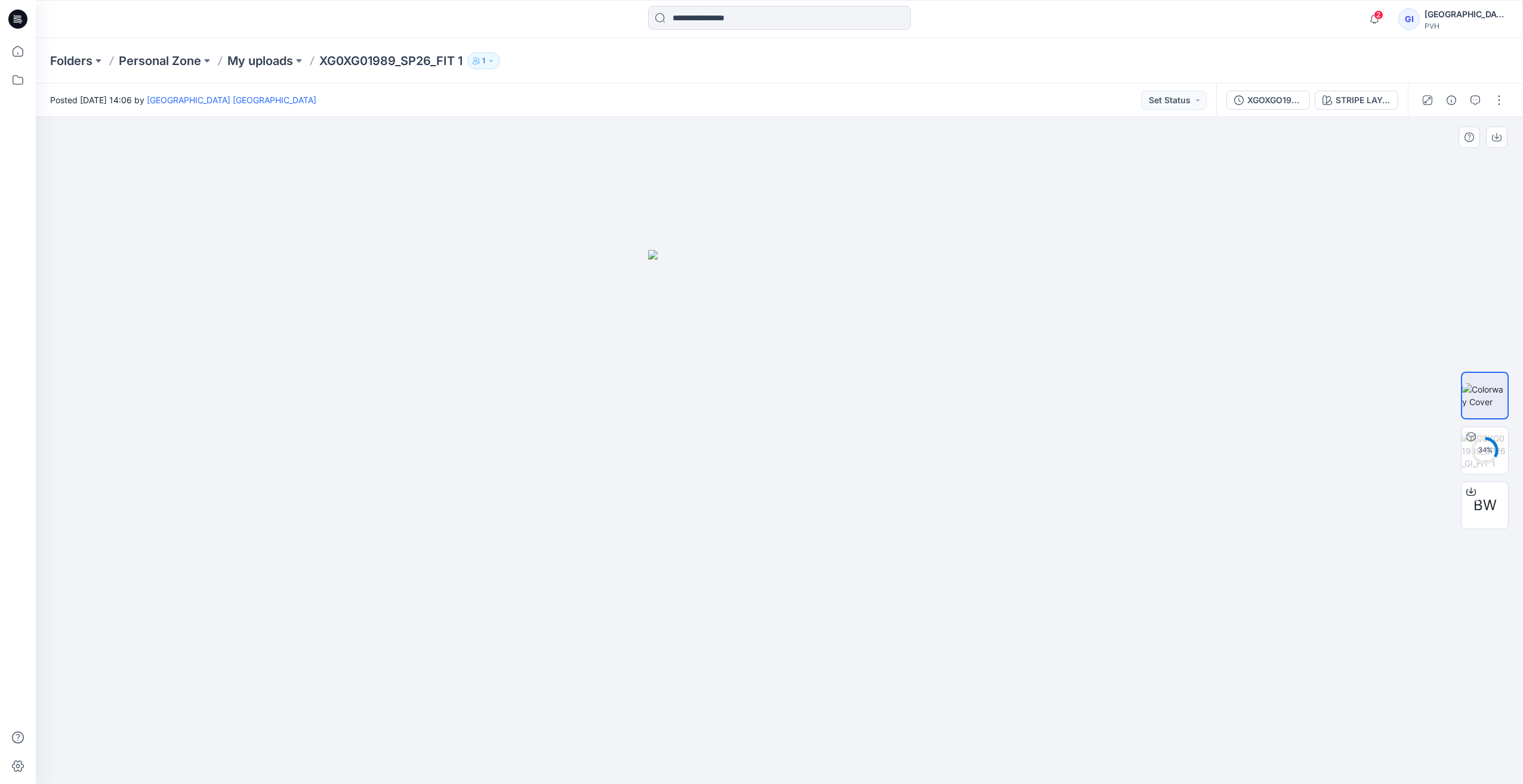
click at [589, 447] on div at bounding box center [779, 450] width 1487 height 667
click at [589, 439] on icon at bounding box center [1485, 450] width 29 height 29
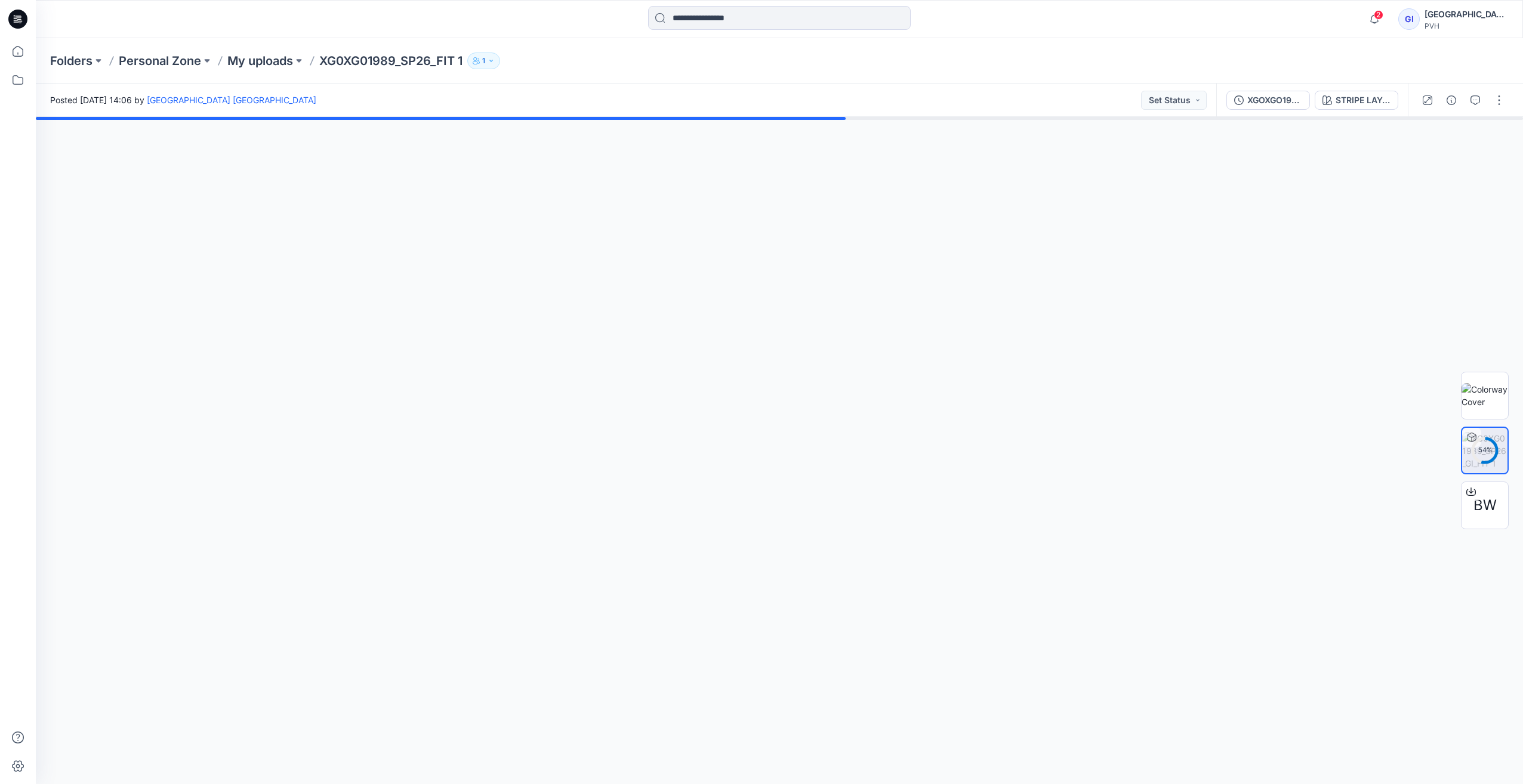
click at [589, 436] on img at bounding box center [1485, 450] width 46 height 37
click at [589, 447] on circle at bounding box center [1485, 450] width 24 height 24
click at [589, 402] on img at bounding box center [1485, 396] width 46 height 25
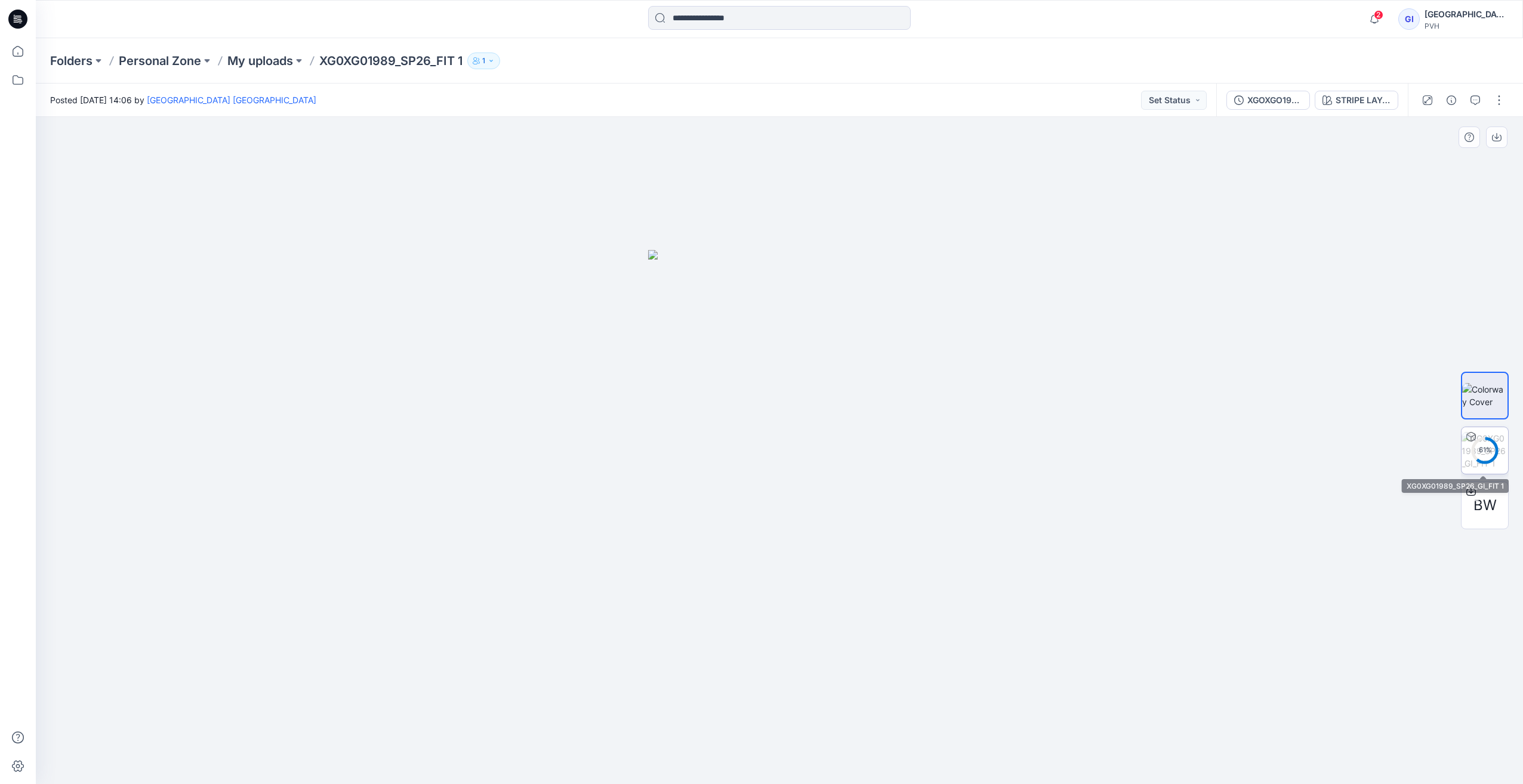
click at [589, 445] on div "61 %" at bounding box center [1485, 450] width 29 height 10
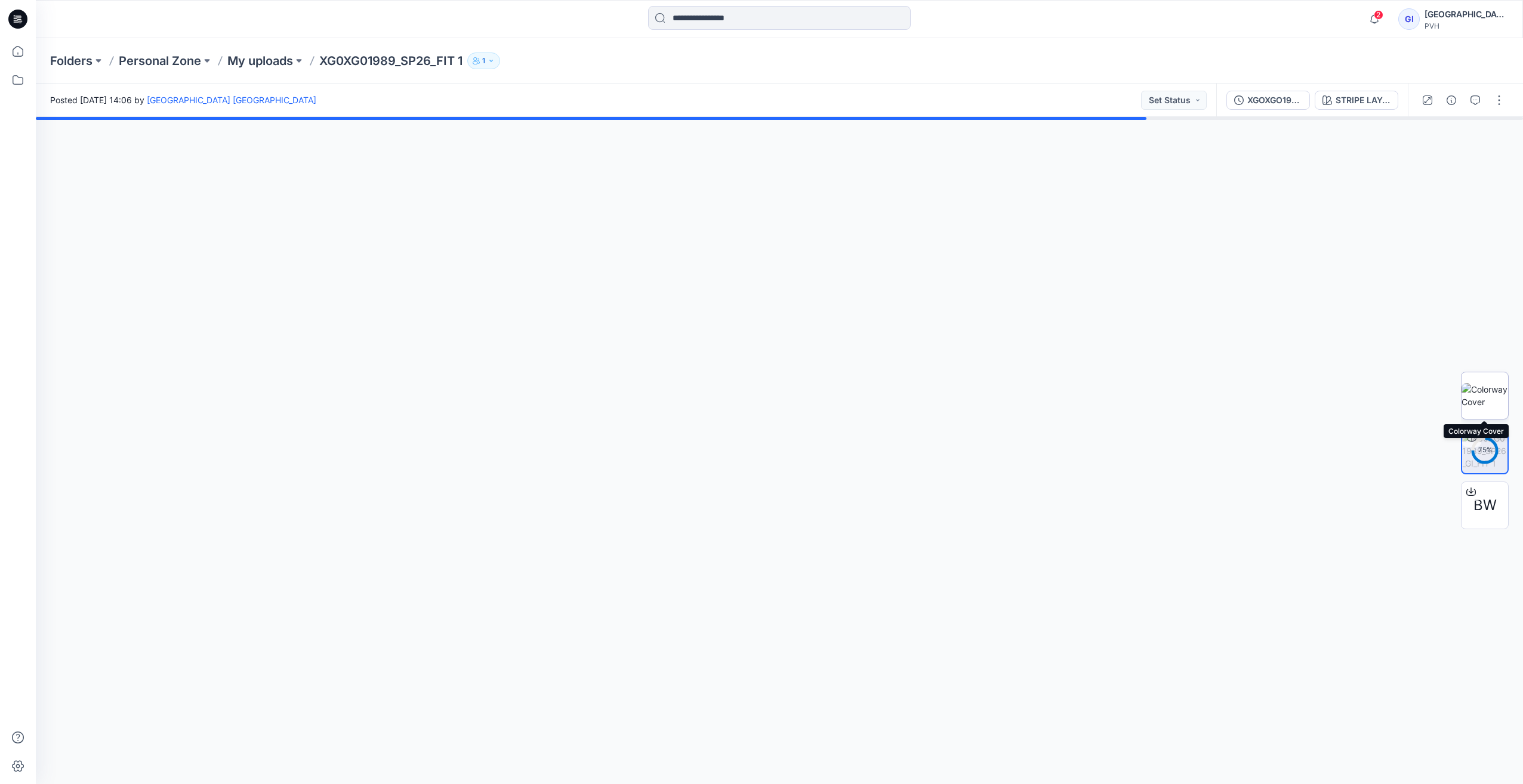
click at [589, 406] on img at bounding box center [1485, 396] width 46 height 25
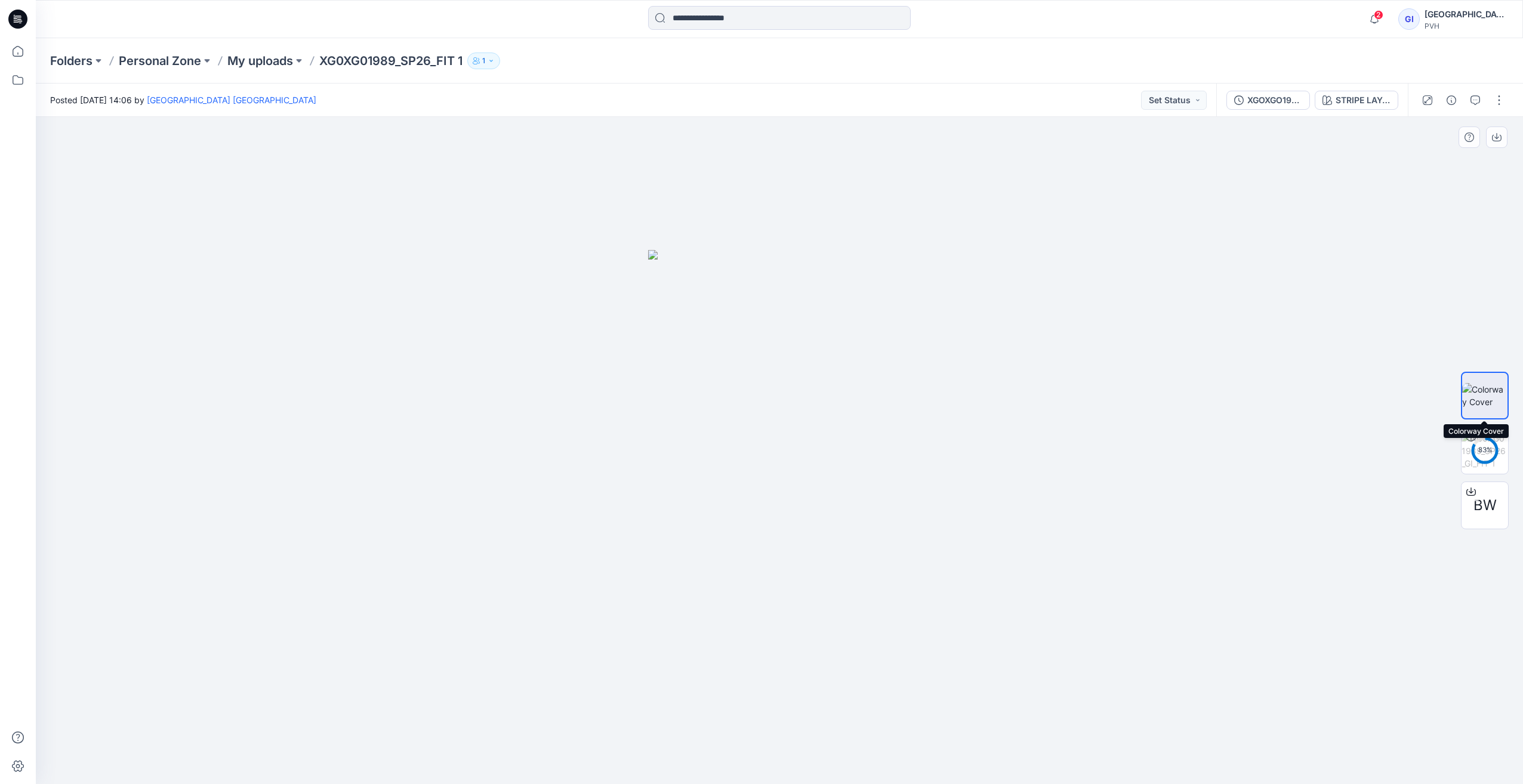
click at [589, 395] on img at bounding box center [1485, 396] width 46 height 25
click at [589, 447] on div "85 %" at bounding box center [1485, 450] width 29 height 10
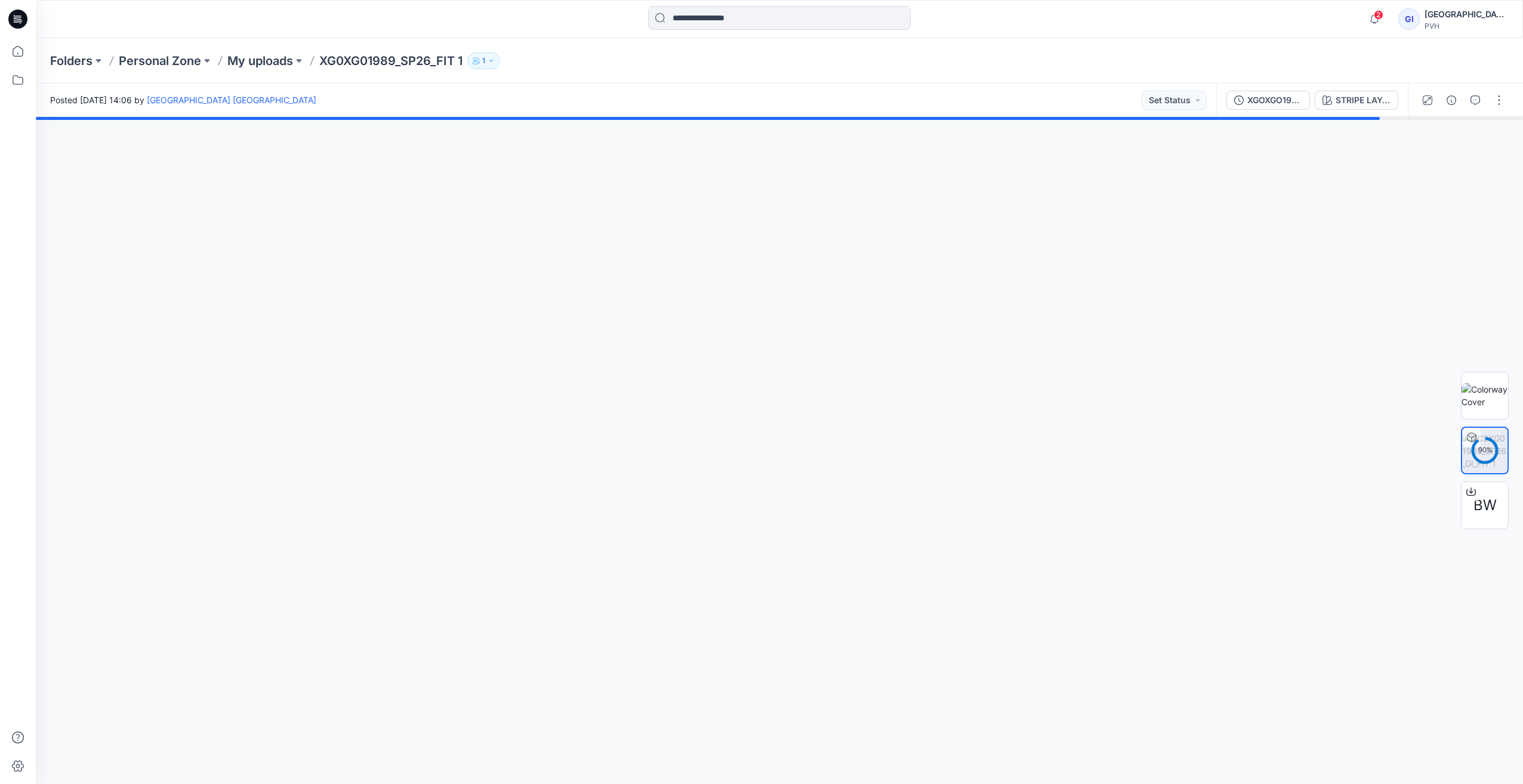
click at [589, 367] on div at bounding box center [779, 450] width 1487 height 667
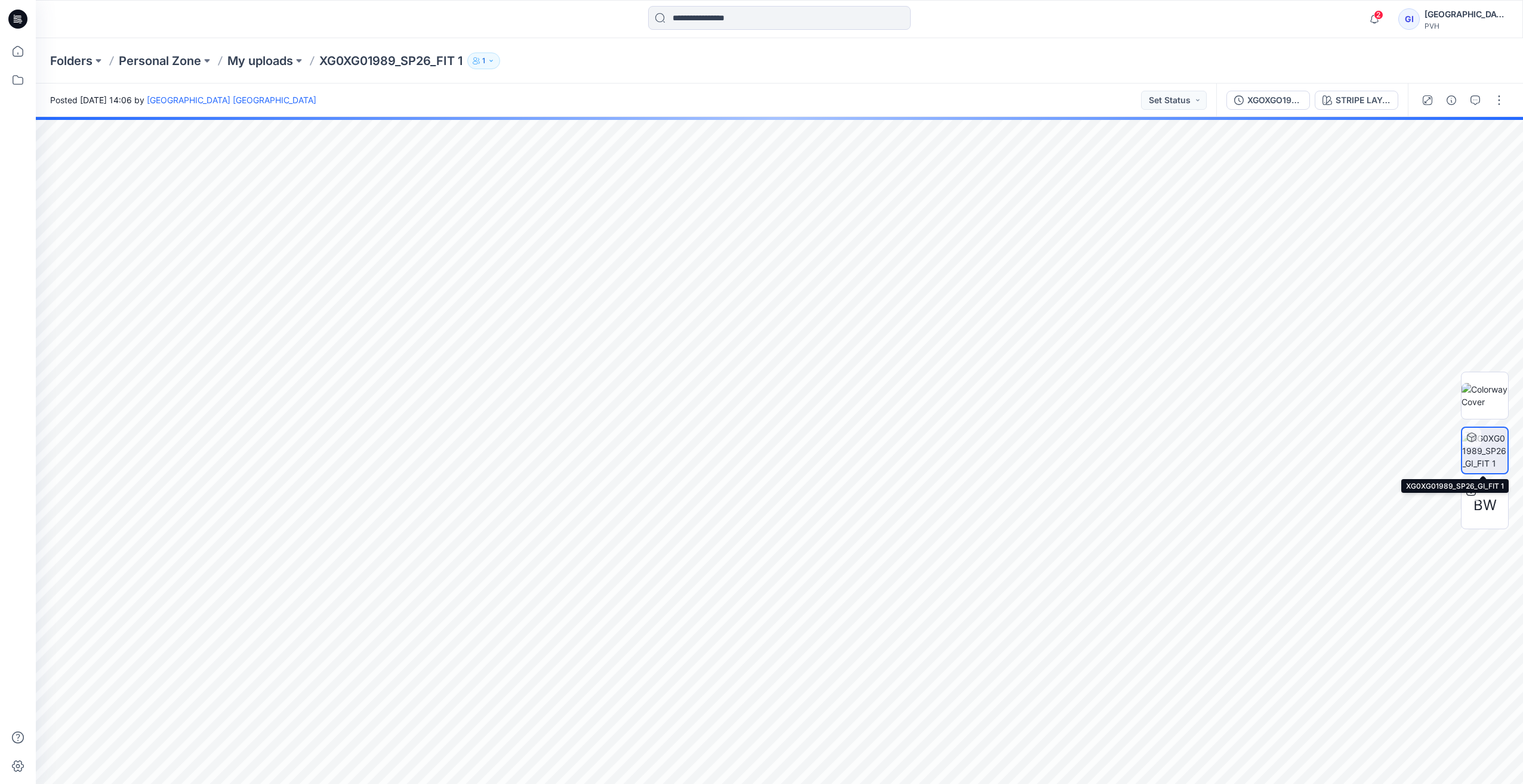
click at [589, 447] on img at bounding box center [1485, 450] width 46 height 37
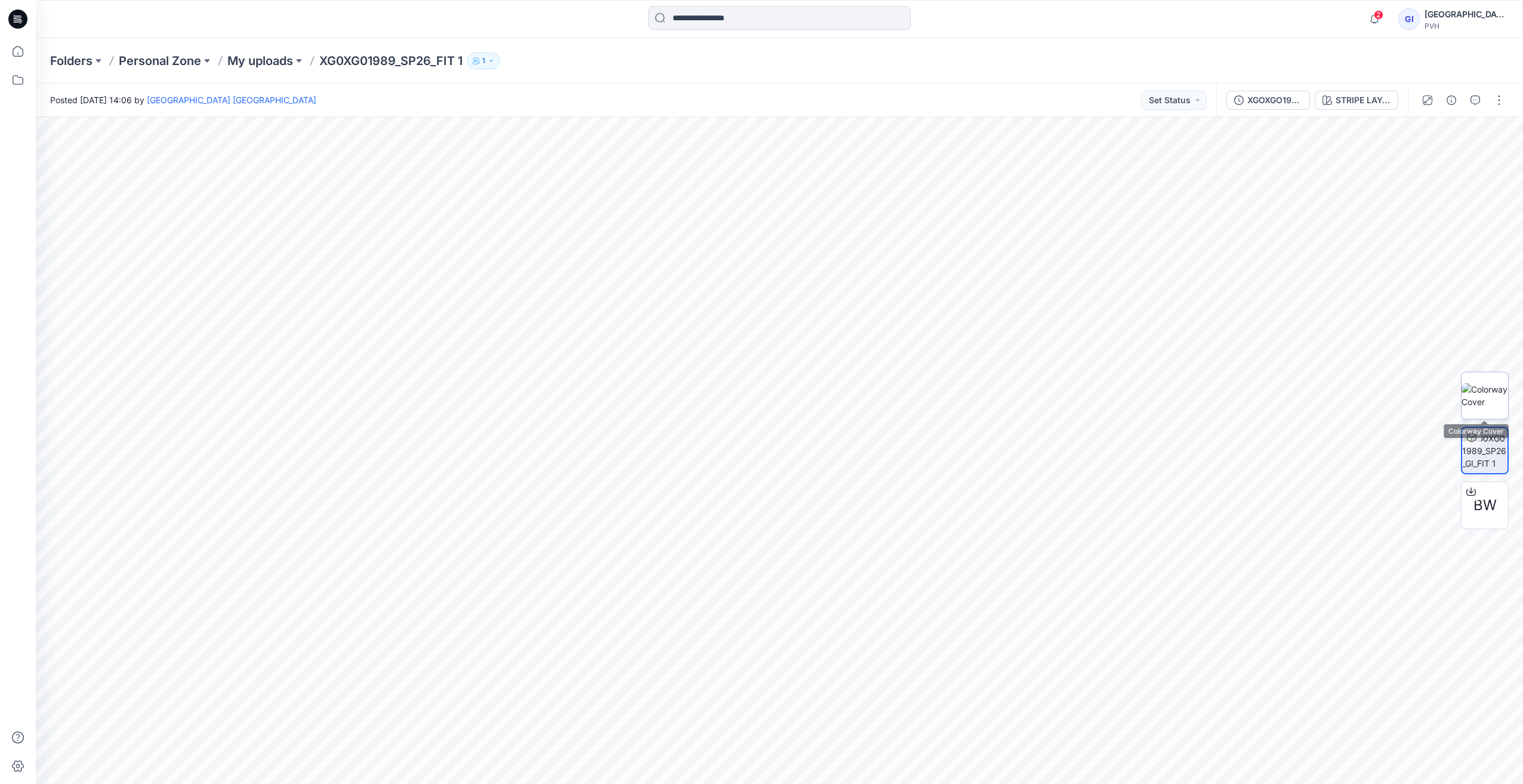
click at [589, 391] on img at bounding box center [1485, 396] width 46 height 25
drag, startPoint x: 885, startPoint y: 358, endPoint x: 1047, endPoint y: 377, distance: 163.1
click at [589, 377] on div at bounding box center [779, 450] width 1487 height 667
click at [589, 385] on div at bounding box center [779, 450] width 1487 height 667
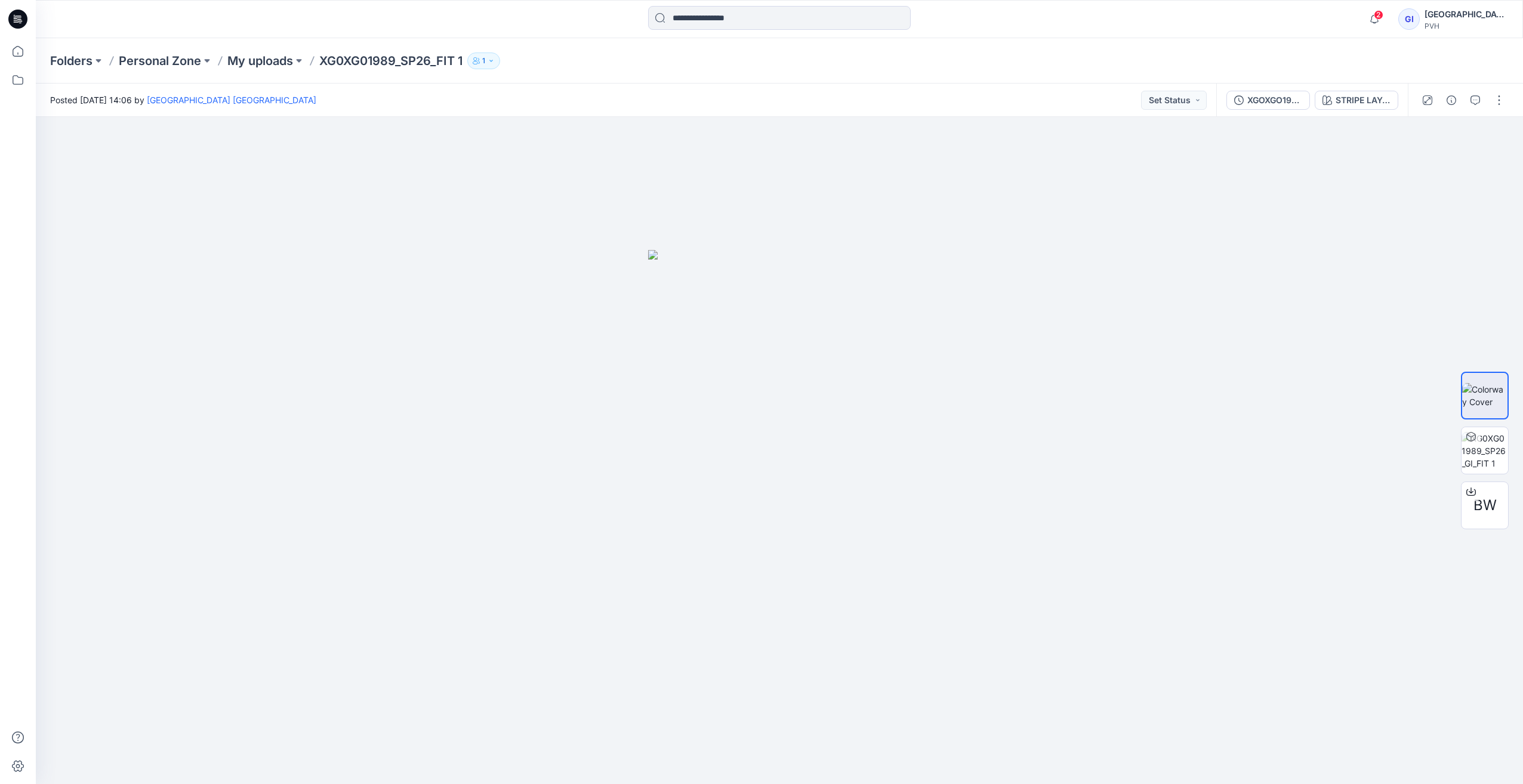
click at [589, 447] on div at bounding box center [779, 450] width 1487 height 667
click at [589, 163] on div at bounding box center [779, 450] width 1487 height 667
